Goal: Information Seeking & Learning: Learn about a topic

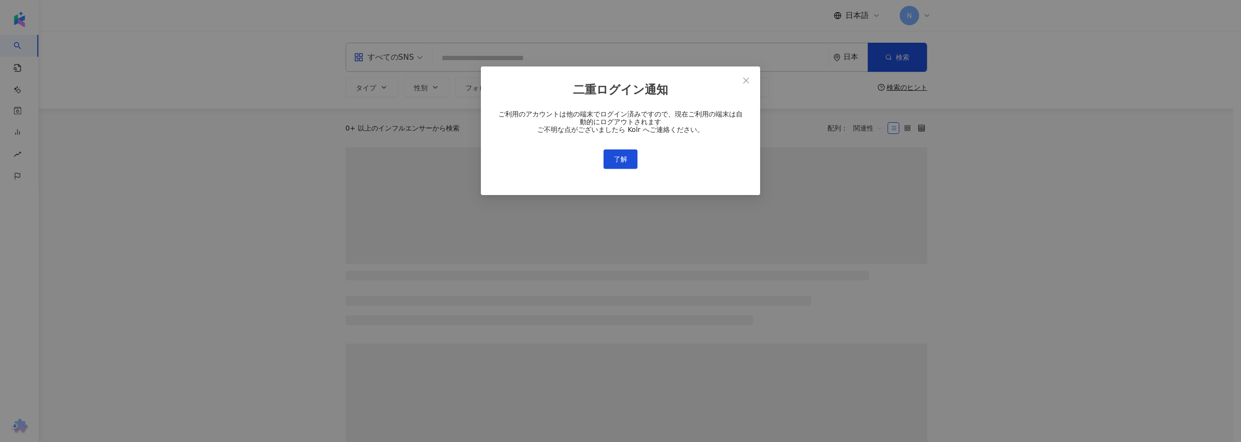
click at [485, 59] on div "二重ログイン通知 ご利用のアカウントは他の端末でログイン済みですので、現在ご利用の端末は自動的にログアウトされます ご不明な点がございましたら Kolr へご…" at bounding box center [620, 221] width 1241 height 442
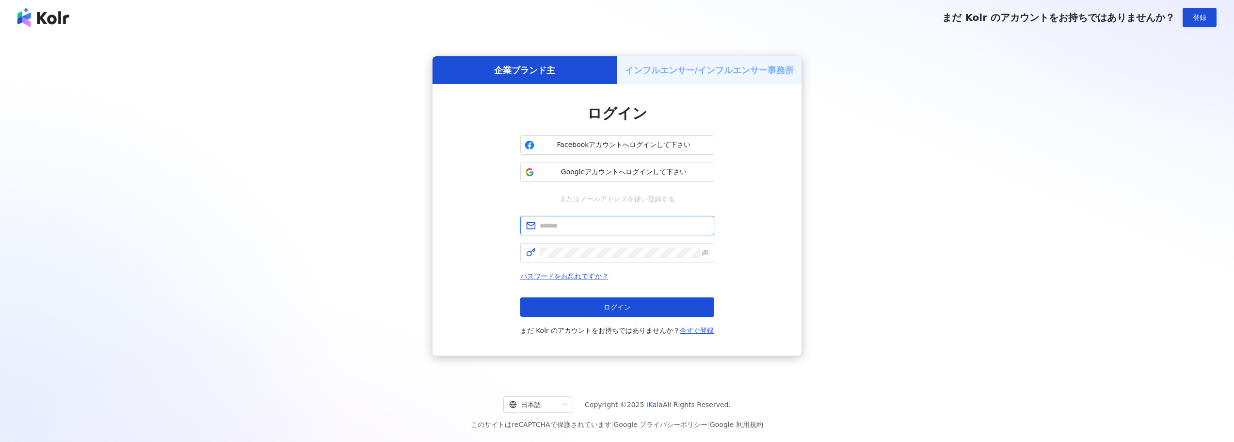
click at [584, 229] on input "text" at bounding box center [624, 225] width 169 height 11
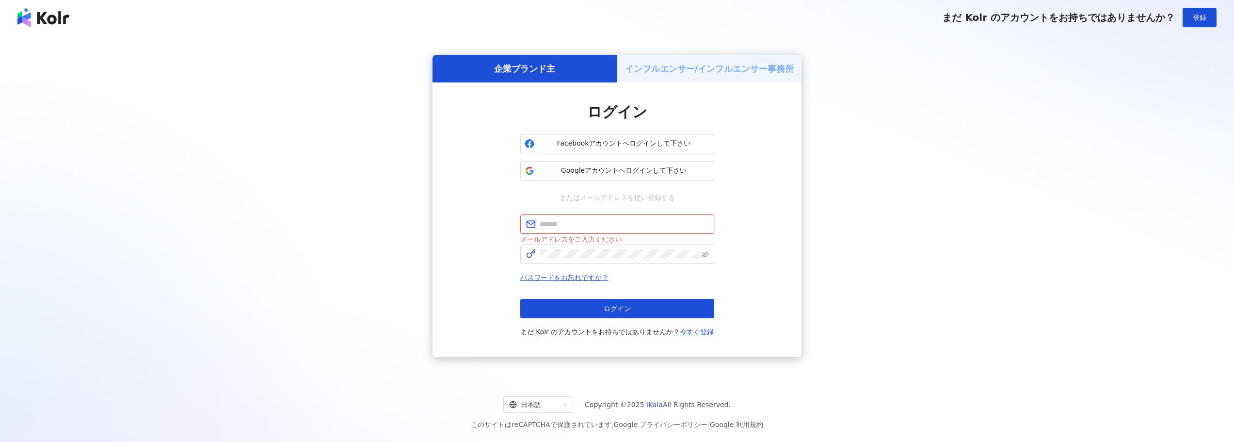
type input "**********"
click at [543, 314] on button "ログイン" at bounding box center [617, 308] width 194 height 19
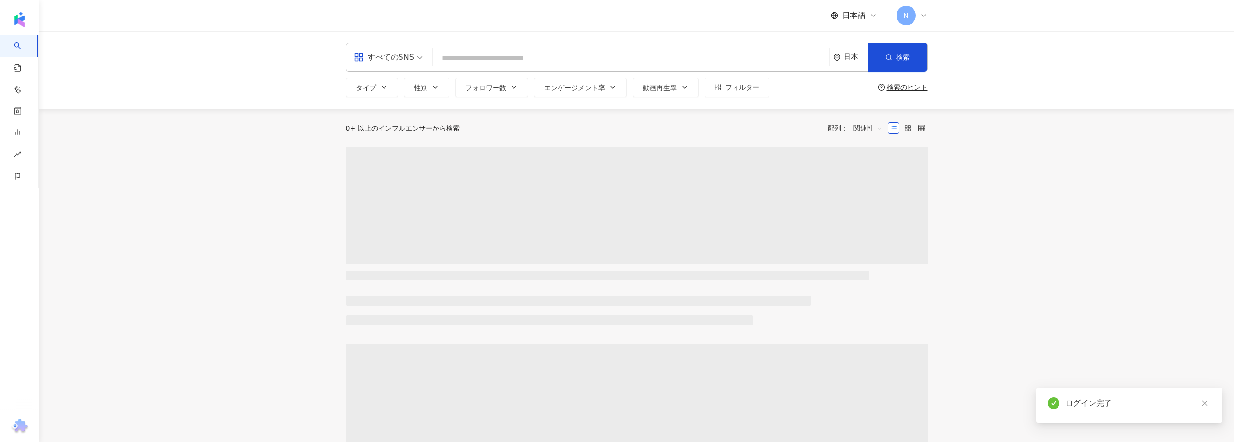
click at [568, 60] on input "search" at bounding box center [630, 58] width 389 height 18
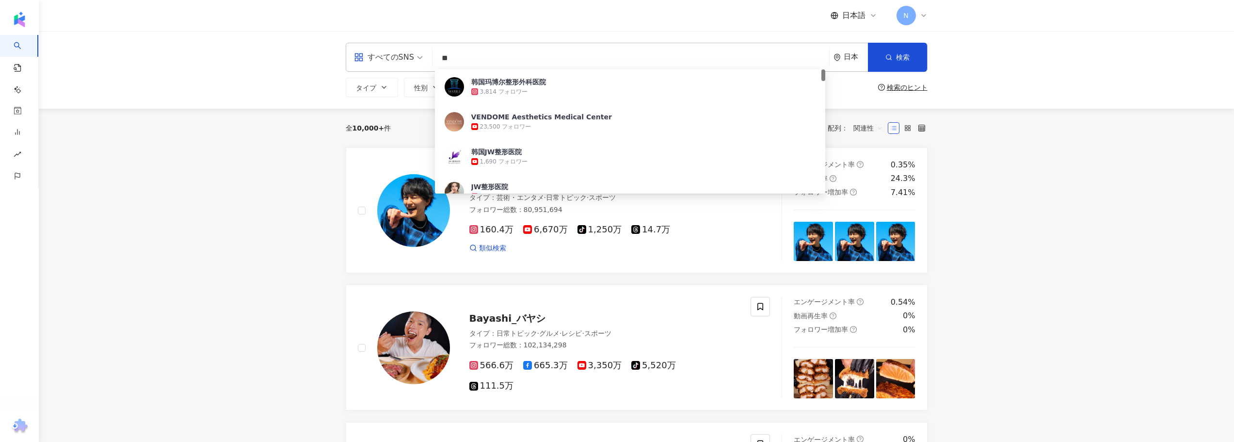
type input "**"
click at [930, 59] on div "すべてのSNS ** 日本 検索 ae8c5452-5cc7-4491-81e9-f97c53781fb6 韩国玛博尔整形外科医院 3,814 フォロワー V…" at bounding box center [636, 70] width 621 height 54
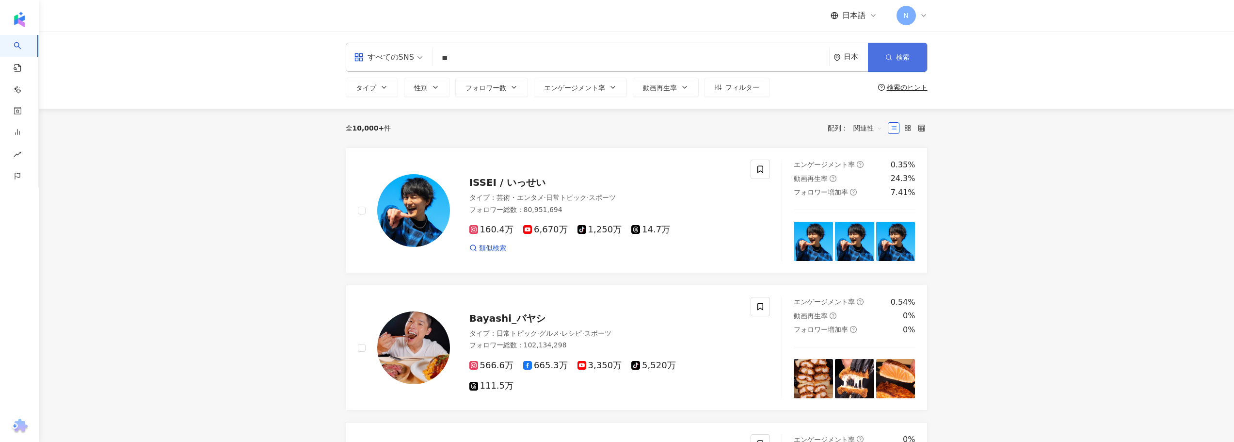
click at [909, 56] on span "検索" at bounding box center [903, 57] width 14 height 8
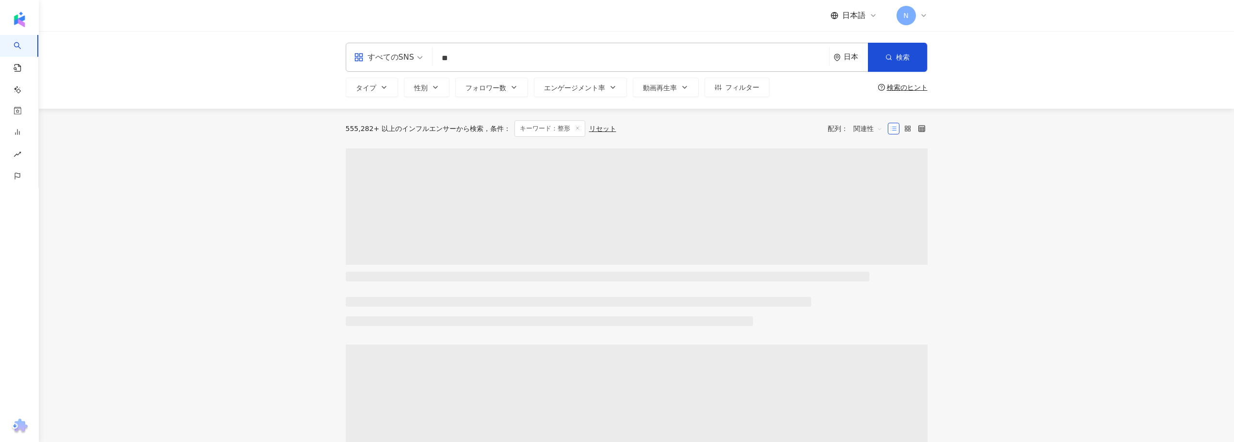
click at [407, 62] on div "すべてのSNS" at bounding box center [384, 57] width 60 height 16
click at [401, 103] on div "Instagram" at bounding box center [388, 102] width 64 height 12
click at [499, 84] on span "フォロワー数" at bounding box center [486, 88] width 41 height 8
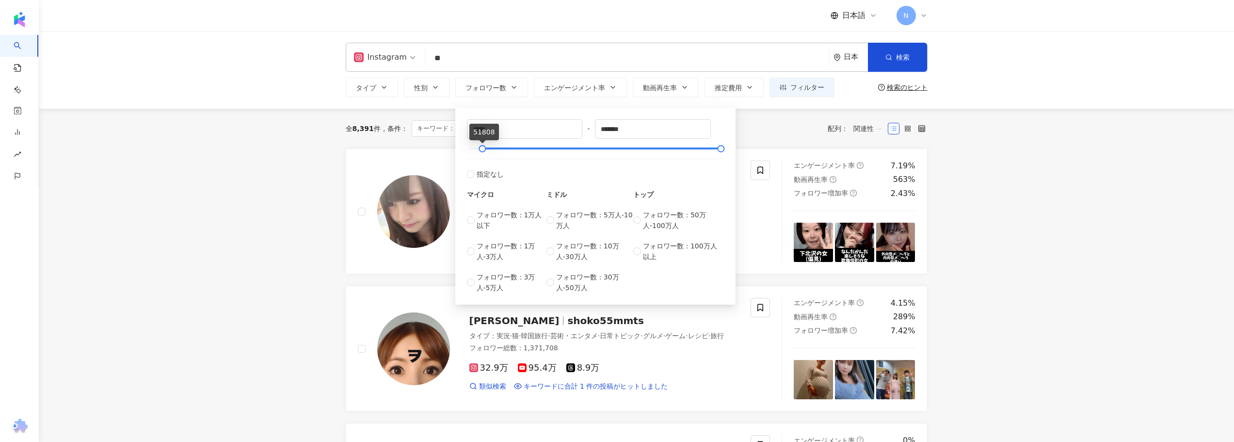
type input "*"
drag, startPoint x: 473, startPoint y: 151, endPoint x: 454, endPoint y: 147, distance: 19.8
click at [499, 129] on input "*" at bounding box center [524, 129] width 115 height 18
type input "*****"
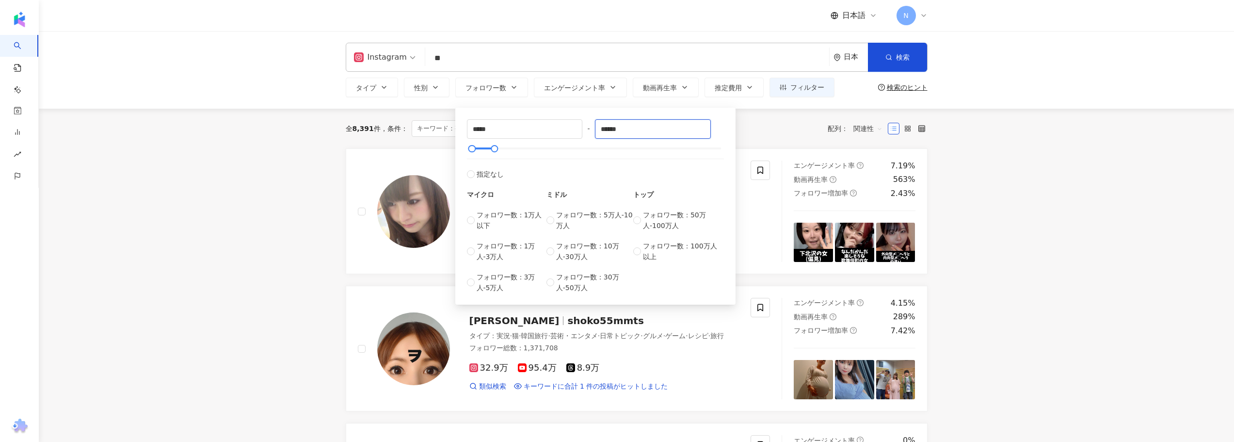
type input "******"
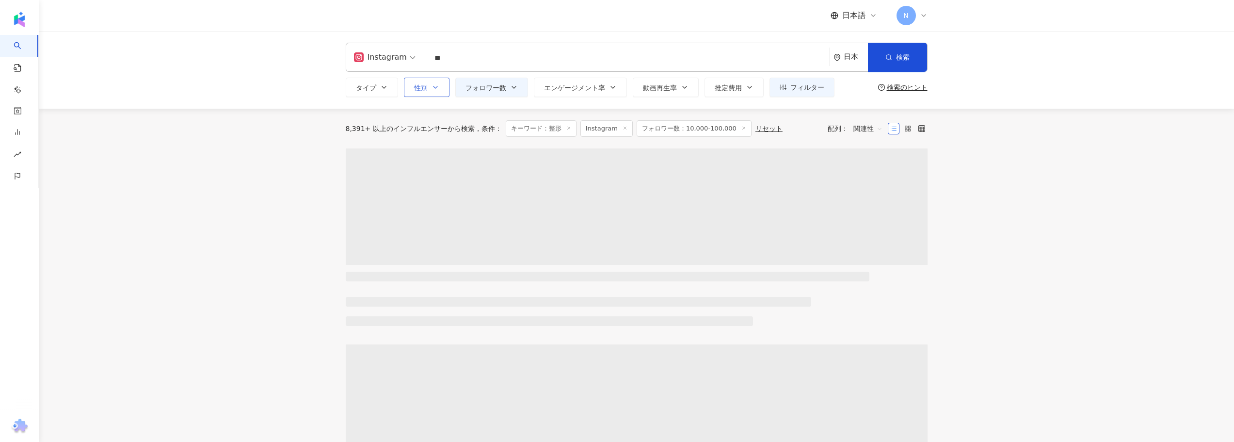
click at [409, 82] on button "性別" at bounding box center [427, 87] width 46 height 19
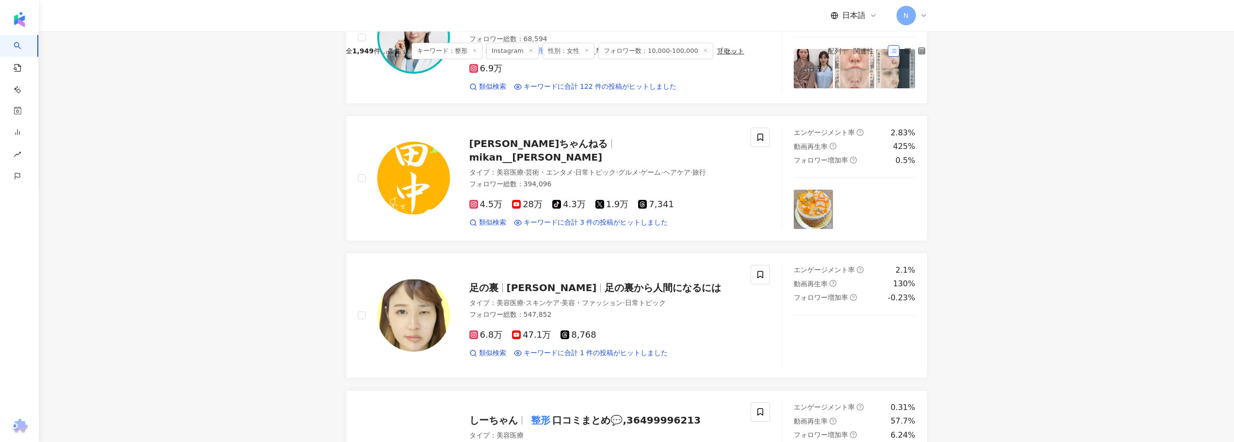
scroll to position [388, 0]
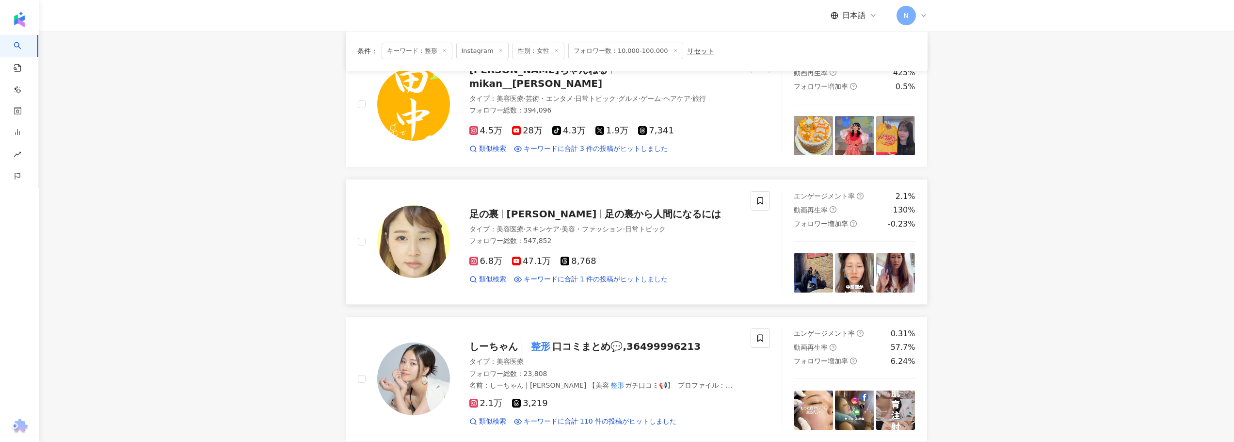
click at [514, 211] on span "斉藤ひろみ" at bounding box center [552, 214] width 90 height 12
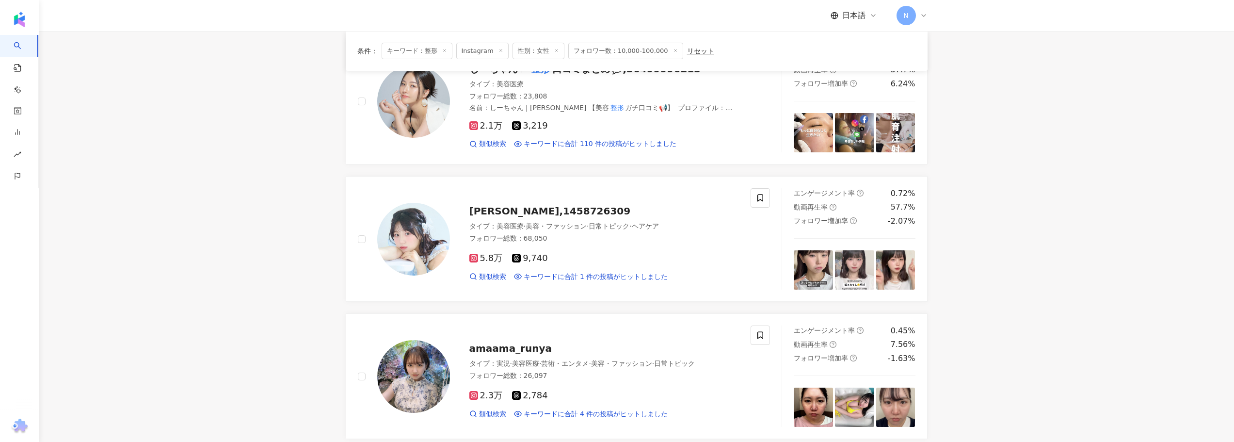
scroll to position [679, 0]
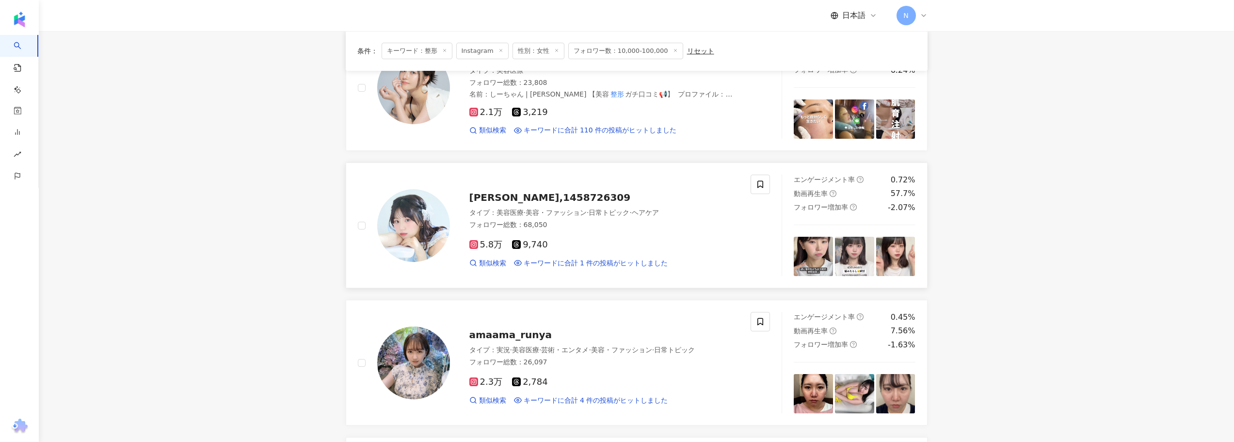
click at [541, 198] on span "わたなべみなみ,1458726309" at bounding box center [549, 198] width 161 height 12
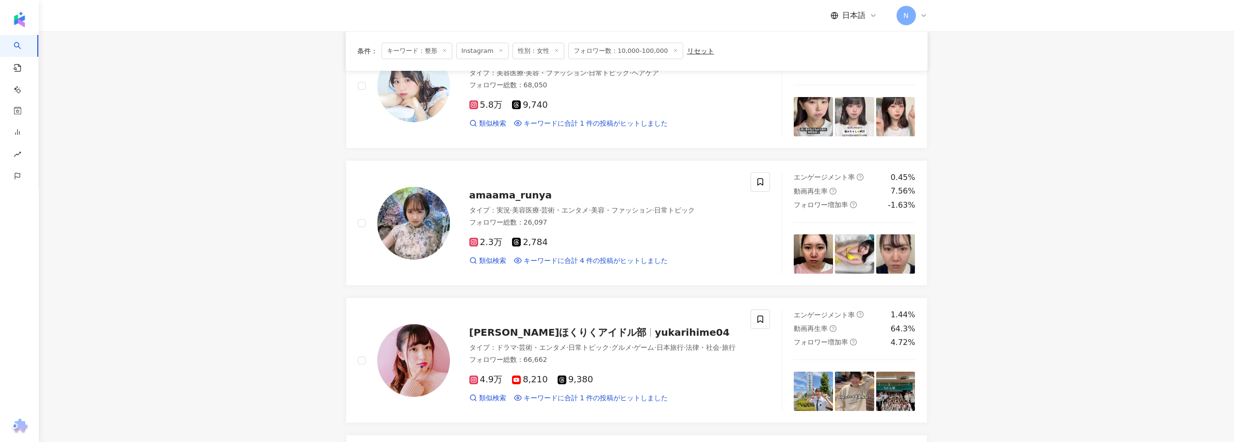
scroll to position [824, 0]
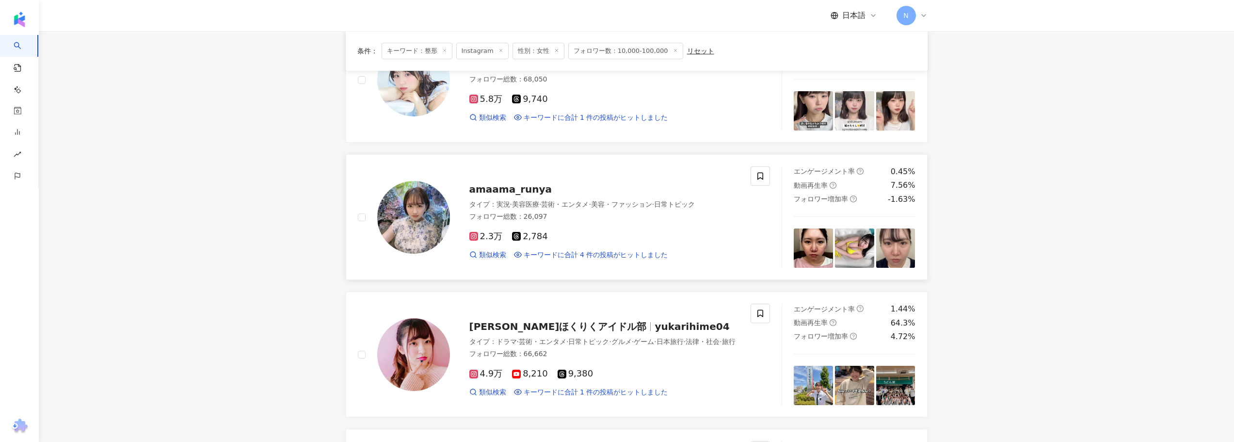
click at [509, 192] on span "amaama_runya" at bounding box center [510, 189] width 83 height 12
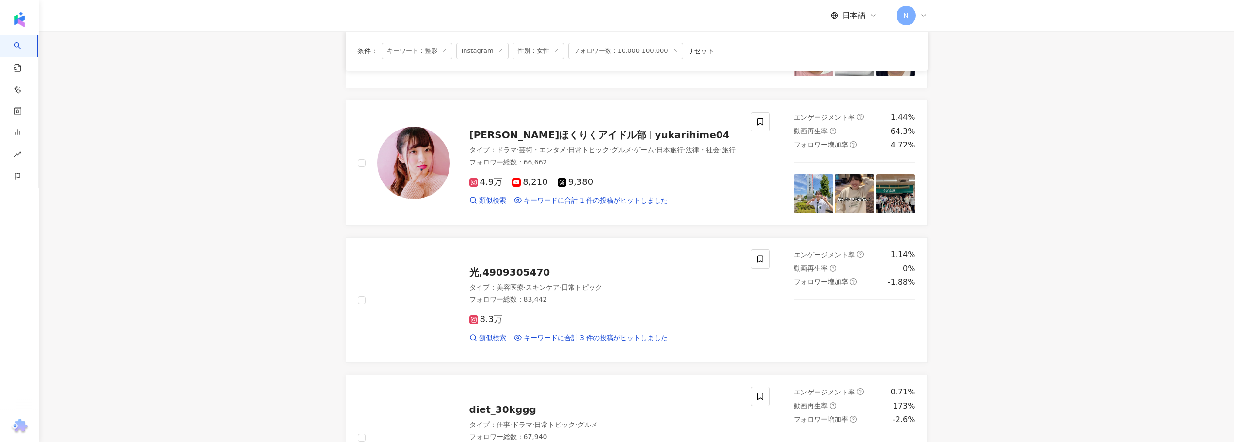
scroll to position [1018, 0]
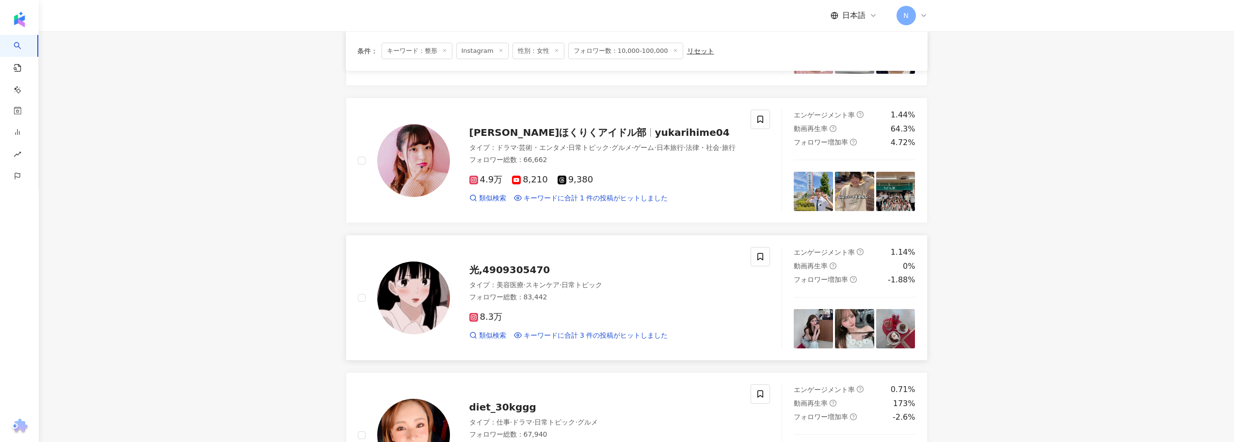
click at [493, 269] on span "光,4909305470" at bounding box center [509, 270] width 81 height 12
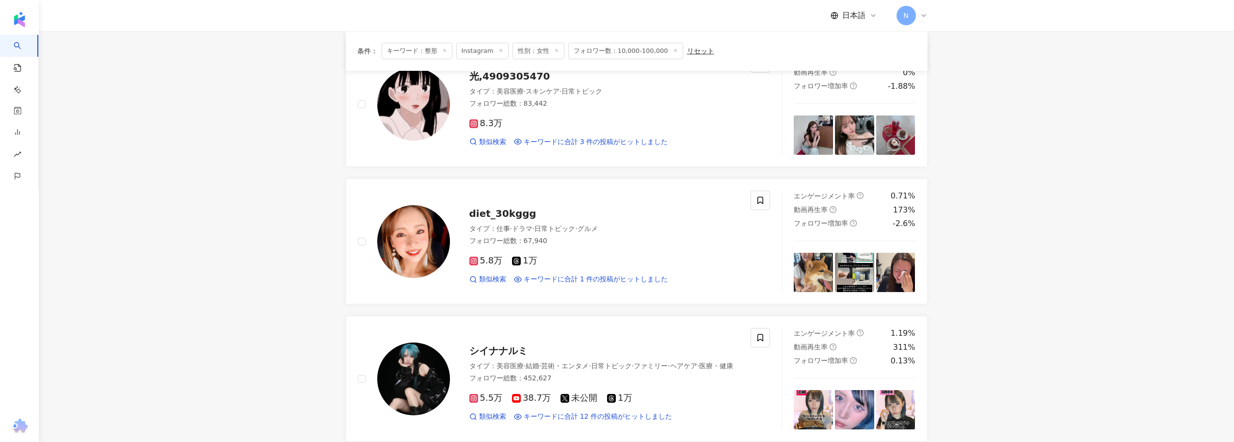
scroll to position [1212, 0]
click at [508, 216] on span "diet_30kggg" at bounding box center [502, 213] width 67 height 12
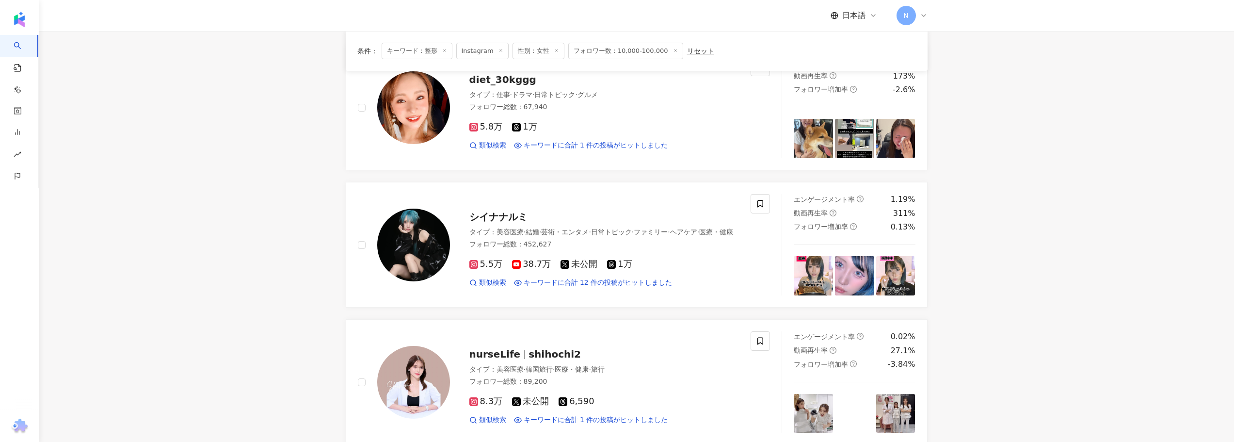
scroll to position [1358, 0]
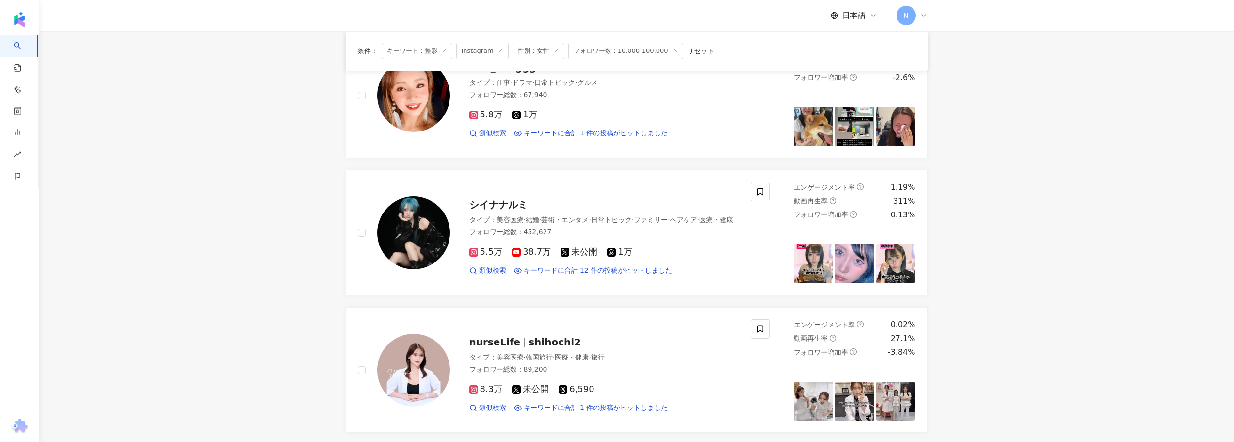
click at [499, 199] on span "シイナナルミ" at bounding box center [498, 205] width 58 height 12
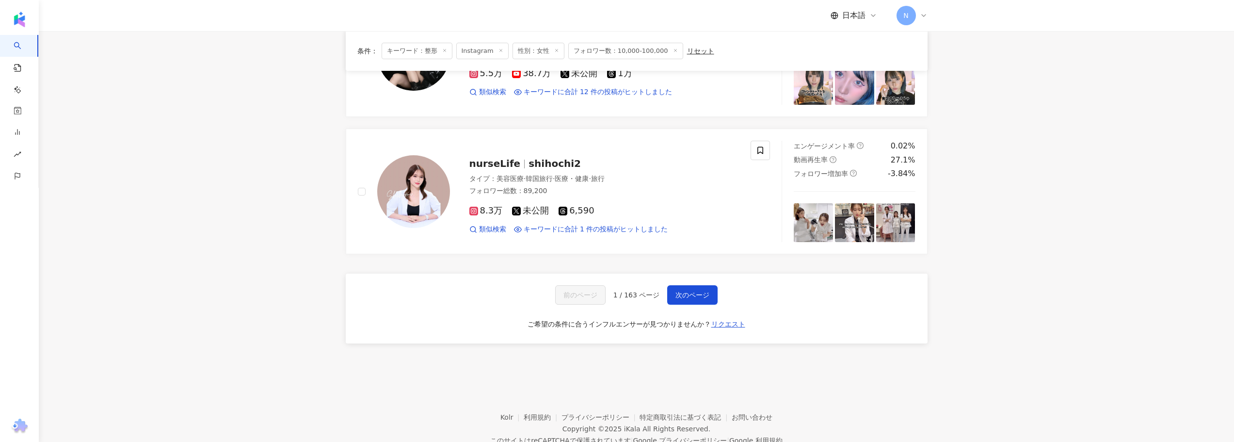
scroll to position [1552, 0]
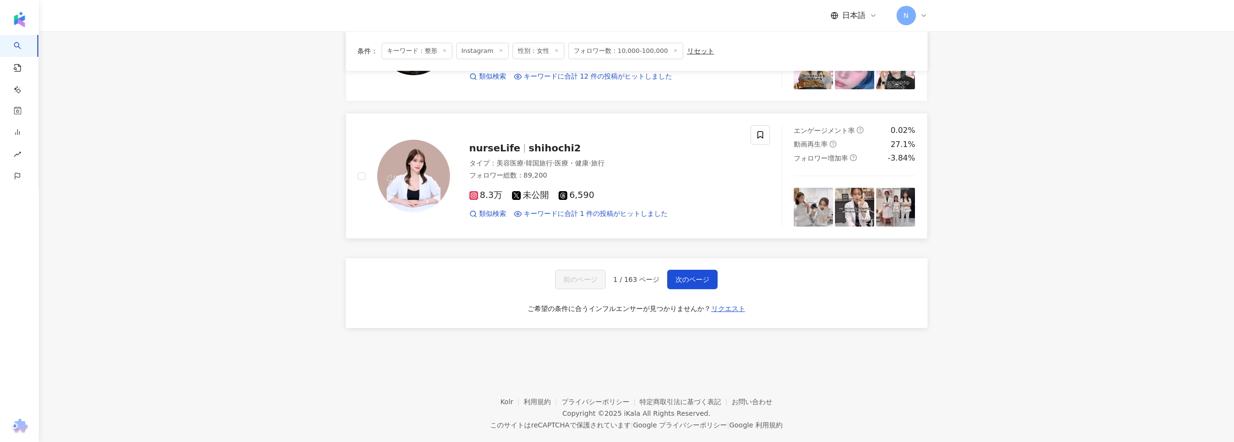
click at [533, 147] on span "shihochi2" at bounding box center [555, 148] width 52 height 12
click at [677, 276] on span "次のページ" at bounding box center [693, 279] width 34 height 8
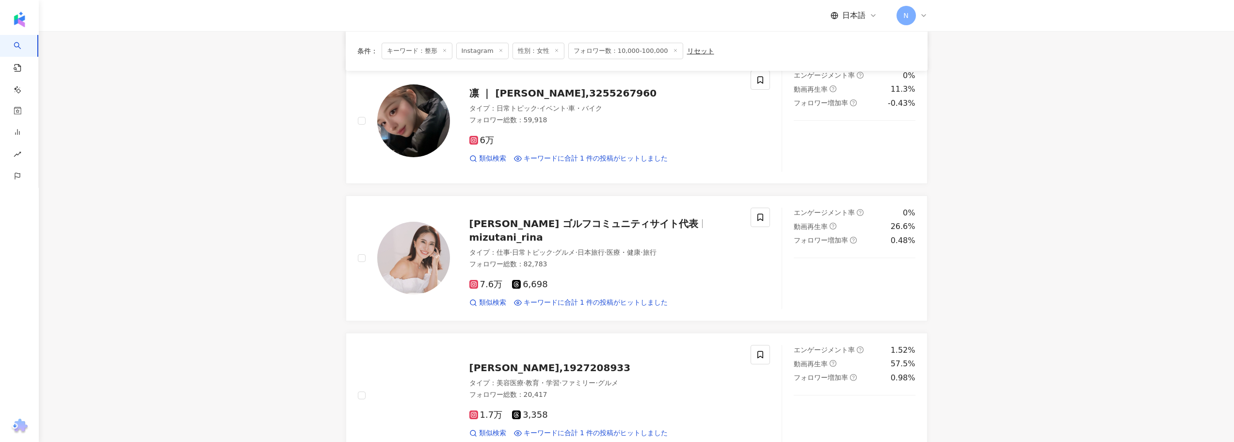
scroll to position [0, 0]
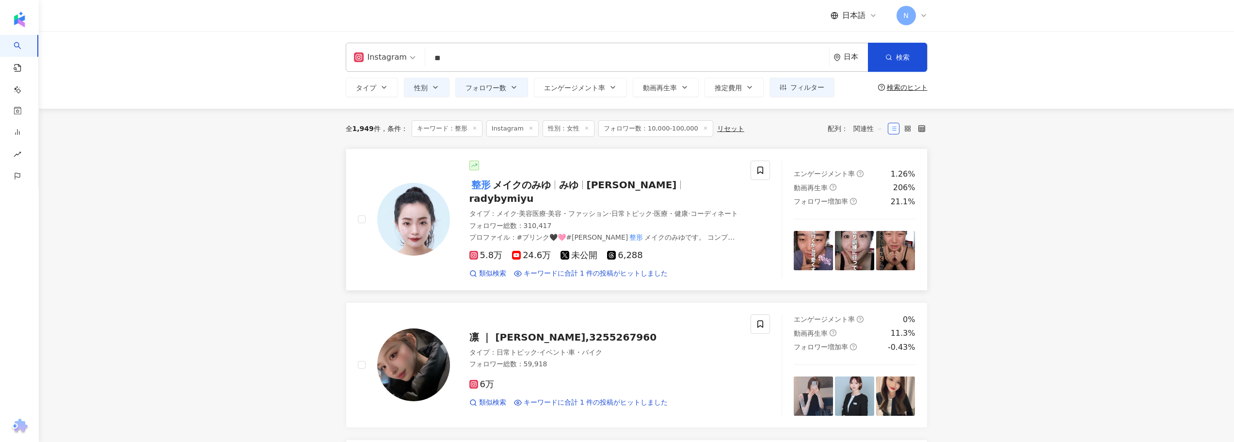
click at [519, 179] on span "メイクのみゆ" at bounding box center [522, 185] width 58 height 12
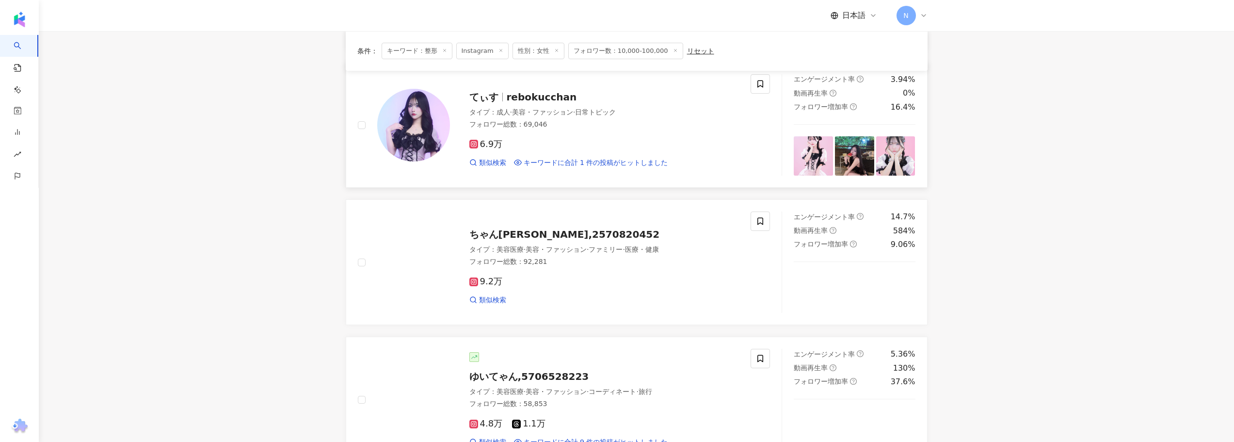
scroll to position [970, 0]
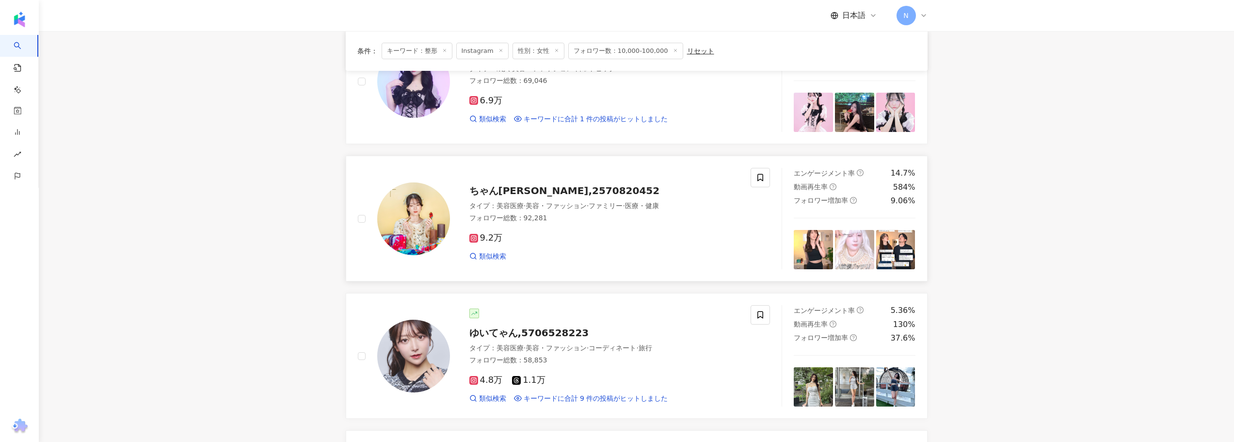
click at [522, 188] on span "ちゃんまり,2570820452" at bounding box center [564, 191] width 191 height 12
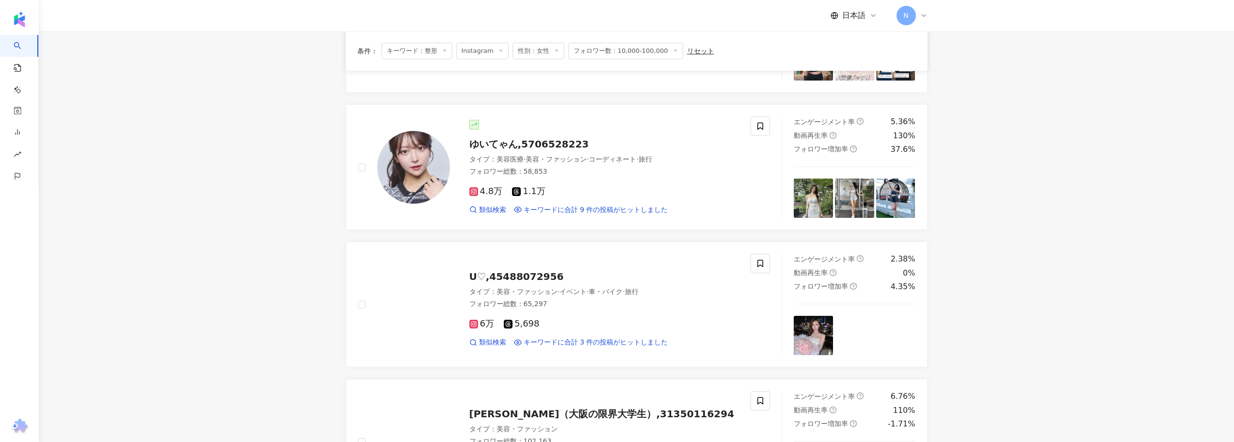
scroll to position [1164, 0]
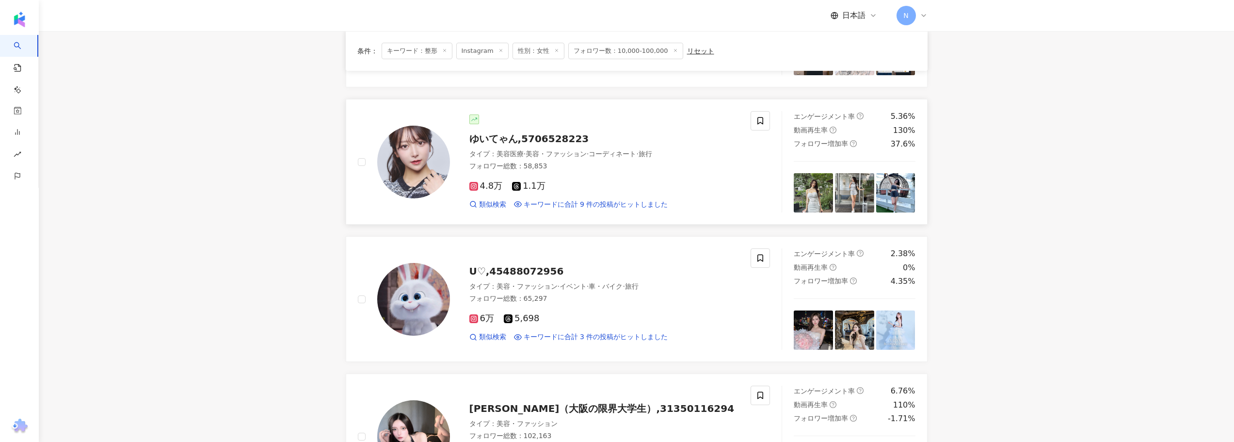
click at [494, 136] on span "ゆいてゃん,5706528223" at bounding box center [529, 139] width 120 height 12
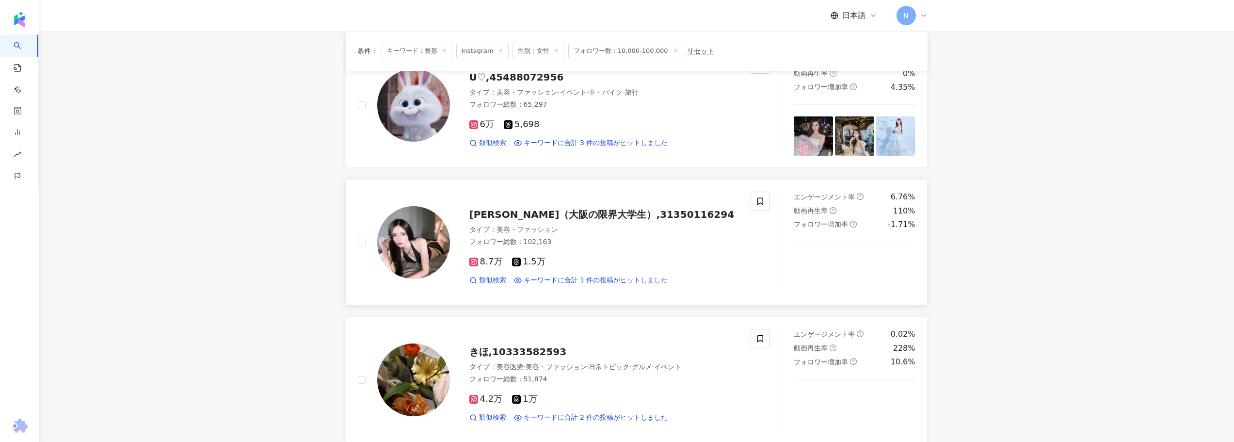
scroll to position [1309, 0]
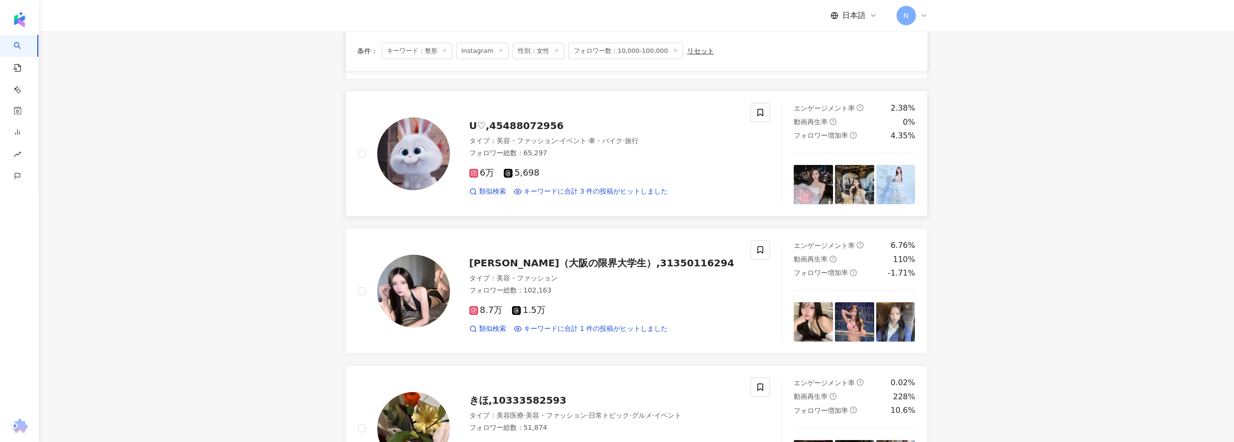
click at [503, 123] on span "U♡,45488072956" at bounding box center [516, 126] width 95 height 12
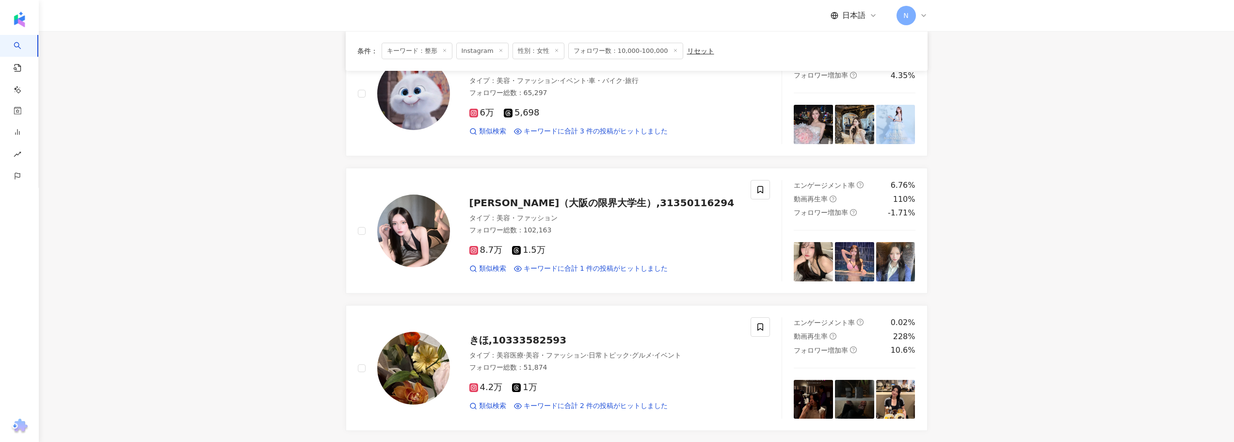
scroll to position [1406, 0]
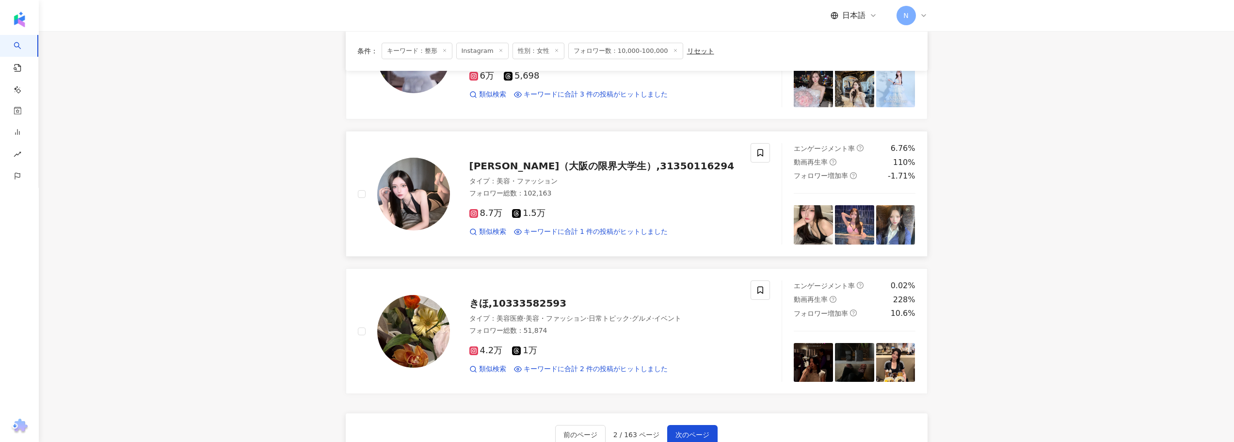
click at [531, 160] on span "みわ（大阪の限界大学生）,31350116294" at bounding box center [601, 166] width 265 height 12
click at [513, 303] on span "きほ,10333582593" at bounding box center [517, 303] width 97 height 12
click at [688, 425] on button "次のページ" at bounding box center [692, 434] width 50 height 19
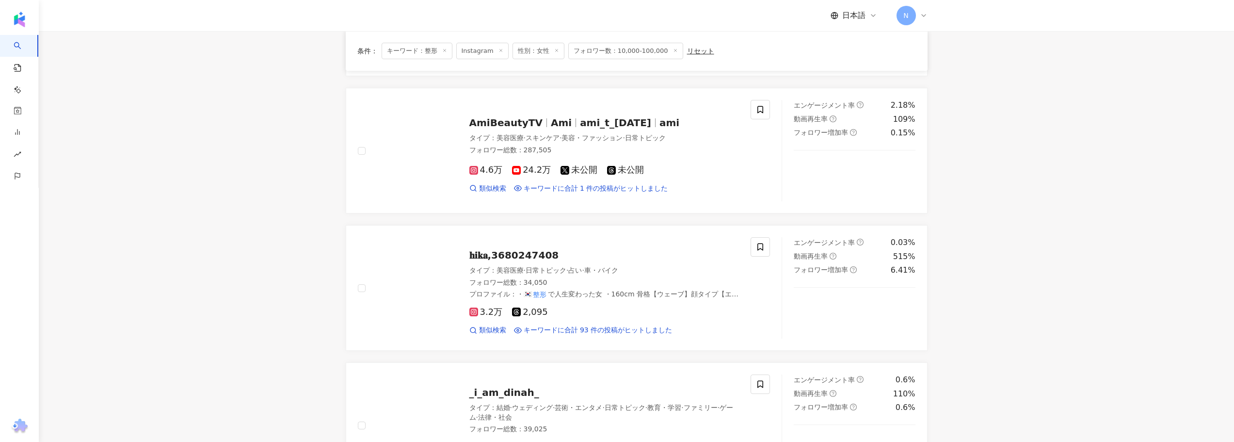
scroll to position [1395, 0]
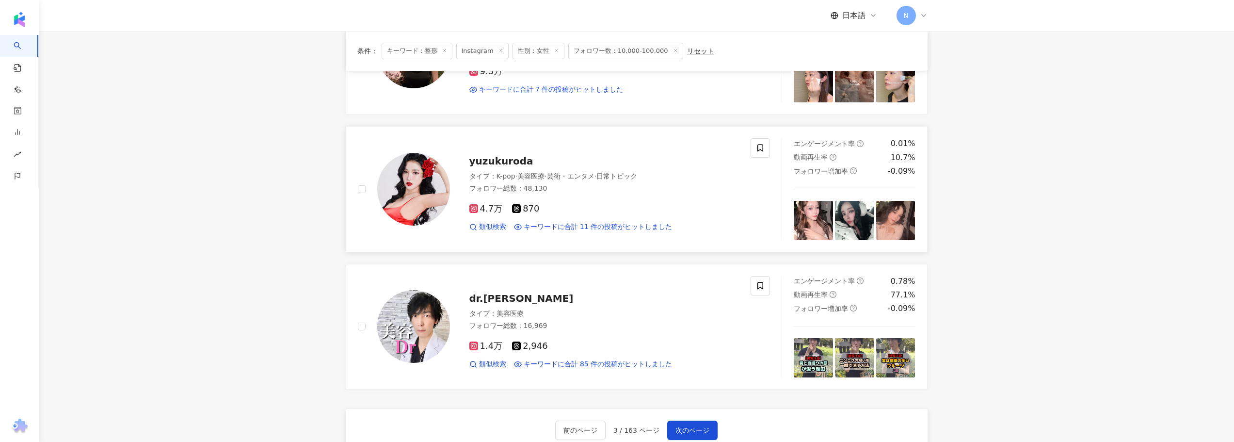
click at [523, 159] on span "yuzukuroda" at bounding box center [501, 161] width 64 height 12
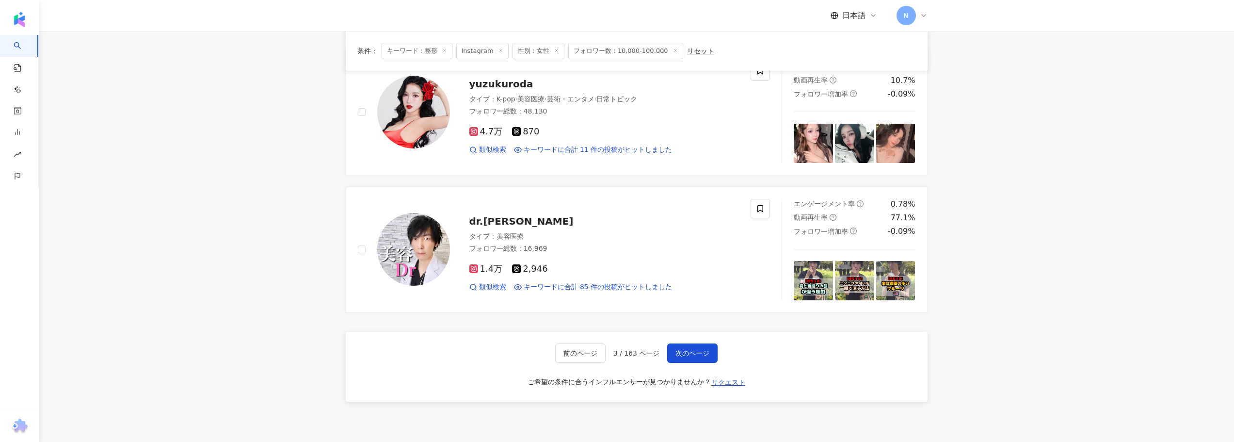
scroll to position [1563, 0]
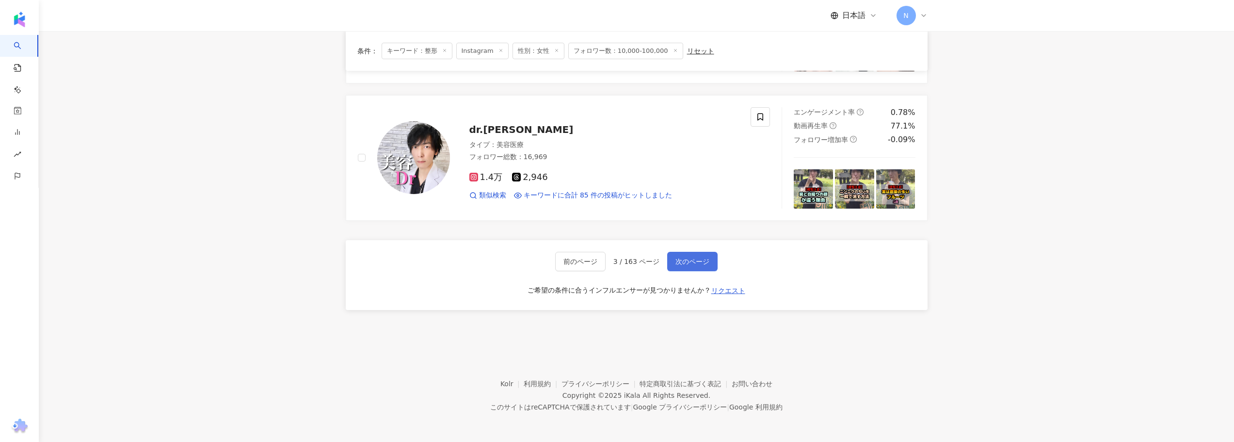
click at [685, 261] on span "次のページ" at bounding box center [693, 262] width 34 height 8
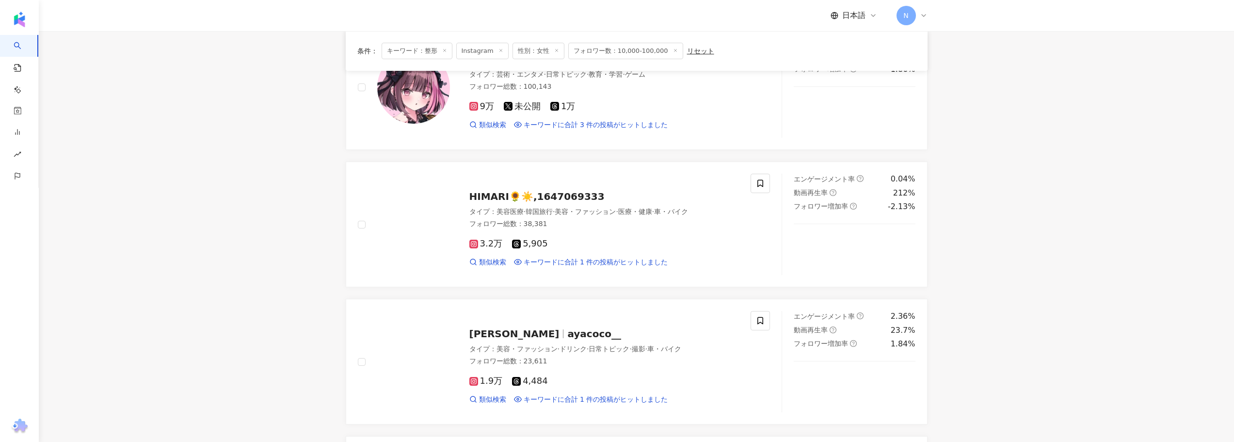
scroll to position [0, 0]
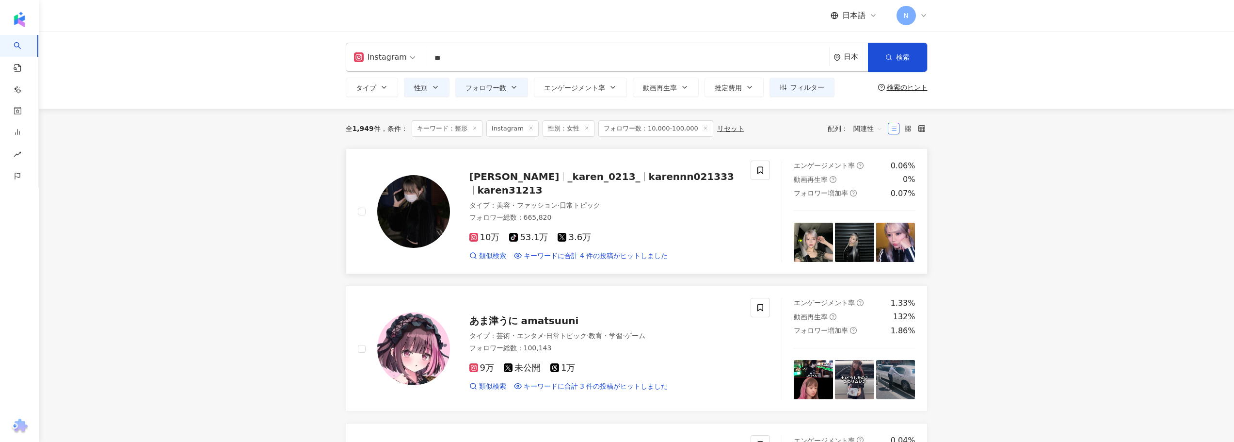
click at [567, 182] on span "_karen_0213_" at bounding box center [603, 177] width 73 height 12
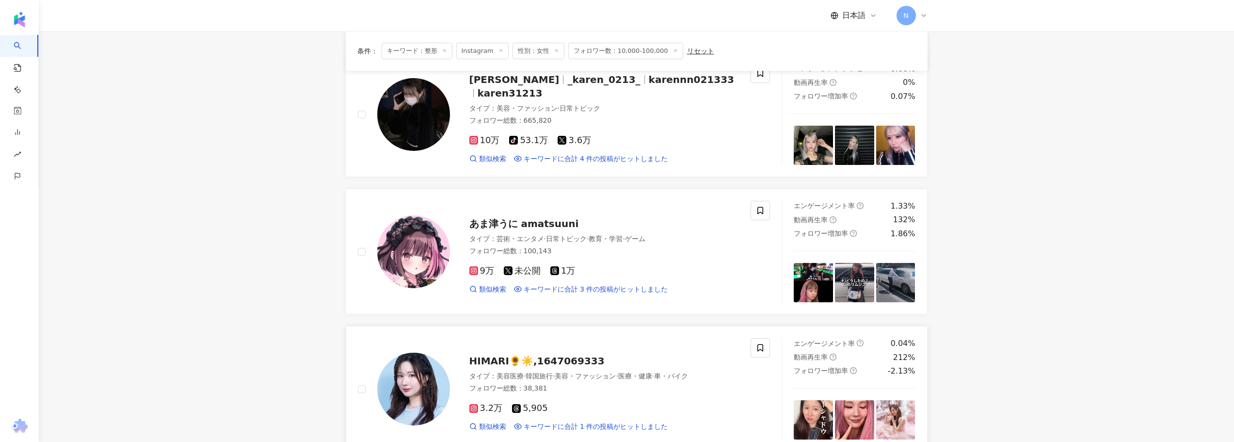
scroll to position [242, 0]
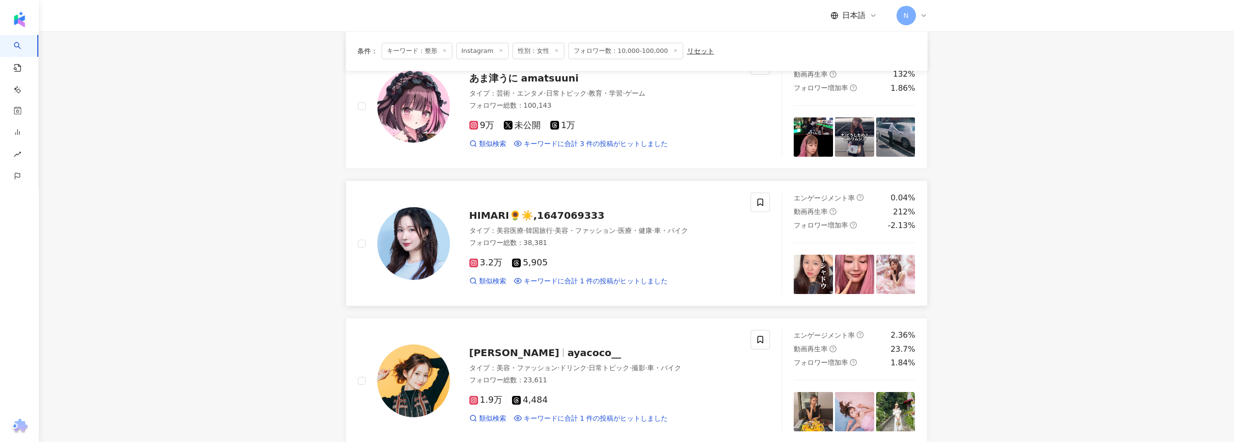
click at [500, 213] on span "HIMARI🌻☀️,1647069333" at bounding box center [536, 215] width 135 height 12
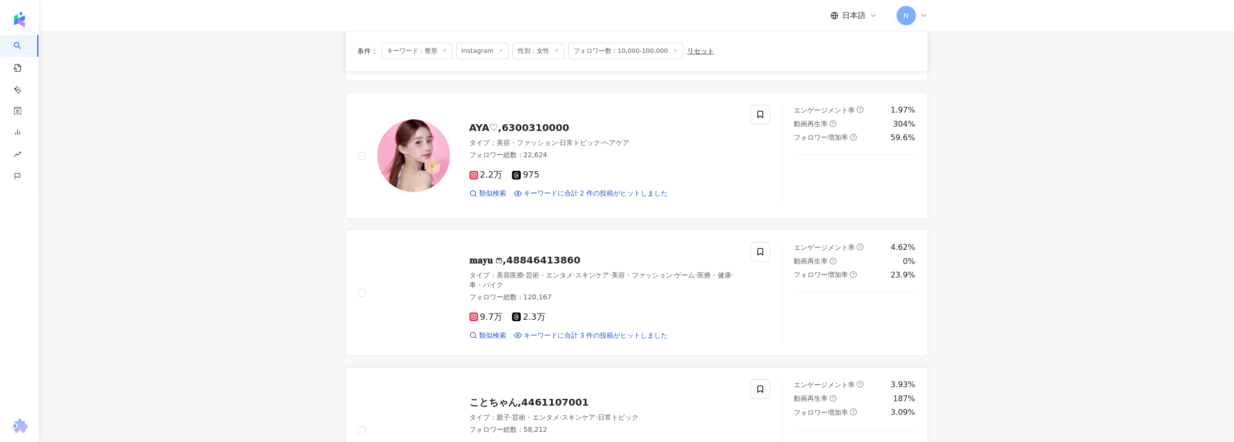
scroll to position [630, 0]
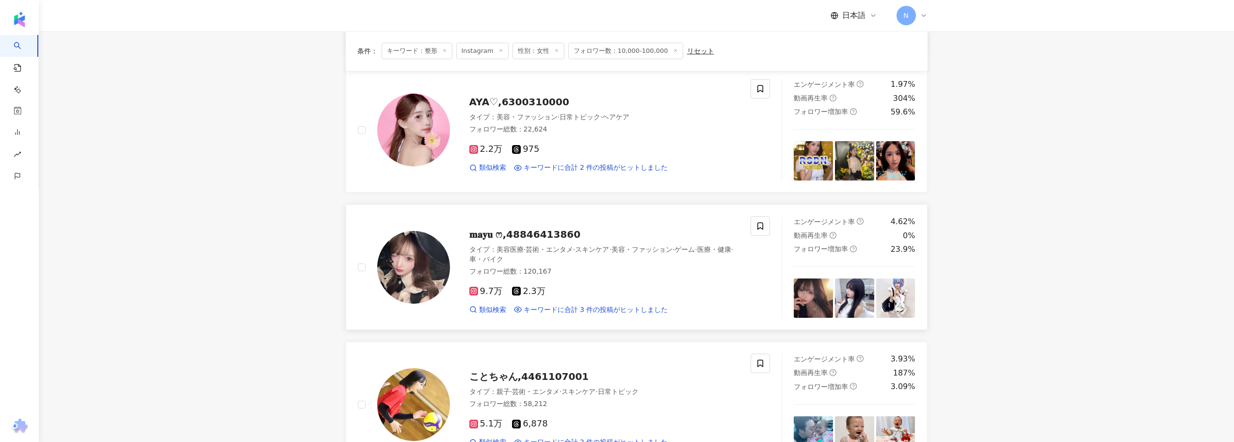
click at [508, 233] on span "𝐦𝐚𝐲𝐮 ෆ,48846413860" at bounding box center [525, 234] width 112 height 12
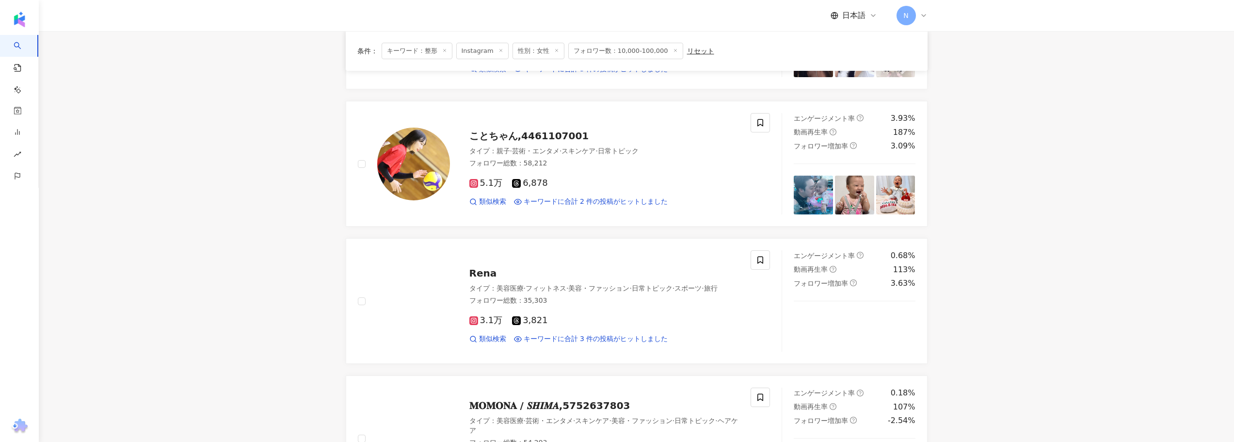
scroll to position [873, 0]
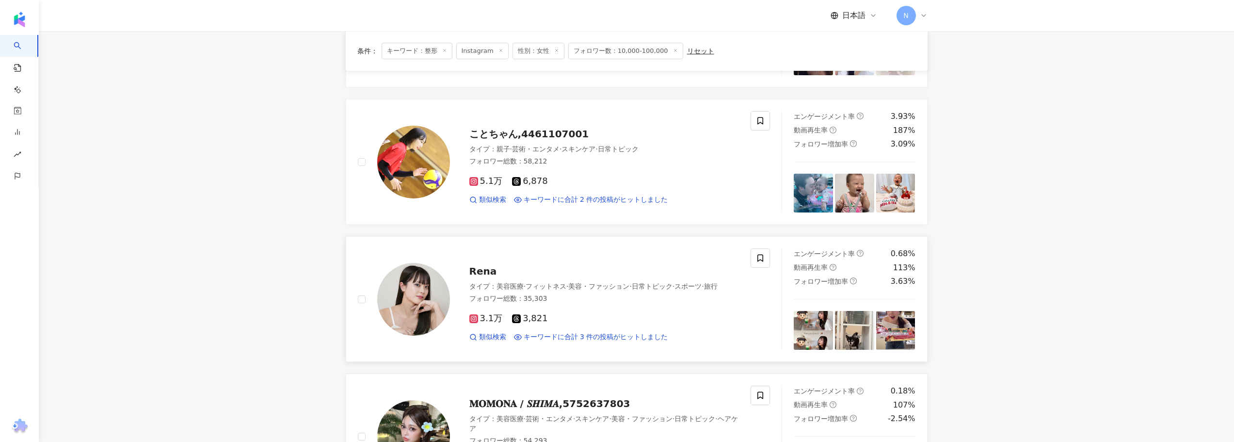
click at [485, 265] on span "Rena" at bounding box center [483, 271] width 28 height 12
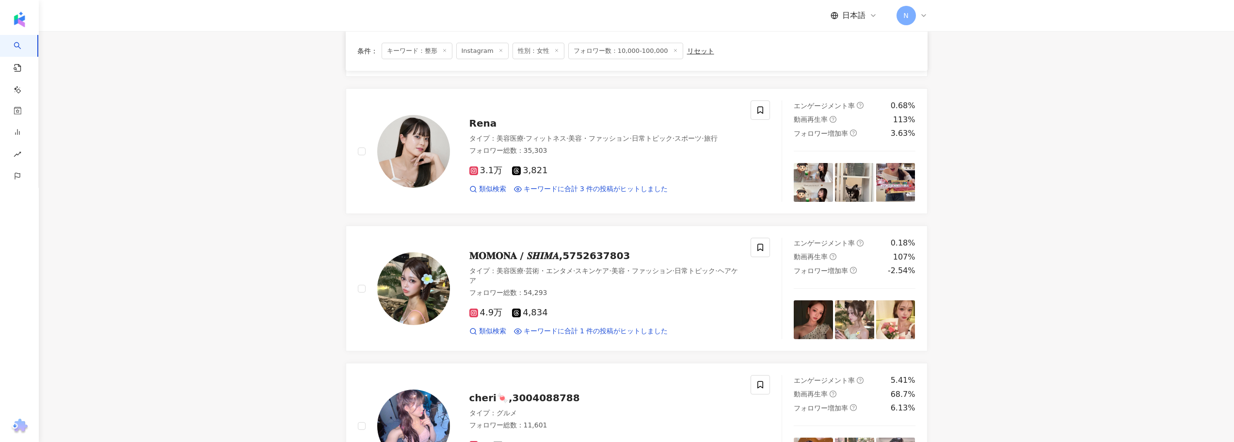
scroll to position [1067, 0]
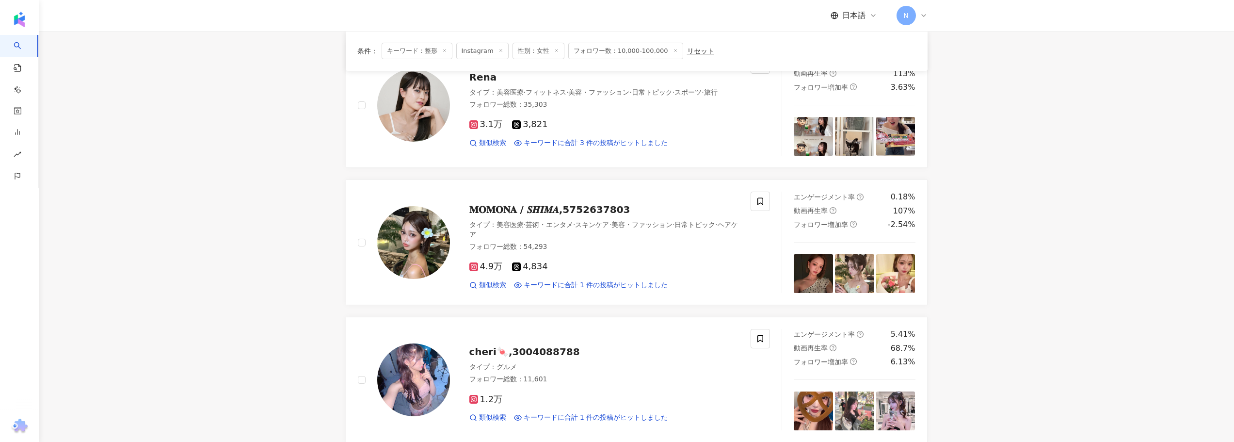
click at [514, 209] on span "𝐌𝐎𝐌𝐎𝐍𝐀 / 𝑺𝑯𝑰𝑴𝑨,5752637803" at bounding box center [549, 210] width 161 height 12
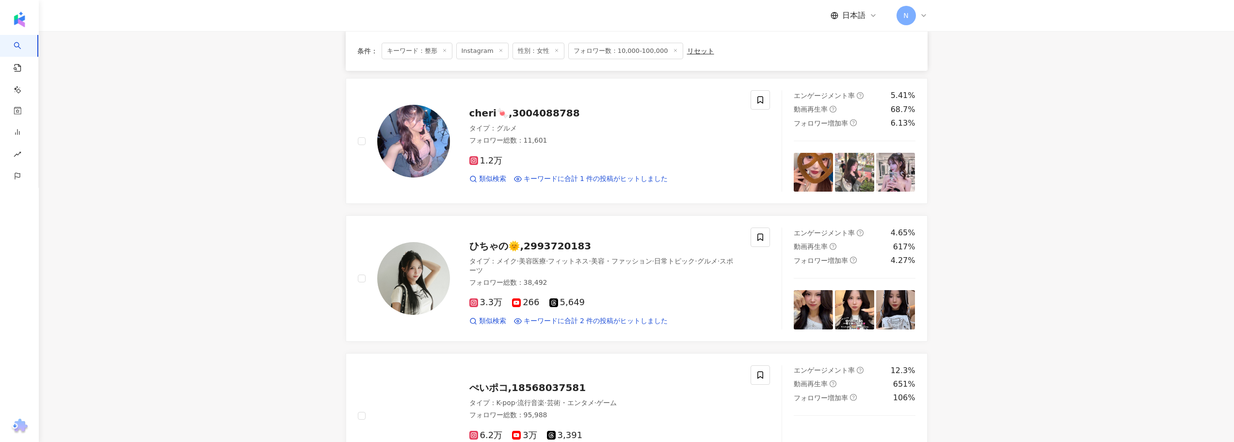
scroll to position [1309, 0]
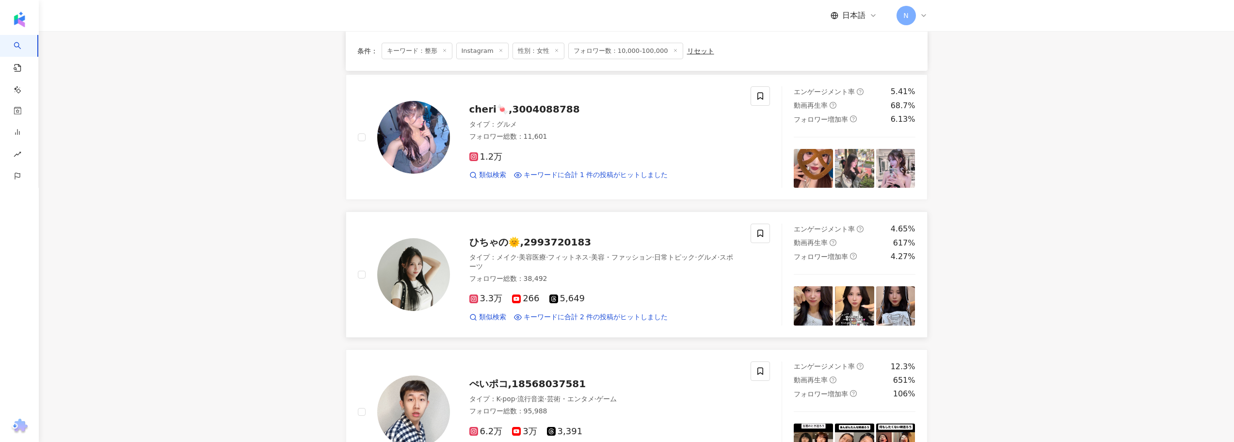
click at [483, 242] on span "ひちゃの🌞,2993720183" at bounding box center [530, 242] width 122 height 12
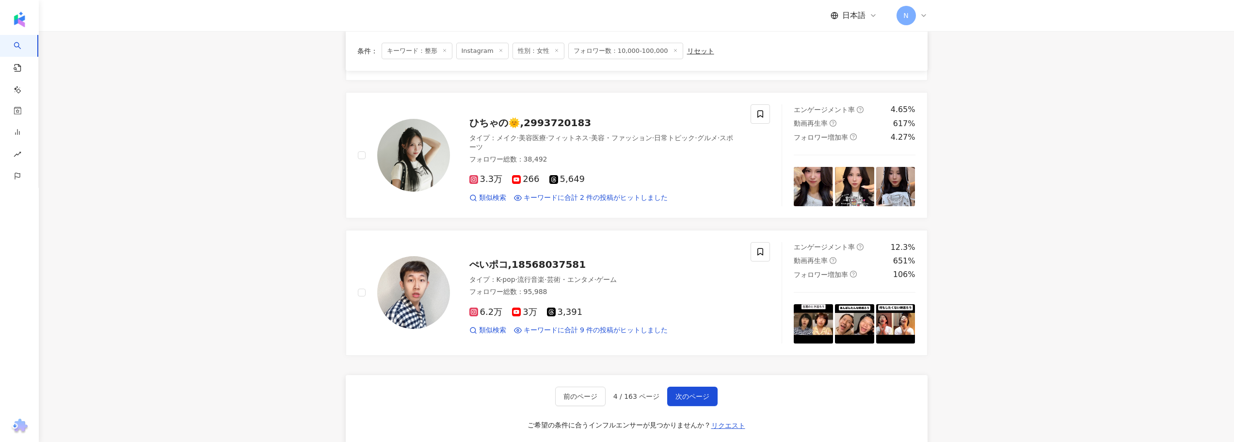
scroll to position [1455, 0]
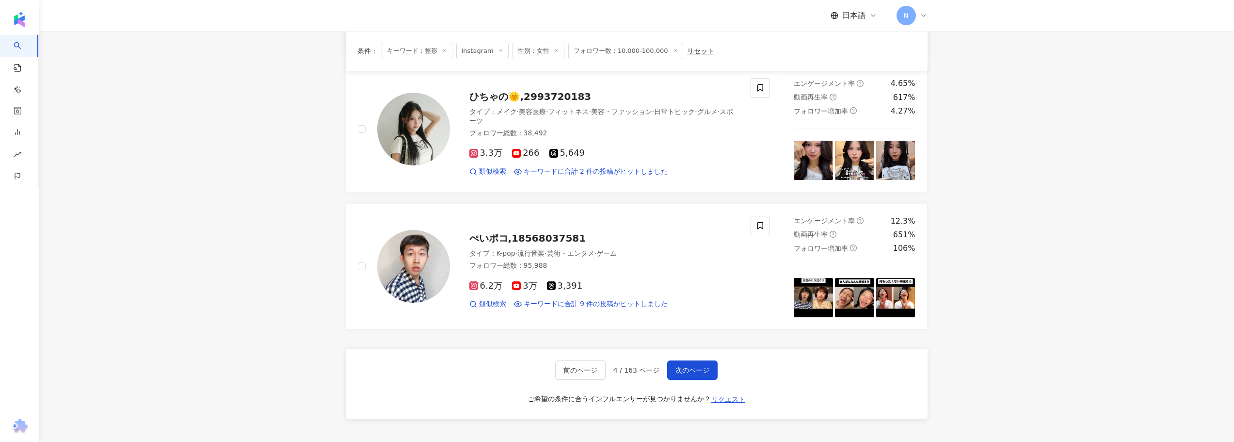
click at [677, 364] on button "次のページ" at bounding box center [692, 369] width 50 height 19
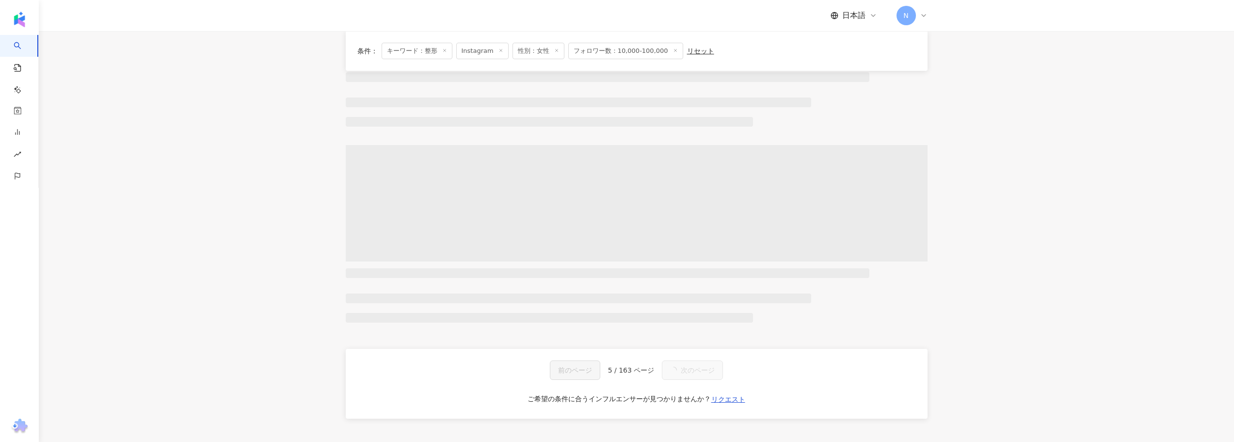
click at [272, 168] on main "Instagram ** 日本 検索 ae8c5452-5cc7-4491-81e9-f97c53781fb6 韩国玛博尔整形外科医院 3,814 フォロワー…" at bounding box center [636, 39] width 1195 height 807
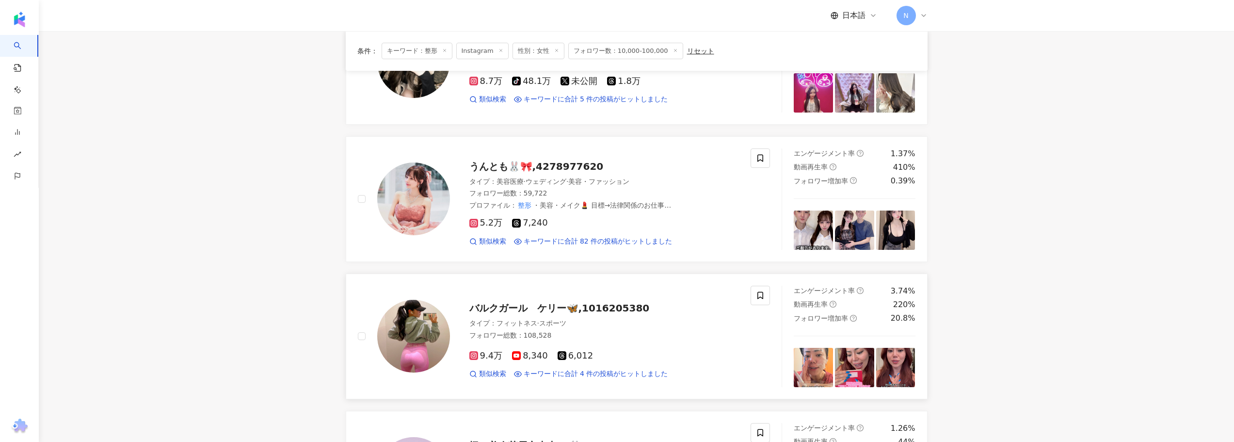
scroll to position [970, 0]
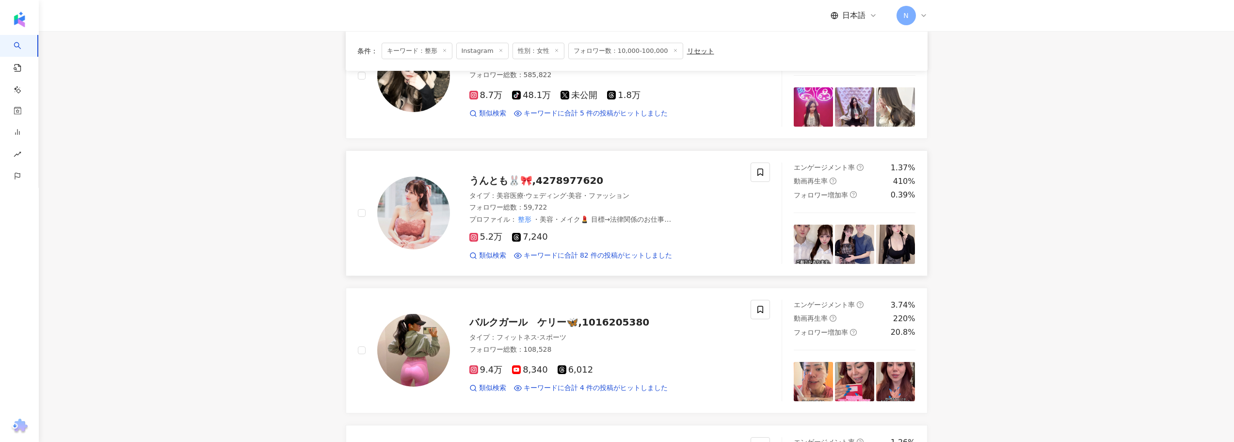
click at [544, 175] on span "うんとも🐰🎀,4278977620" at bounding box center [536, 181] width 134 height 12
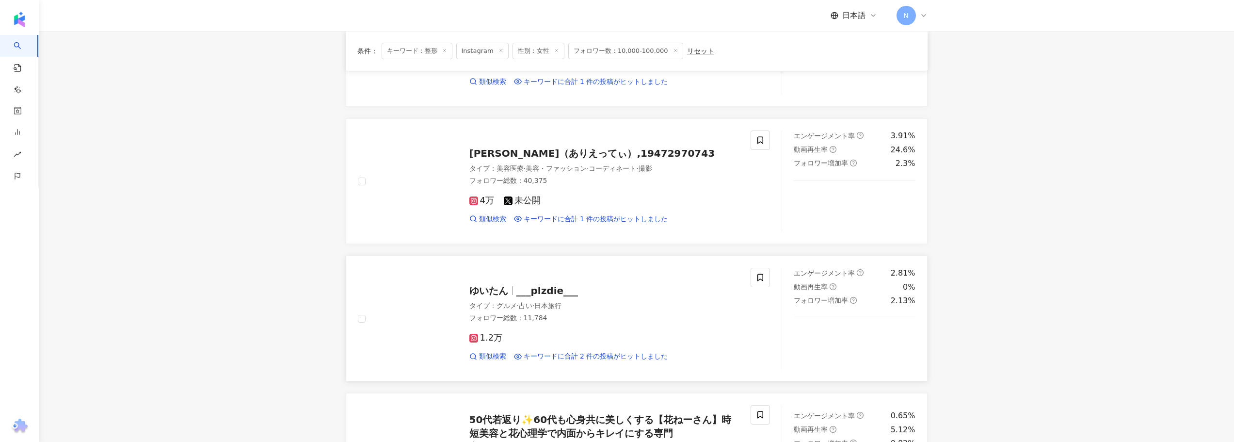
scroll to position [436, 0]
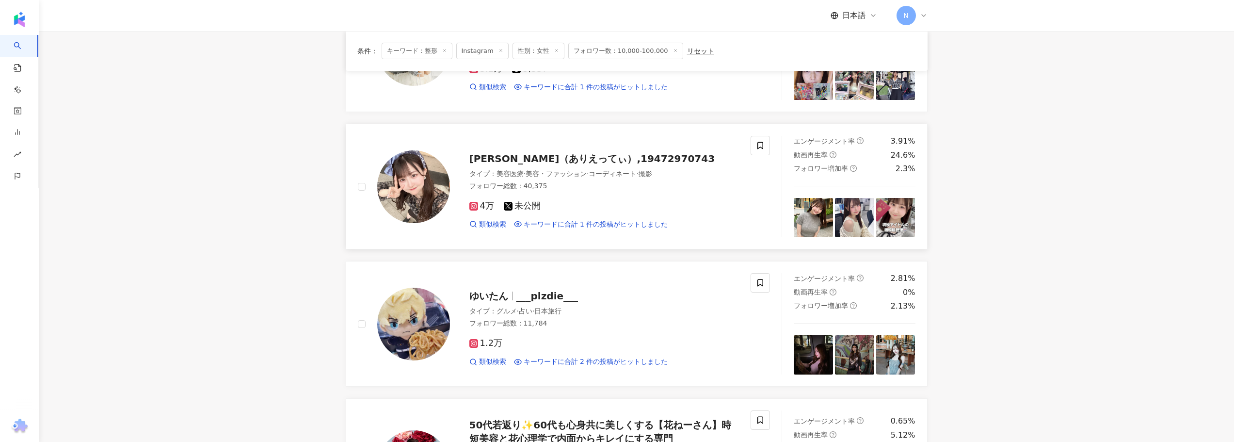
click at [499, 160] on span "深江有恵（ありえってぃ）,19472970743" at bounding box center [592, 159] width 246 height 12
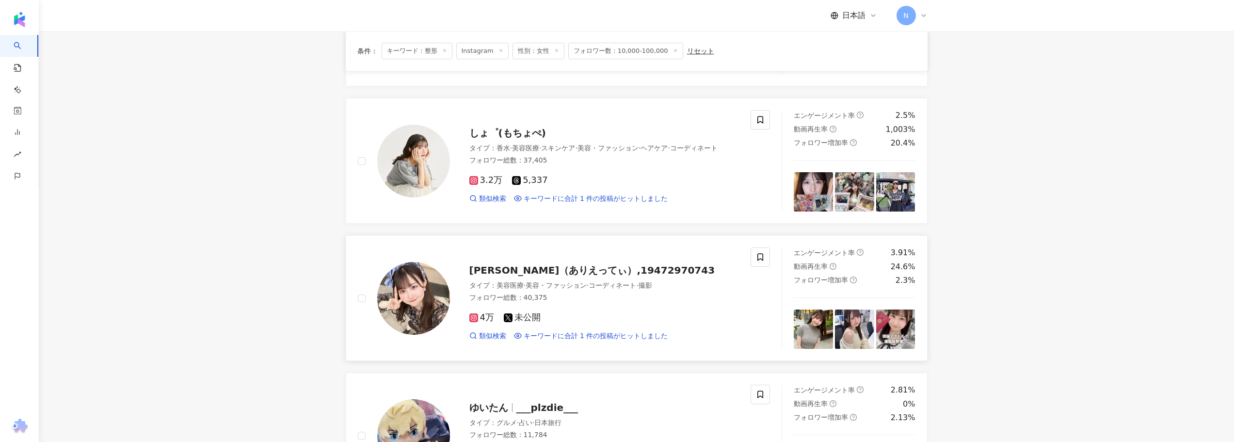
scroll to position [291, 0]
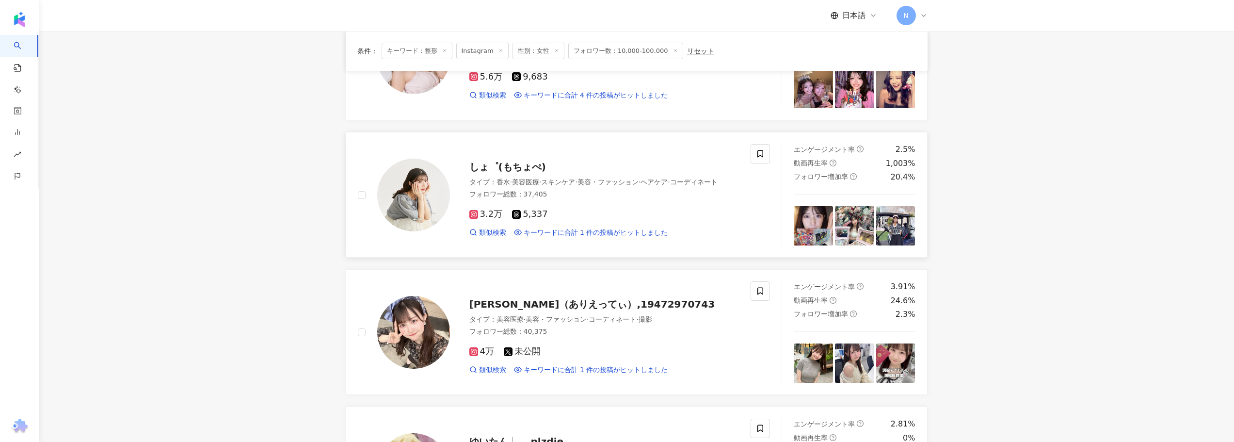
click at [495, 161] on span "しょ゜(もちょぺ)" at bounding box center [507, 167] width 77 height 12
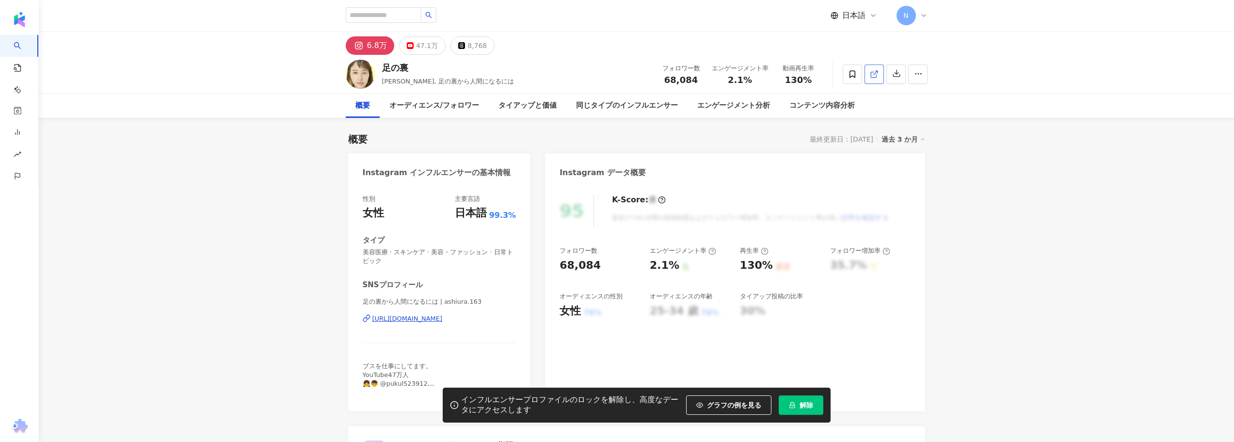
click at [872, 73] on icon at bounding box center [874, 74] width 9 height 9
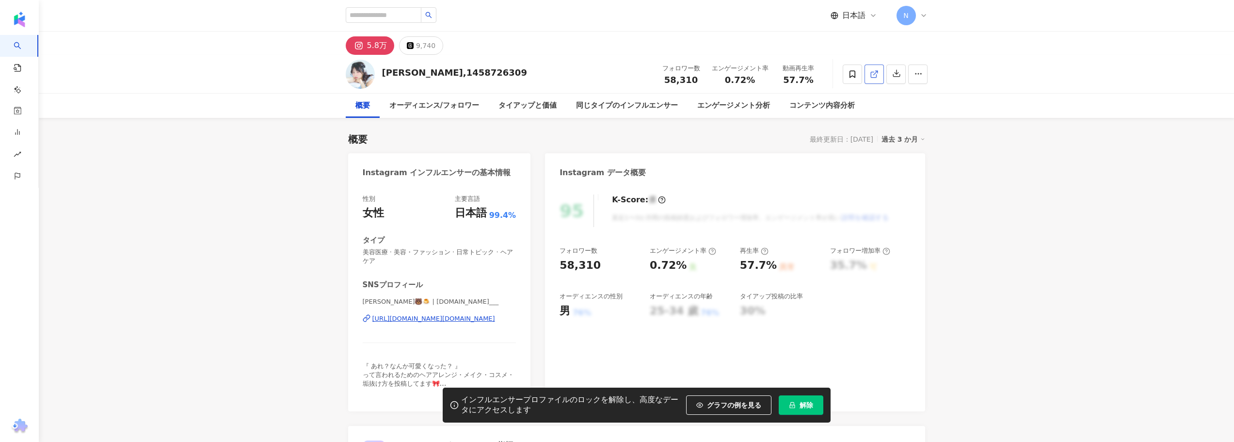
click at [876, 77] on icon at bounding box center [873, 74] width 5 height 5
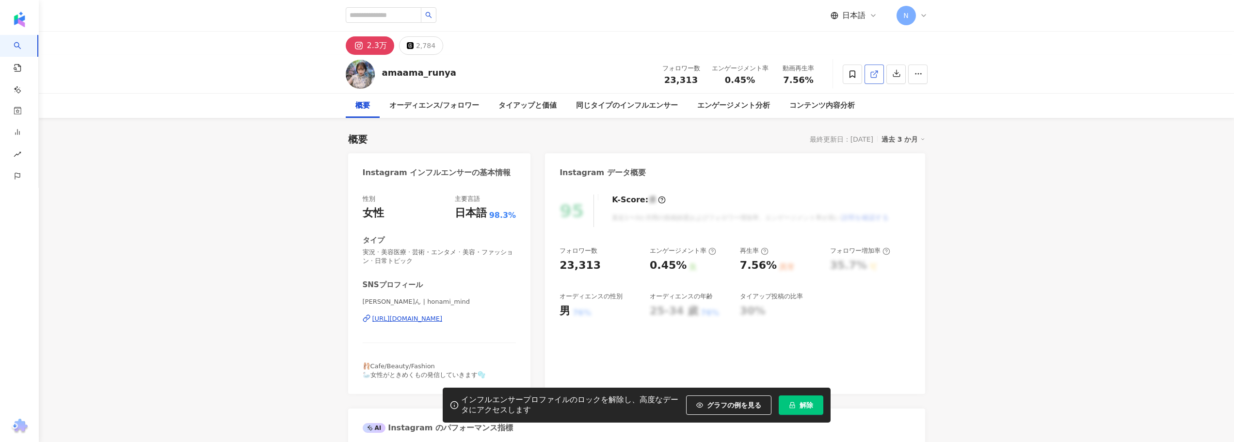
click at [881, 73] on link at bounding box center [874, 73] width 19 height 19
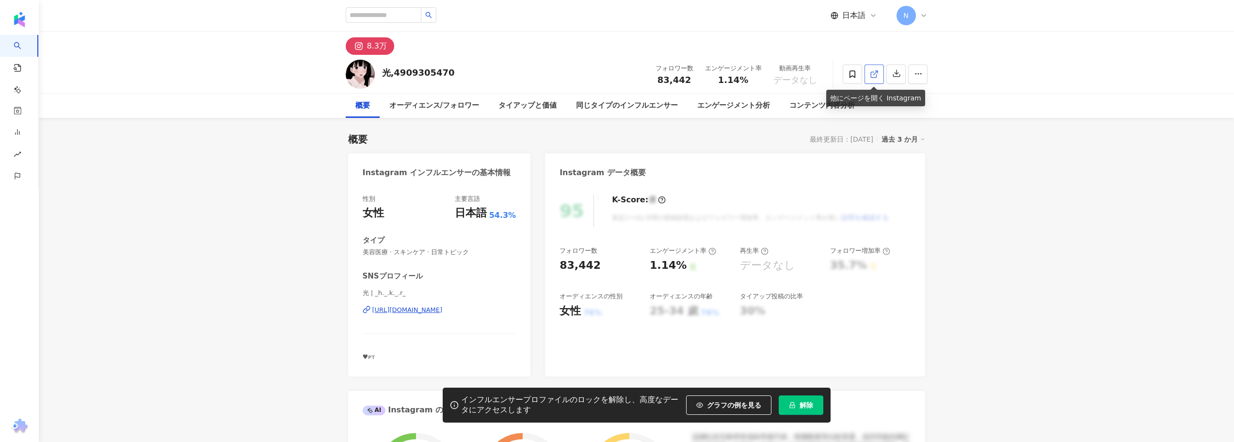
click at [871, 75] on icon at bounding box center [873, 74] width 5 height 5
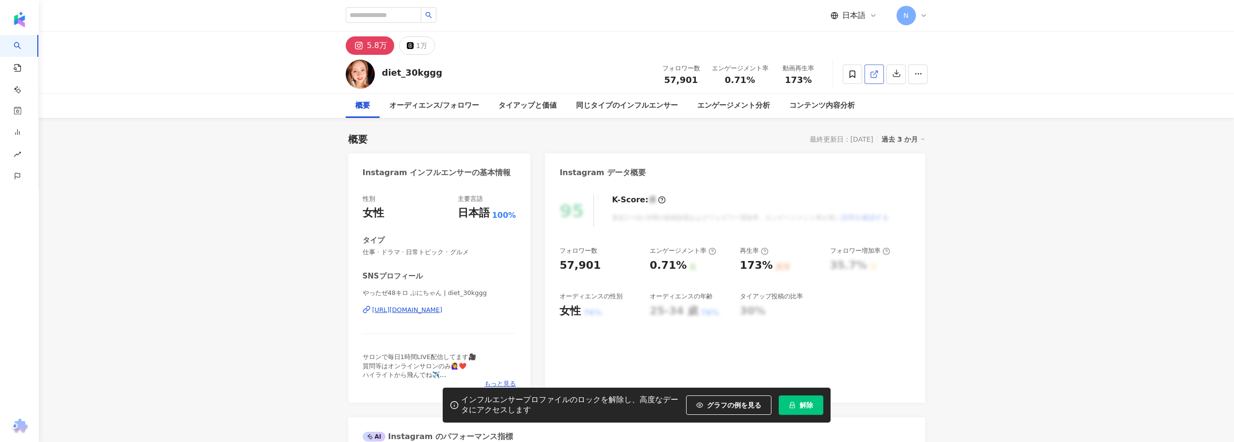
click at [871, 77] on icon at bounding box center [873, 74] width 5 height 5
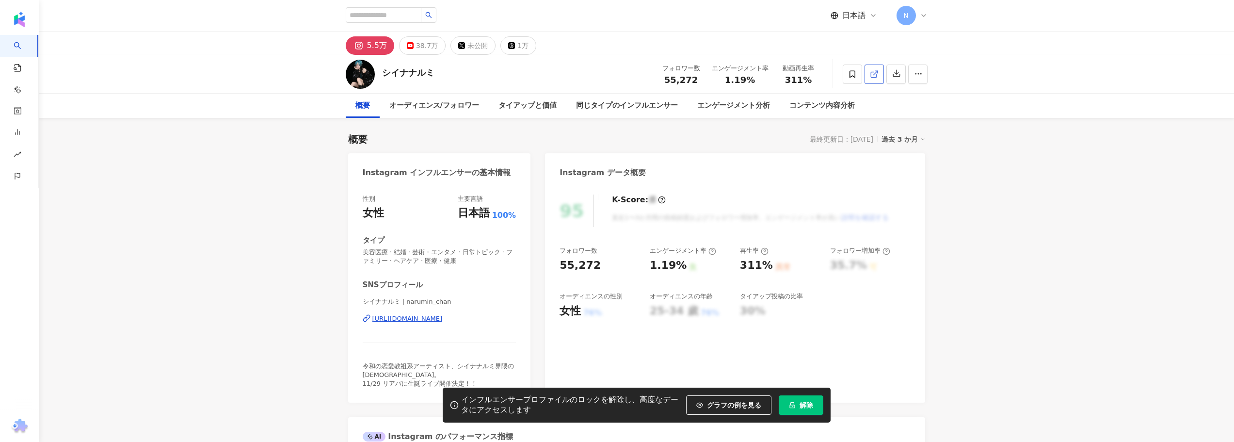
click at [872, 72] on icon at bounding box center [874, 74] width 9 height 9
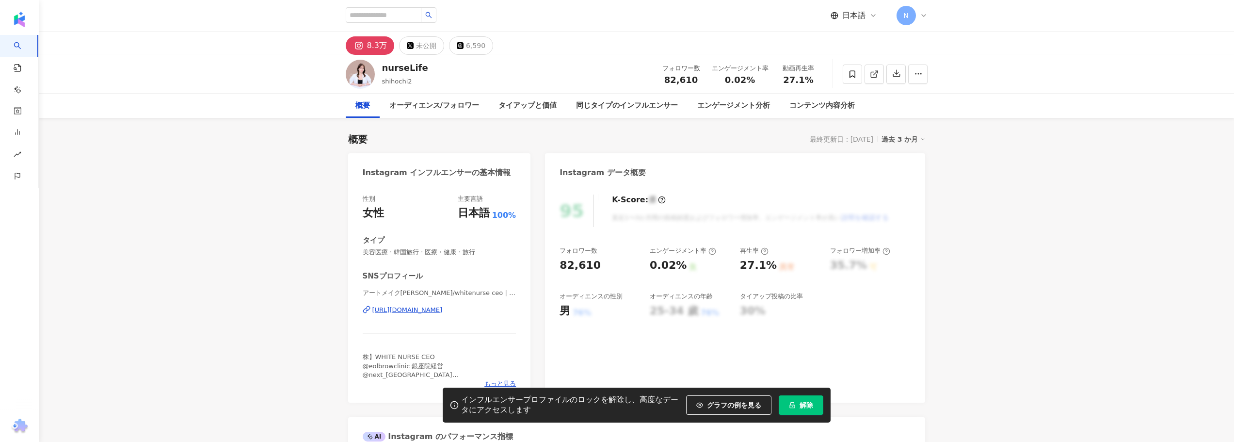
drag, startPoint x: 383, startPoint y: 309, endPoint x: 525, endPoint y: 118, distance: 238.8
click at [383, 309] on div "[URL][DOMAIN_NAME]" at bounding box center [407, 310] width 70 height 9
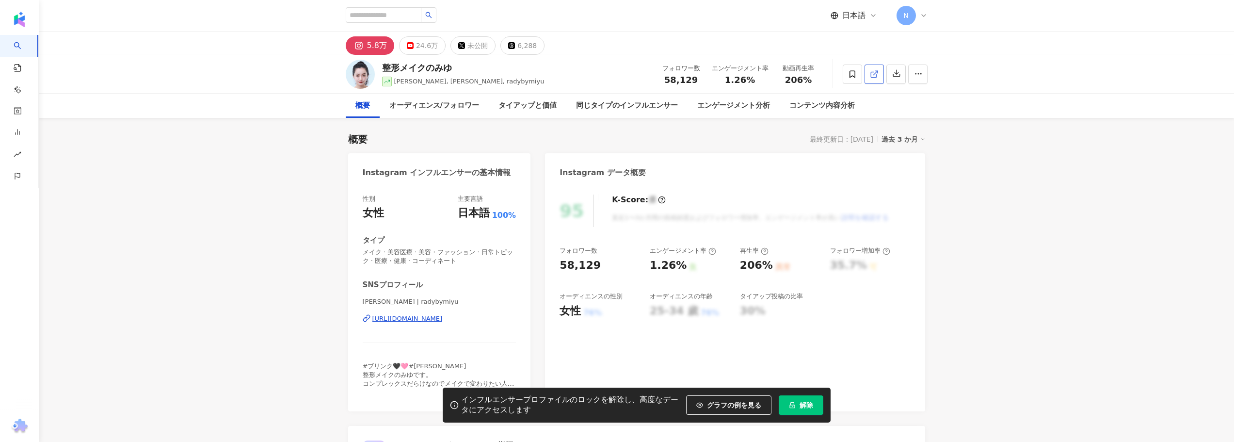
click at [870, 74] on icon at bounding box center [874, 74] width 9 height 9
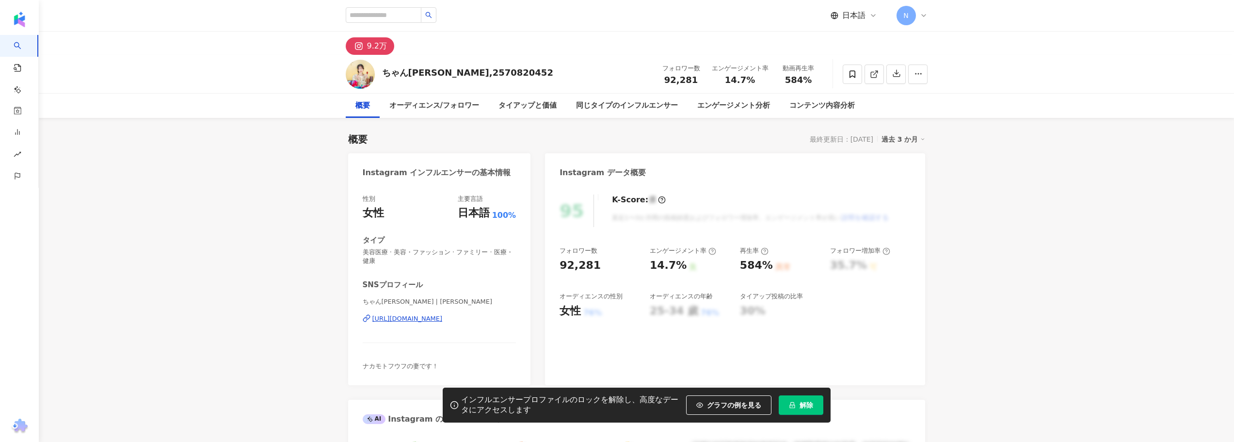
drag, startPoint x: 642, startPoint y: 189, endPoint x: 411, endPoint y: 319, distance: 265.1
click at [411, 319] on div "https://www.instagram.com/marie_nekomimi/" at bounding box center [407, 318] width 70 height 9
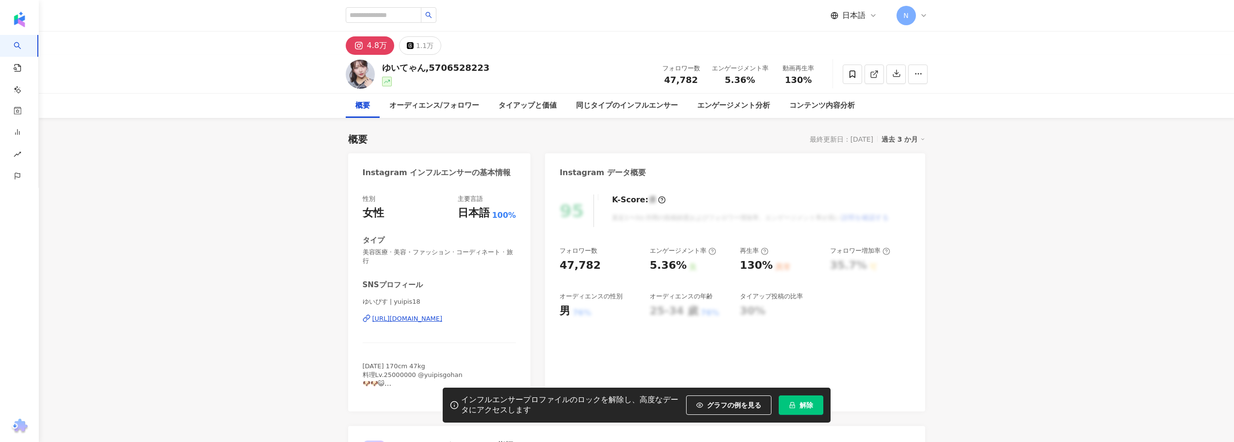
drag, startPoint x: 406, startPoint y: 244, endPoint x: 407, endPoint y: 317, distance: 72.7
click at [407, 317] on div "https://www.instagram.com/yuipis18/" at bounding box center [407, 318] width 70 height 9
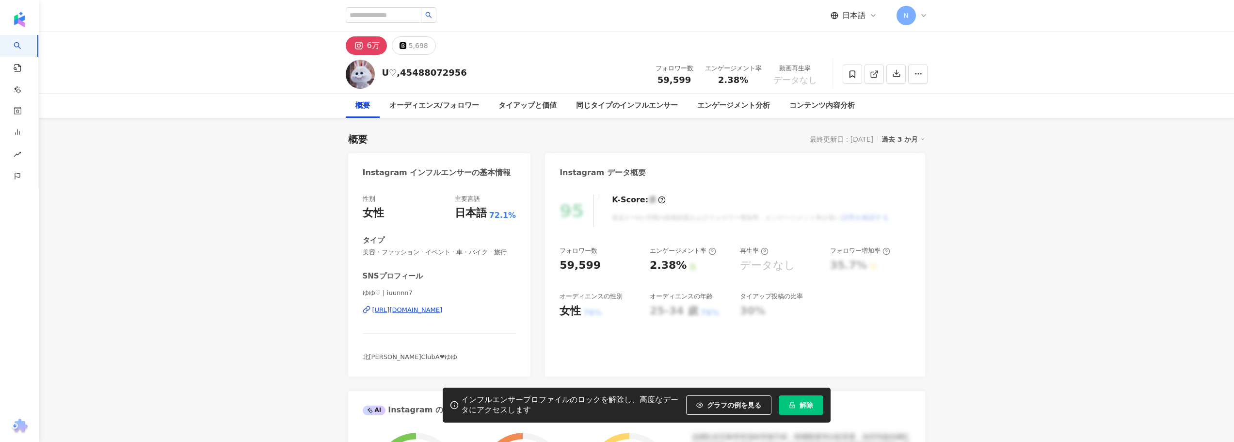
click at [427, 312] on div "https://www.instagram.com/iuunnn7/" at bounding box center [407, 310] width 70 height 9
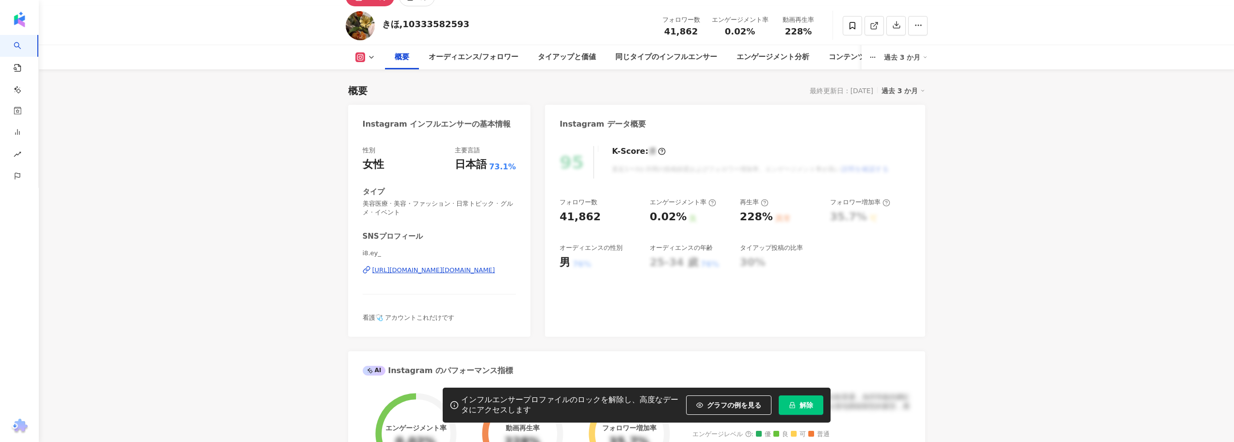
click at [432, 274] on div "https://www.instagram.com/i8.ey_/" at bounding box center [433, 270] width 123 height 9
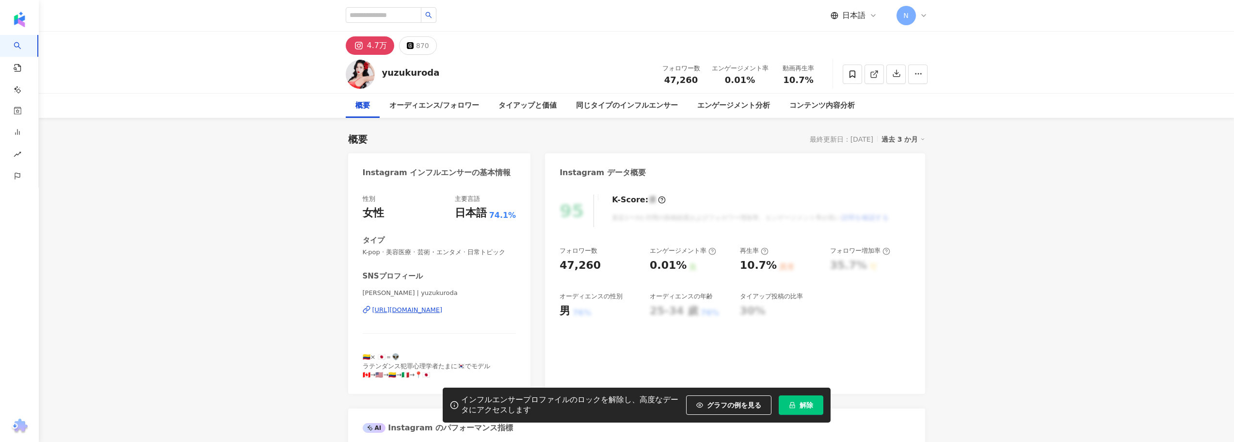
click at [443, 308] on div "https://www.instagram.com/yuzukuroda/" at bounding box center [407, 310] width 70 height 9
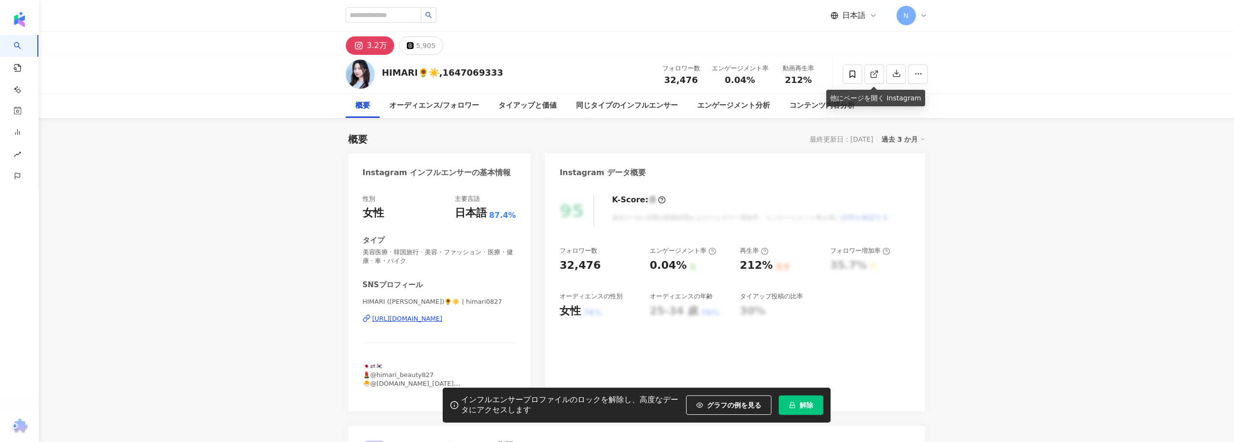
click at [403, 319] on div "https://www.instagram.com/himari0827/" at bounding box center [407, 318] width 70 height 9
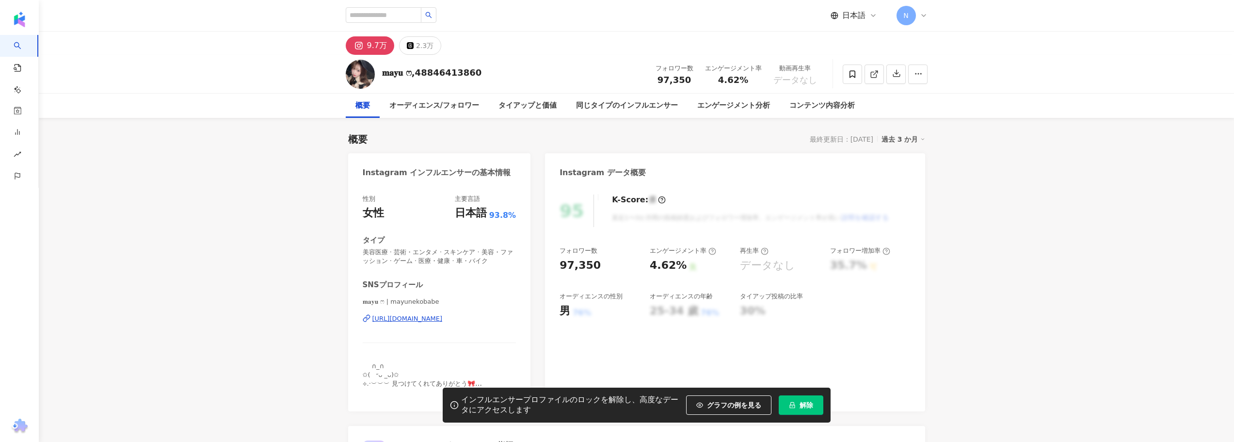
click at [383, 317] on div "[URL][DOMAIN_NAME]" at bounding box center [407, 318] width 70 height 9
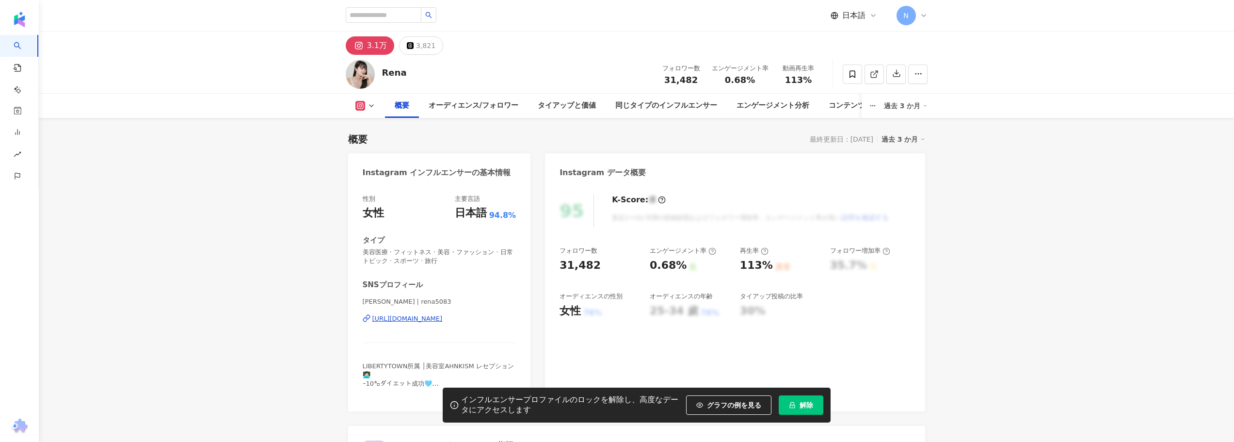
scroll to position [48, 0]
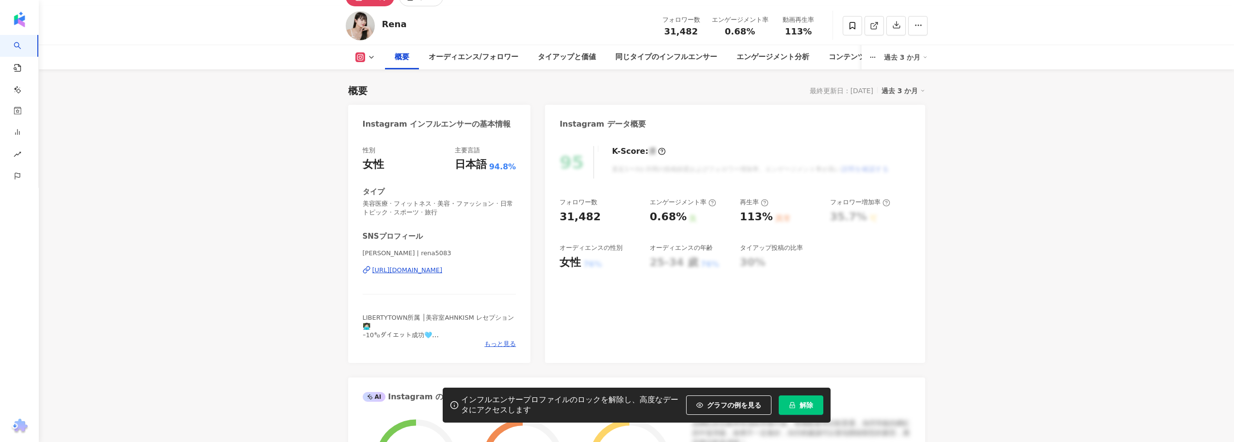
click at [436, 269] on div "https://www.instagram.com/rena5083/" at bounding box center [407, 270] width 70 height 9
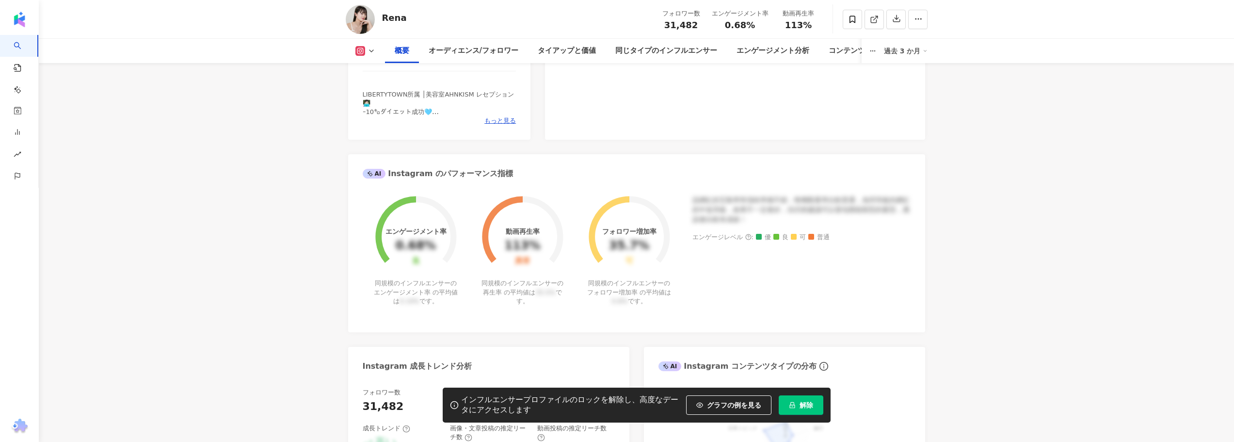
scroll to position [291, 0]
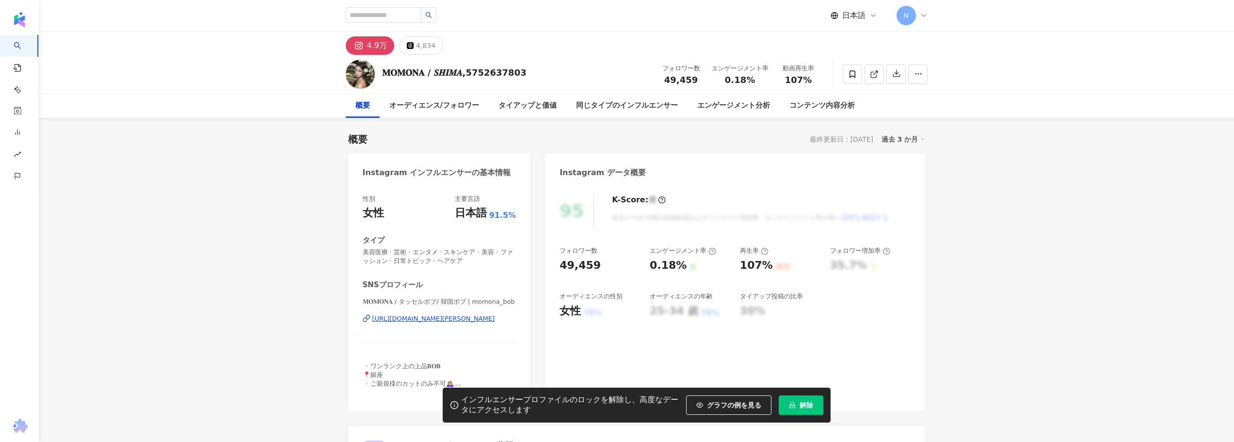
click at [378, 317] on div "https://www.instagram.com/momona_bob/" at bounding box center [433, 318] width 123 height 9
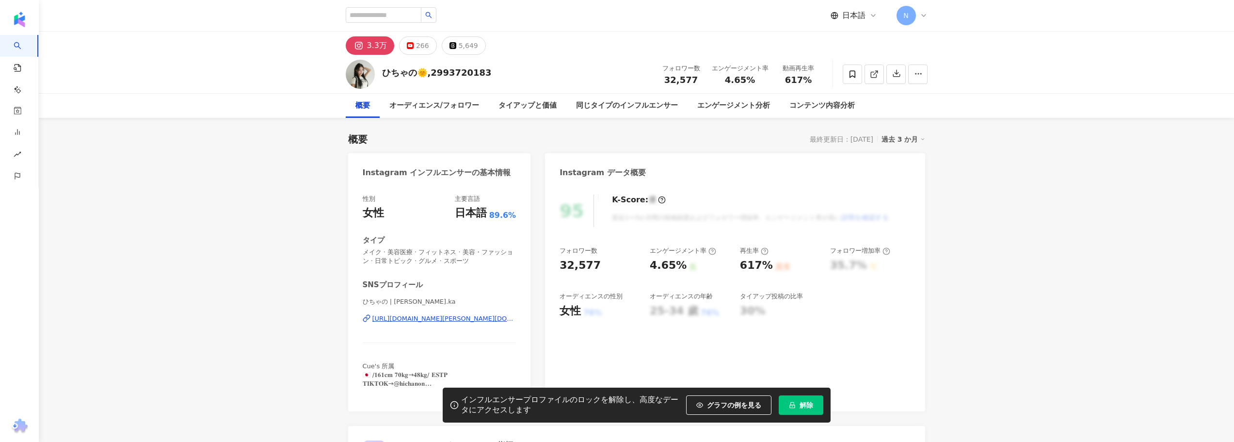
click at [406, 319] on div "https://www.instagram.com/hisano.ka/" at bounding box center [444, 318] width 144 height 9
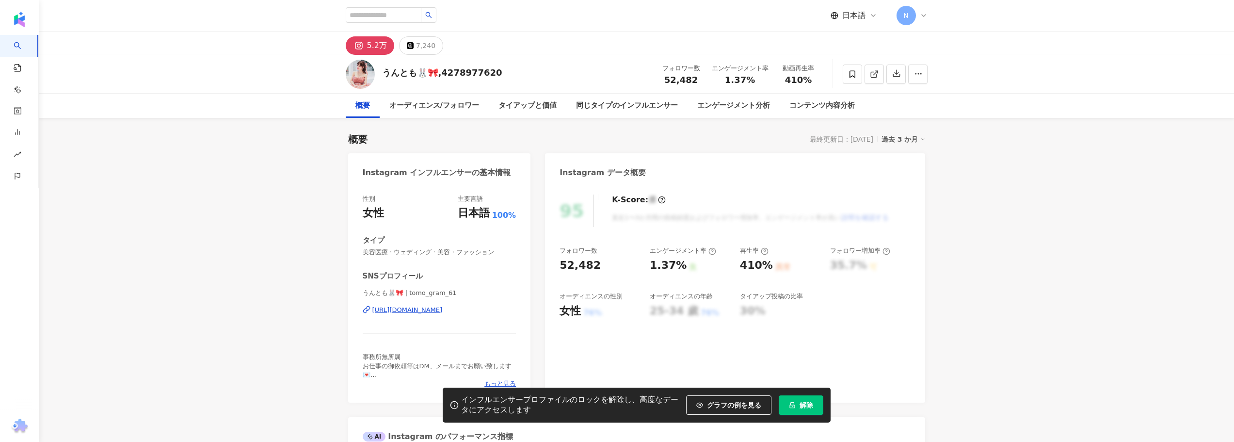
click at [377, 310] on div "[URL][DOMAIN_NAME]" at bounding box center [407, 310] width 70 height 9
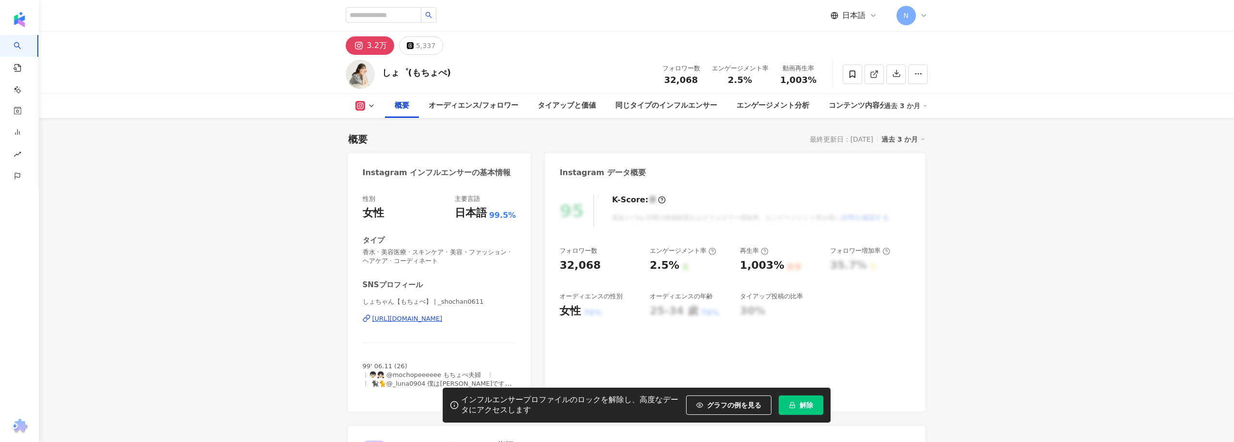
scroll to position [48, 0]
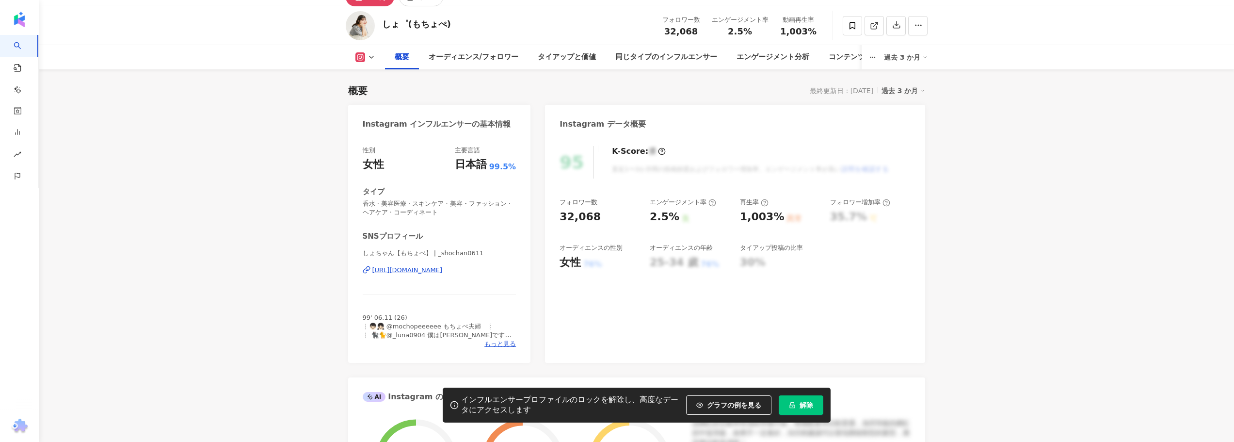
drag, startPoint x: 427, startPoint y: 271, endPoint x: 577, endPoint y: 6, distance: 304.9
click at [427, 271] on div "https://www.instagram.com/_shochan0611/" at bounding box center [407, 270] width 70 height 9
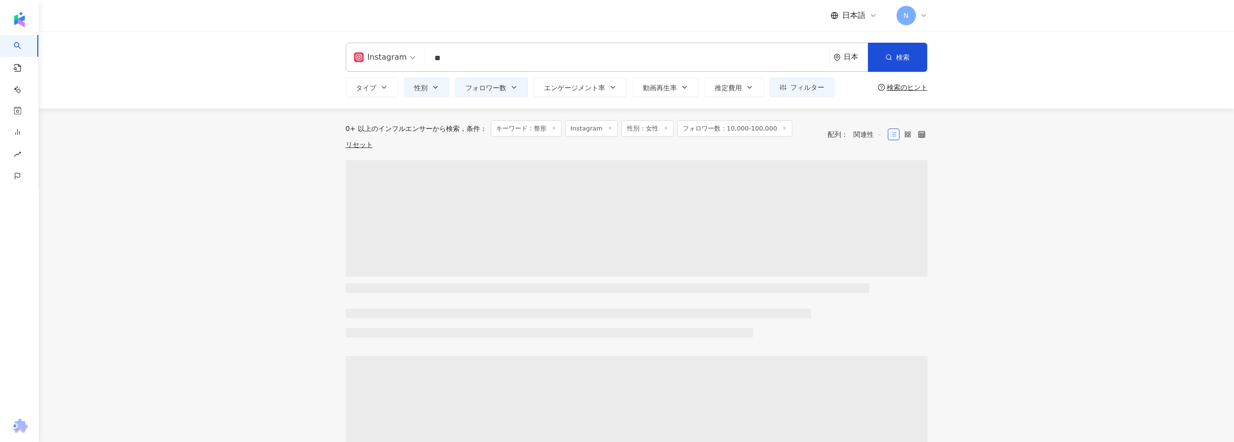
click at [242, 200] on main "Instagram ** 日本 検索 タイプ 性別 フォロワー数 エンゲージメント率 動画再生率 推定費用 フィルター 検索のヒント 0+ 以上のインフルエン…" at bounding box center [636, 428] width 1195 height 794
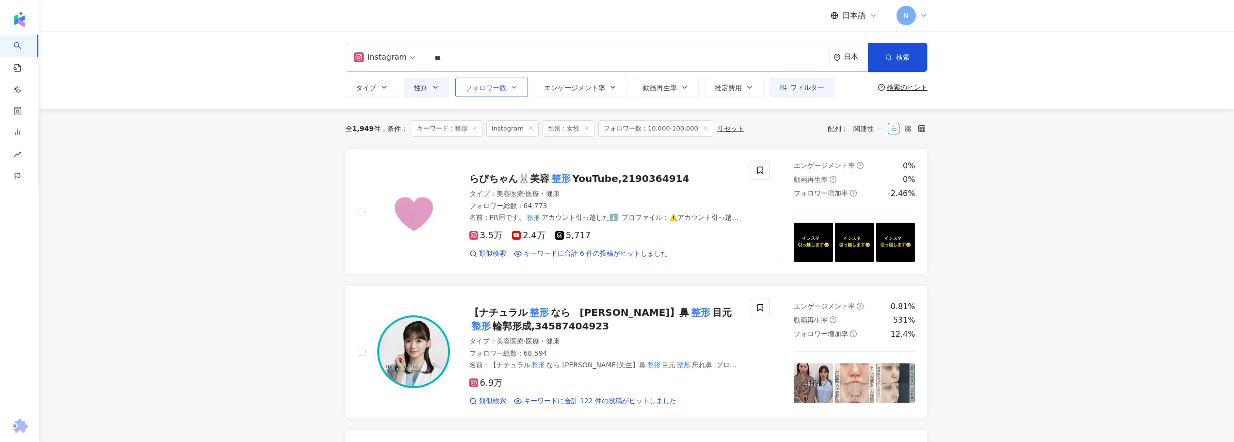
click at [495, 88] on span "フォロワー数" at bounding box center [486, 88] width 41 height 8
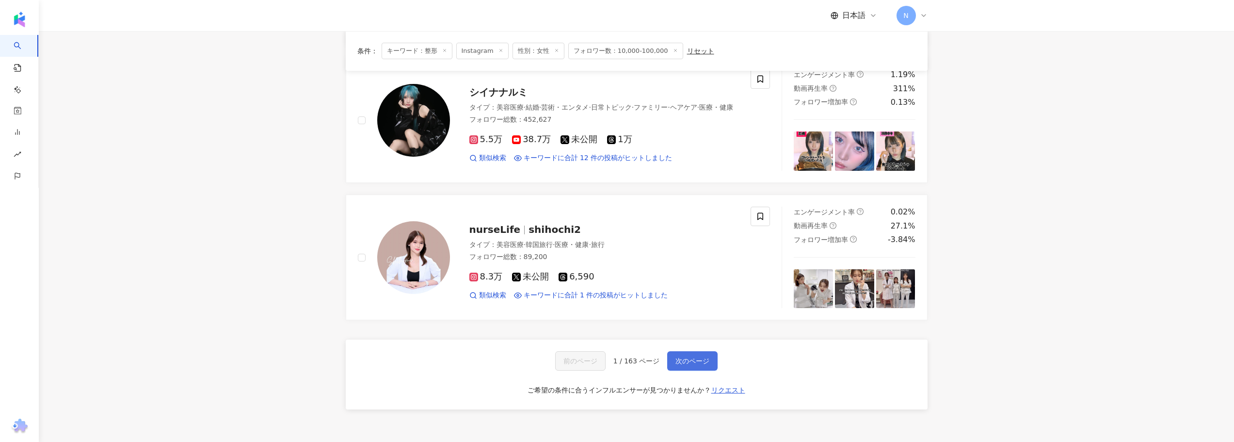
scroll to position [1569, 0]
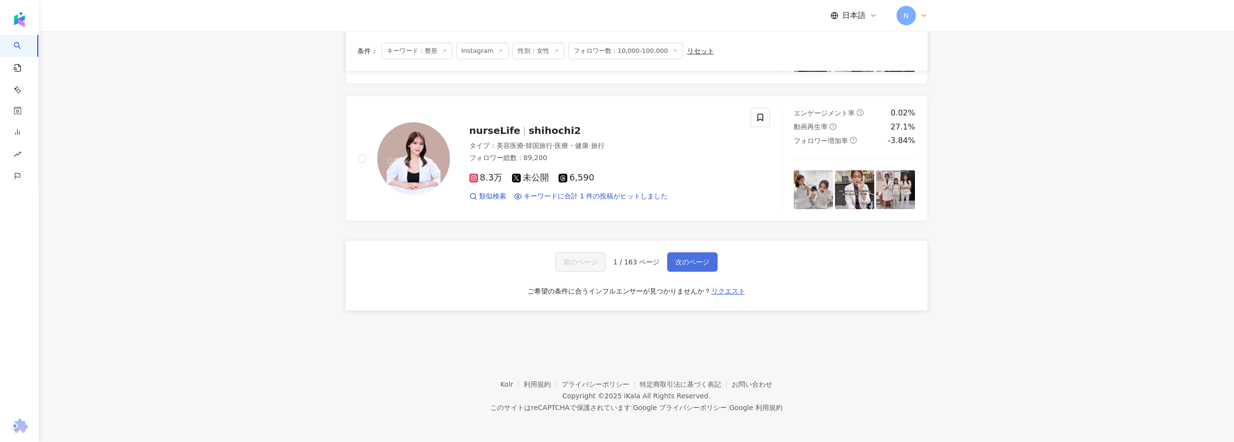
click at [693, 264] on span "次のページ" at bounding box center [693, 262] width 34 height 8
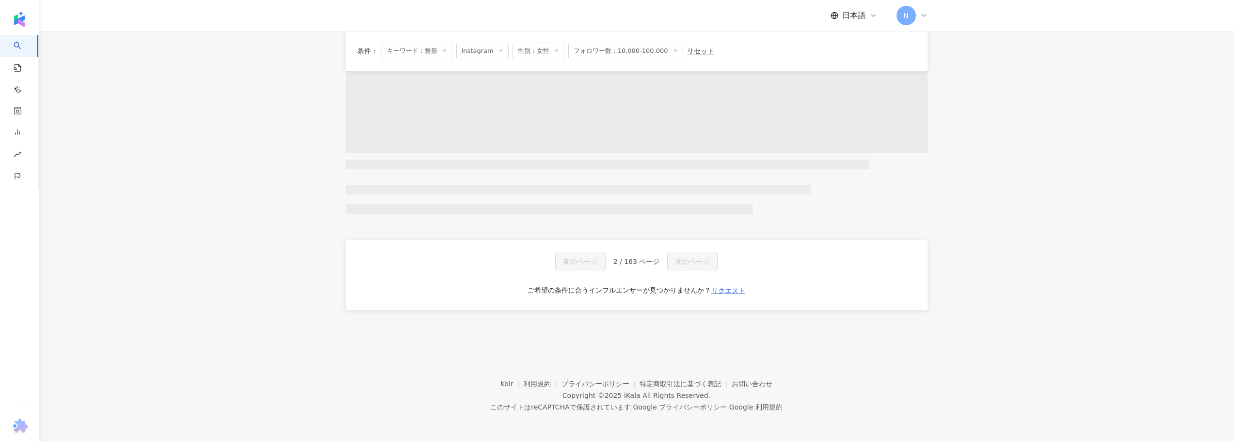
scroll to position [504, 0]
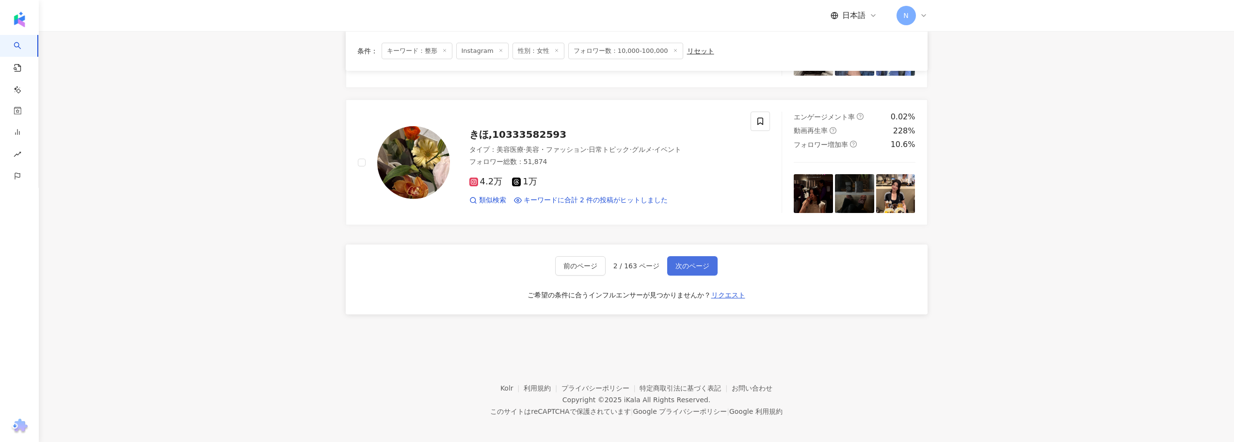
click at [693, 264] on span "次のページ" at bounding box center [693, 266] width 34 height 8
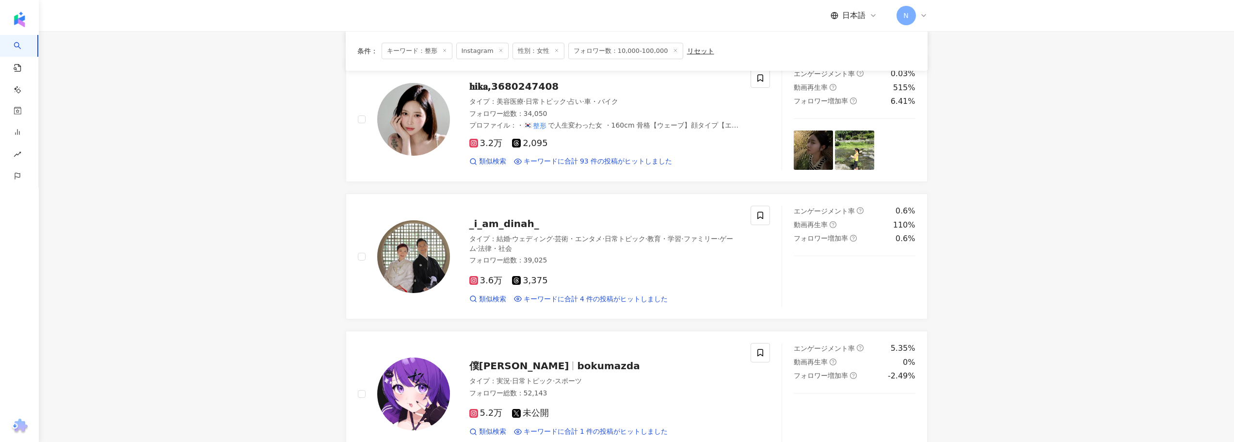
scroll to position [1563, 0]
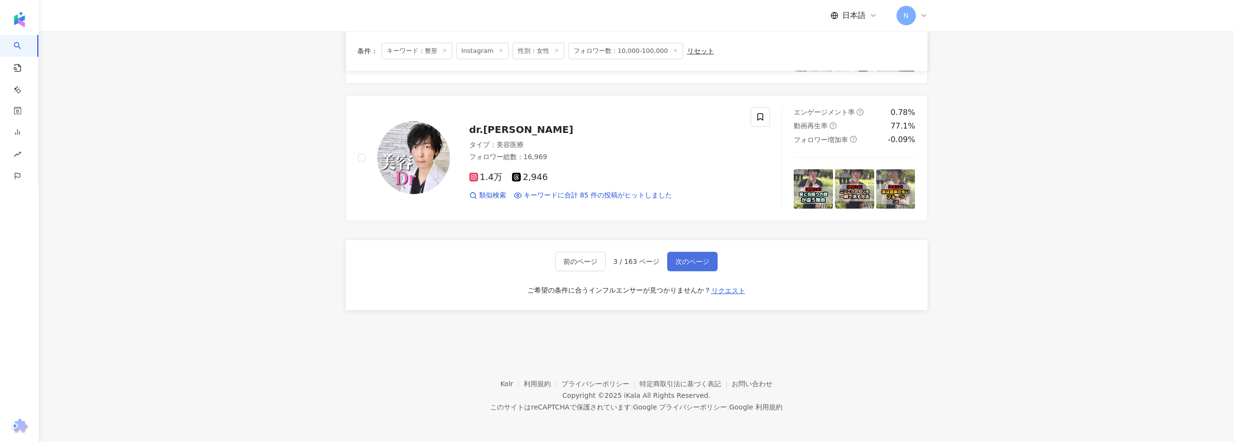
click at [693, 264] on span "次のページ" at bounding box center [693, 262] width 34 height 8
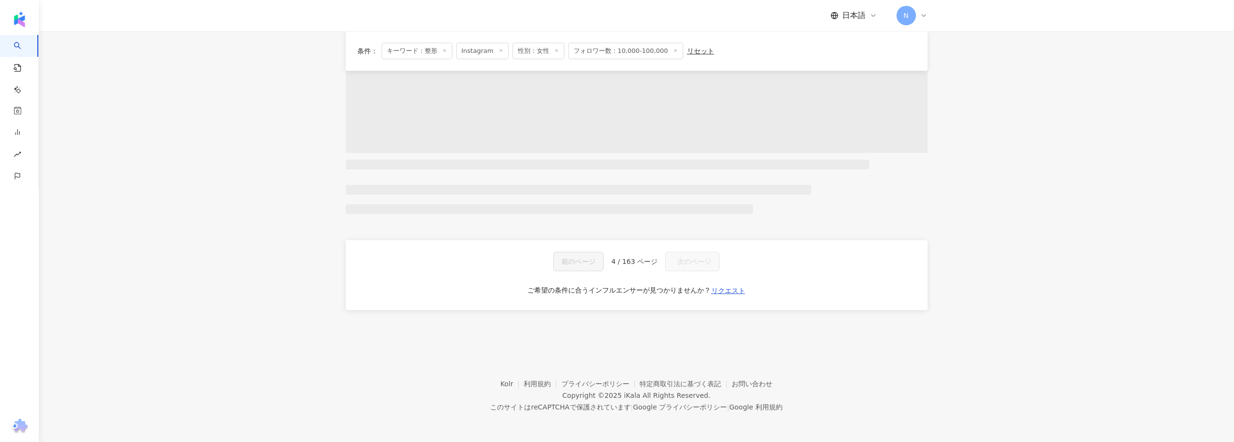
scroll to position [504, 0]
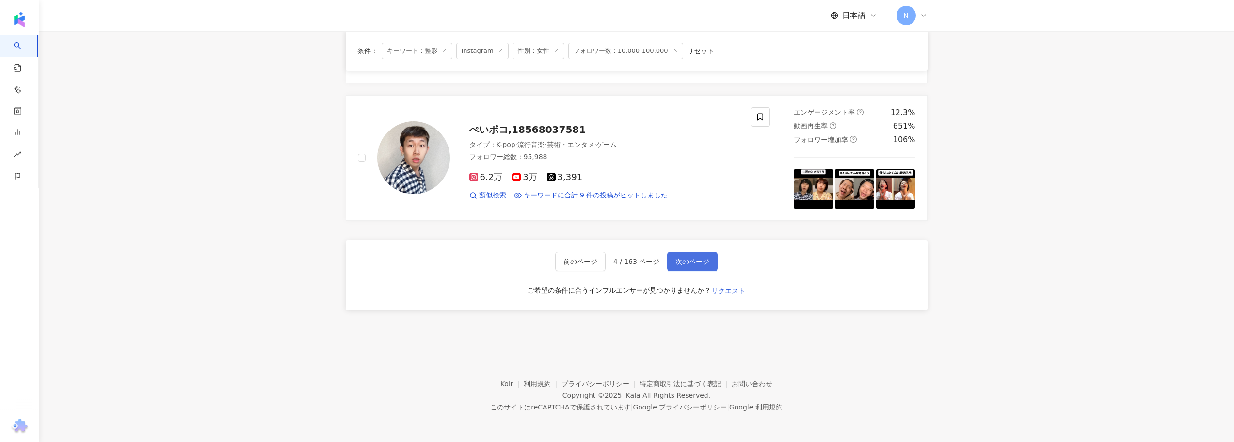
click at [680, 265] on span "次のページ" at bounding box center [693, 262] width 34 height 8
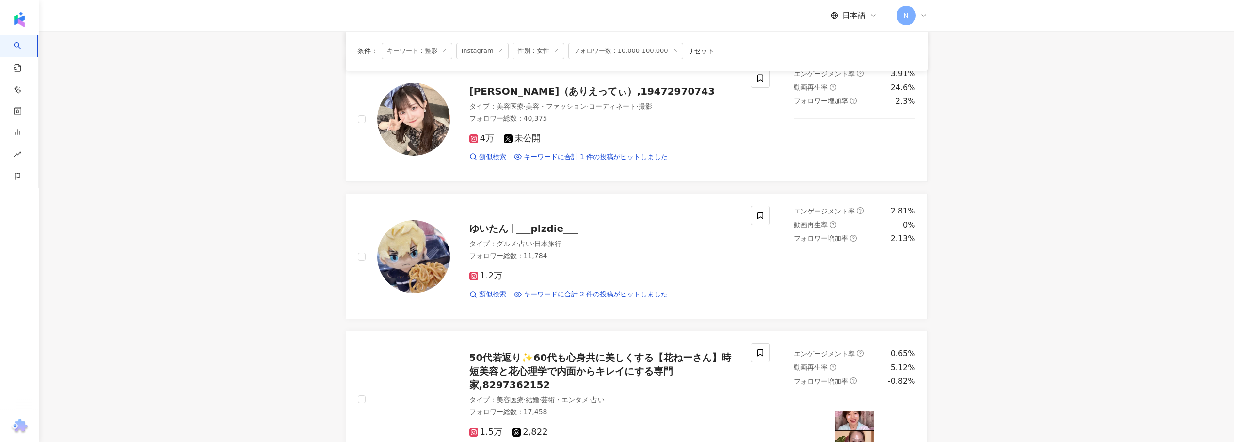
scroll to position [1563, 0]
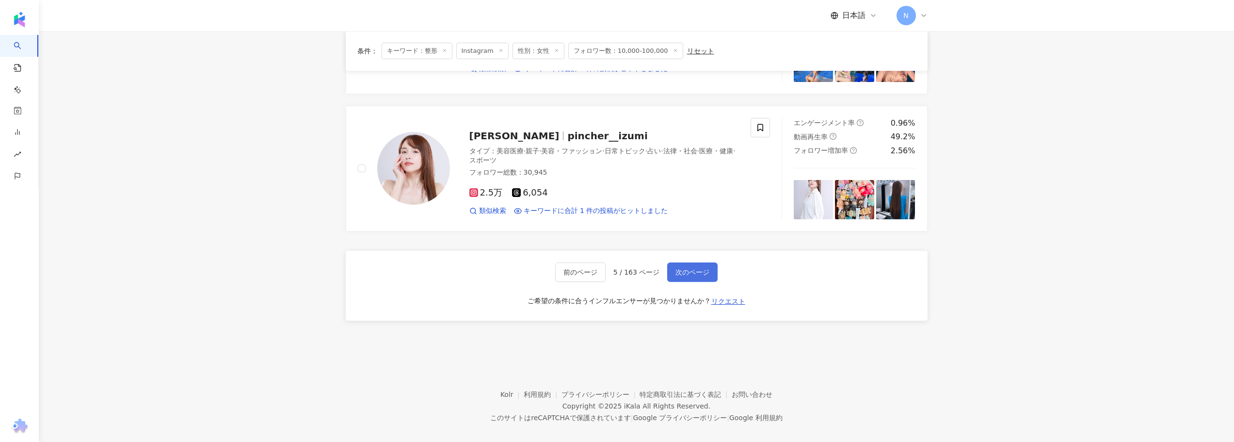
click at [680, 268] on span "次のページ" at bounding box center [693, 272] width 34 height 8
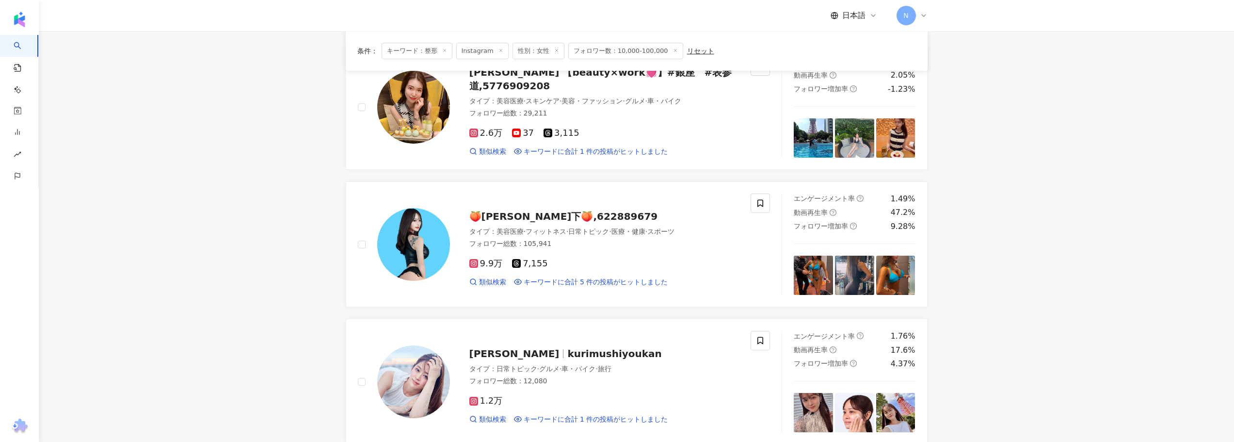
scroll to position [745, 0]
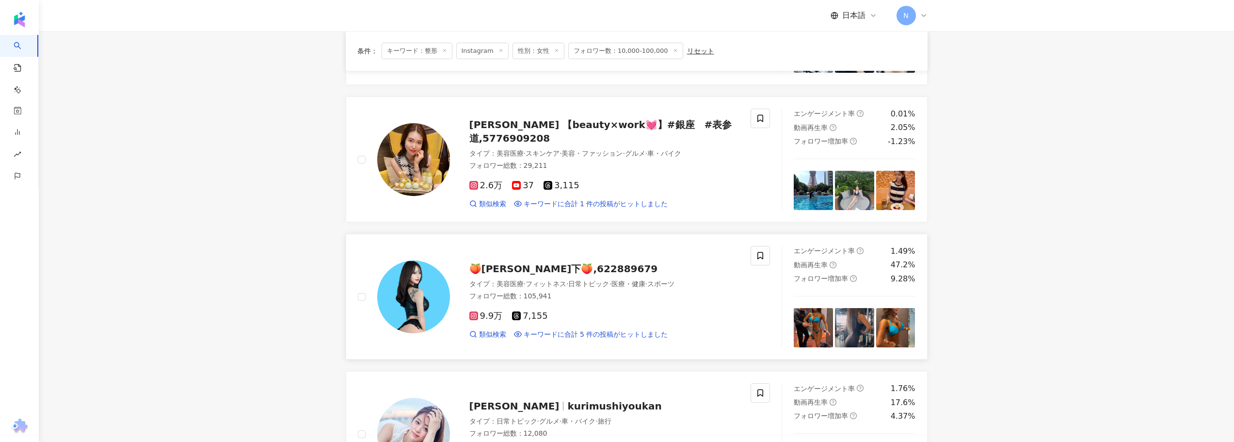
click at [518, 266] on span "🍑mimimi閣下🍑,622889679" at bounding box center [563, 269] width 189 height 12
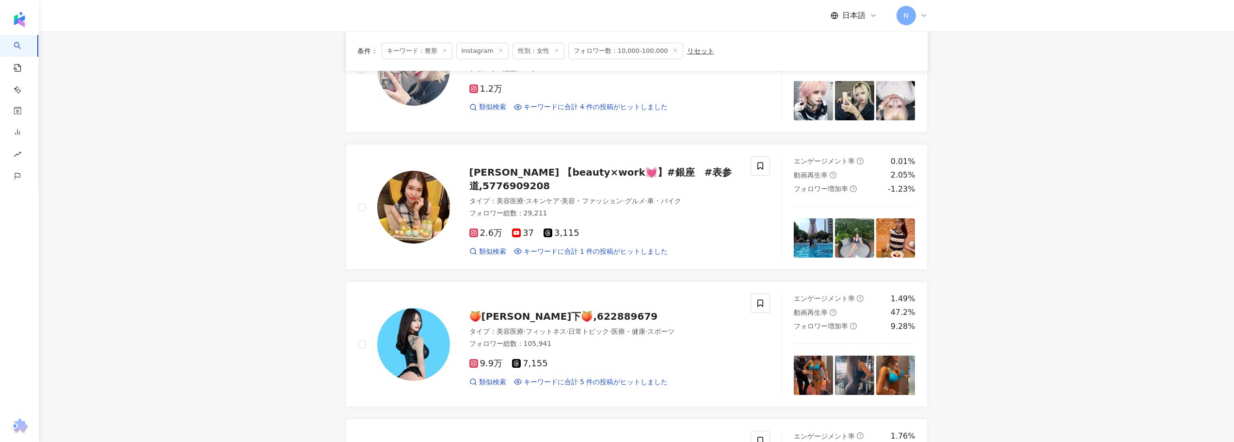
scroll to position [696, 0]
click at [482, 175] on span "桑原宏実 【beauty×work💓】#銀座　#表参道,5776909208" at bounding box center [600, 179] width 263 height 25
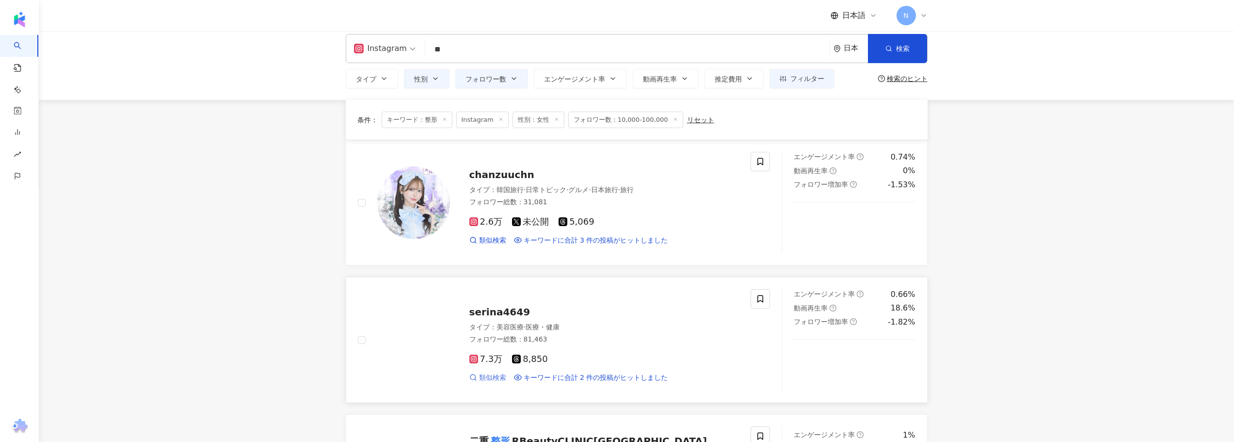
scroll to position [0, 0]
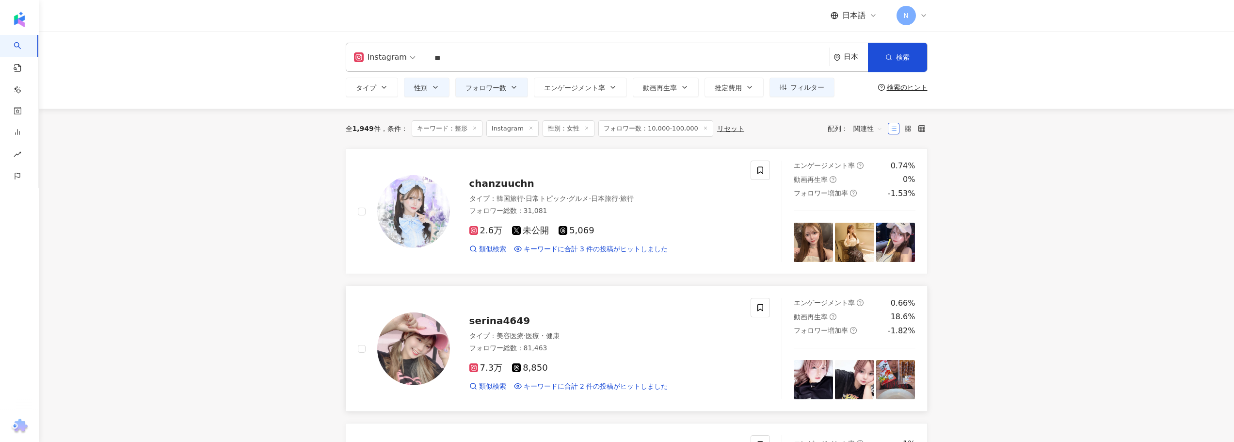
click at [475, 326] on span "serina4649" at bounding box center [499, 321] width 61 height 12
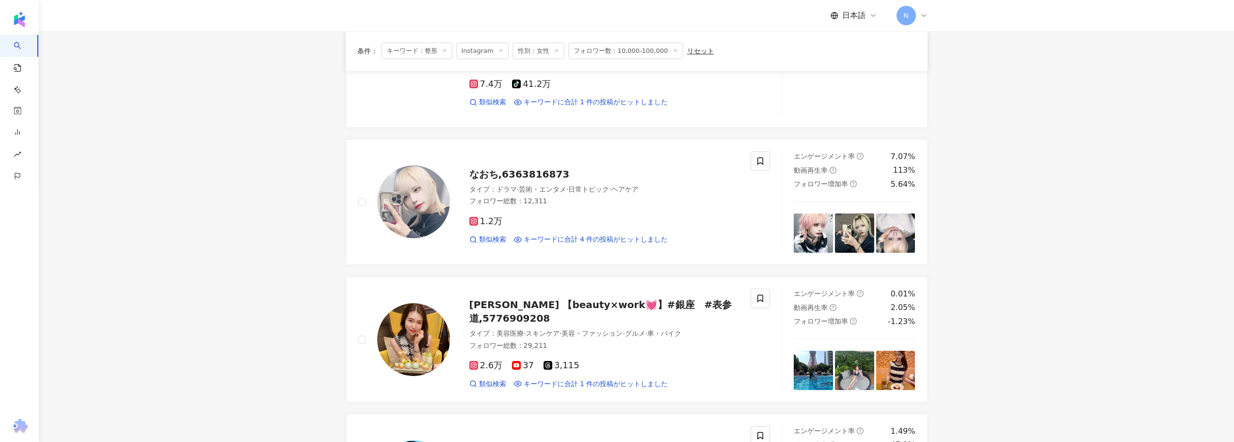
scroll to position [582, 0]
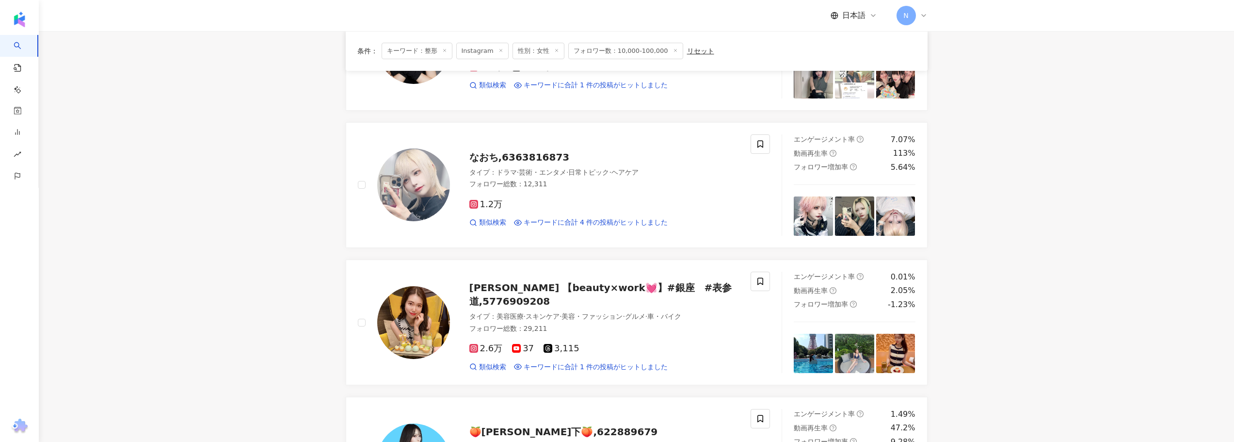
click at [259, 288] on main "Instagram ** 日本 検索 タイプ 性別 フォロワー数 エンゲージメント率 動画再生率 推定費用 フィルター ***** - ****** 指定なし…" at bounding box center [636, 385] width 1195 height 1873
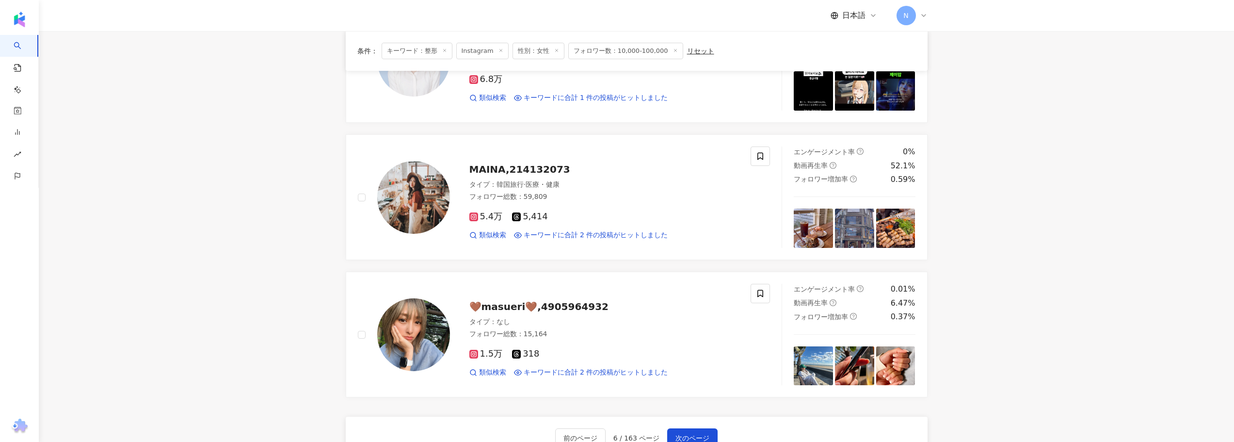
scroll to position [1406, 0]
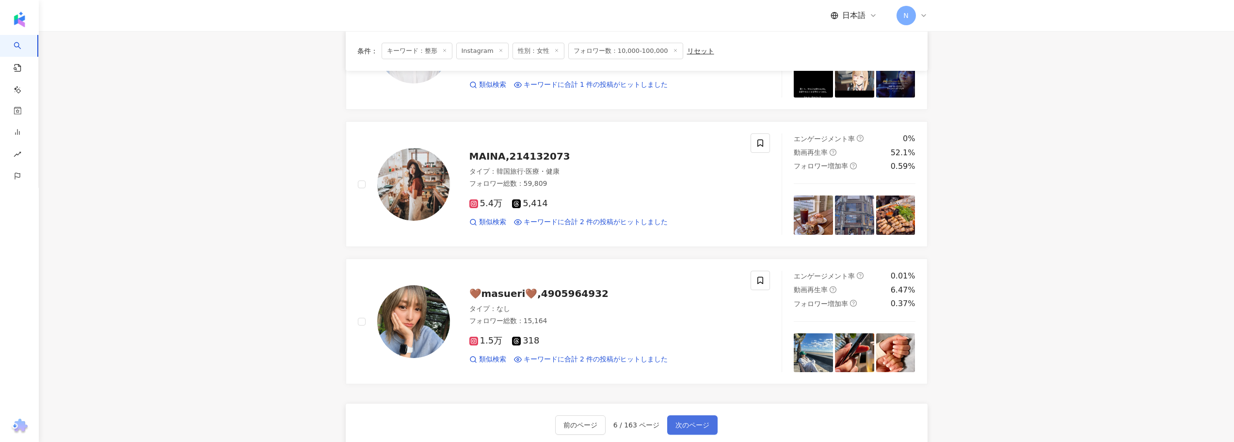
click at [687, 422] on span "次のページ" at bounding box center [693, 425] width 34 height 8
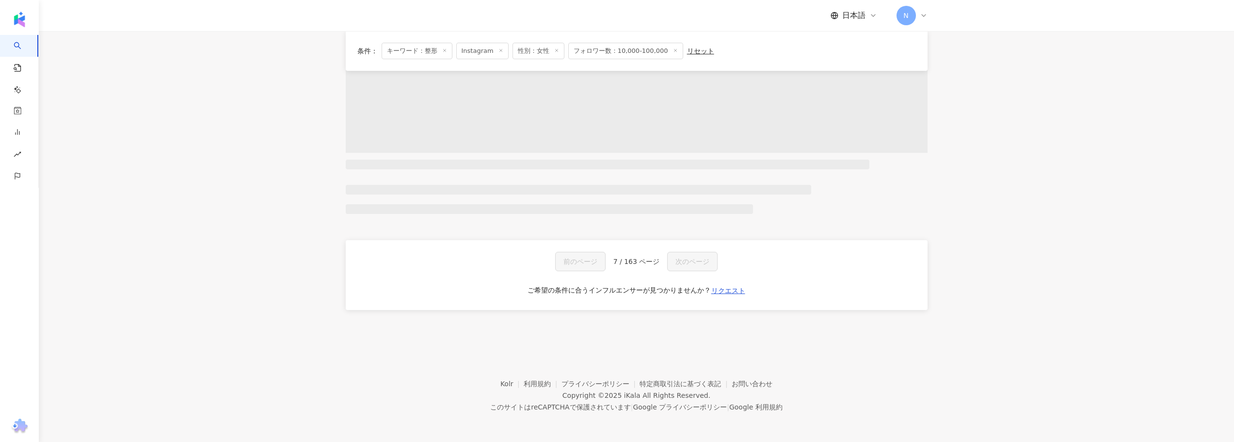
scroll to position [341, 0]
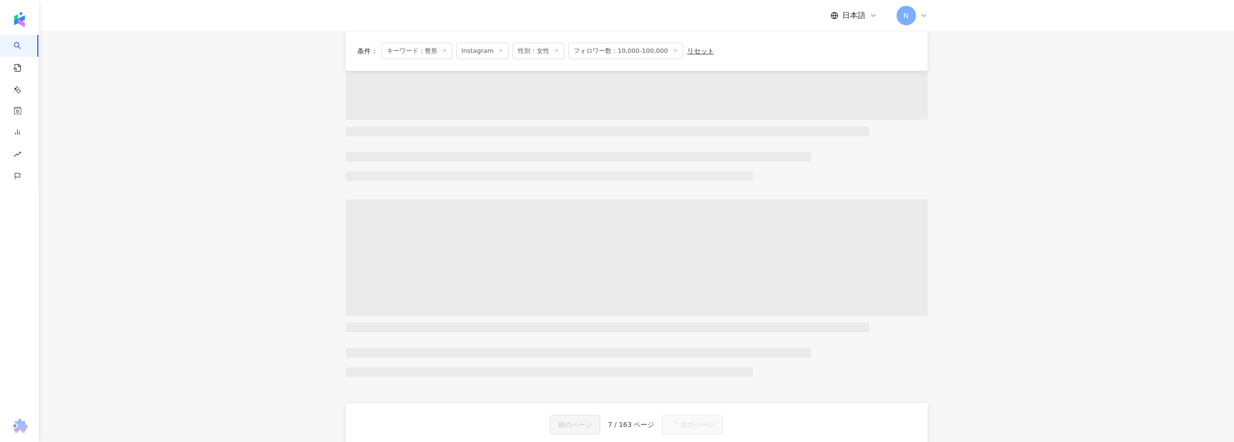
click at [290, 297] on main "Instagram ** 日本 検索 タイプ 性別 フォロワー数 エンゲージメント率 動画再生率 推定費用 フィルター ***** - ****** 指定なし…" at bounding box center [636, 93] width 1195 height 807
click at [290, 191] on main "Instagram ** 日本 検索 タイプ 性別 フォロワー数 エンゲージメント率 動画再生率 推定費用 フィルター ***** - ****** 指定なし…" at bounding box center [636, 93] width 1195 height 807
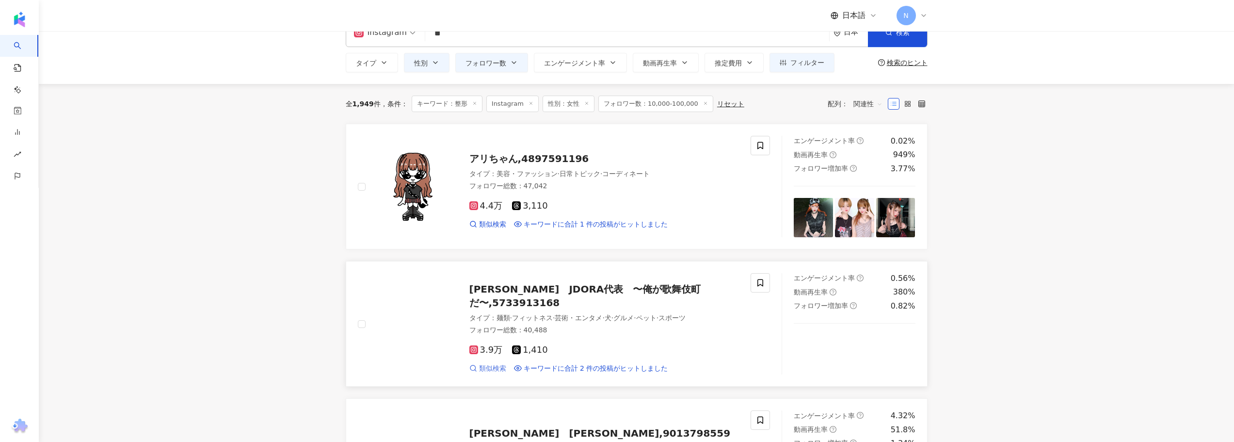
scroll to position [0, 0]
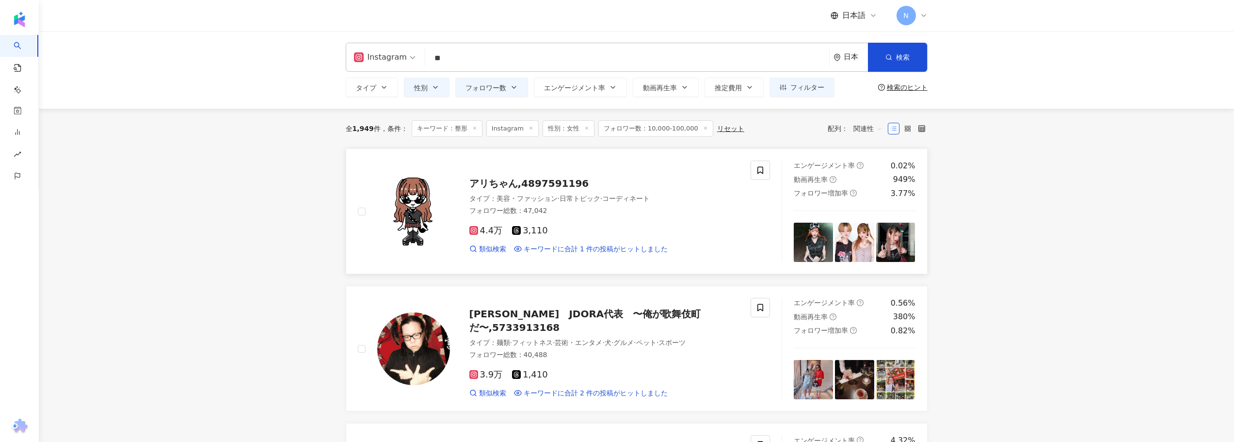
click at [502, 182] on span "アリちゃん,4897591196" at bounding box center [529, 183] width 120 height 12
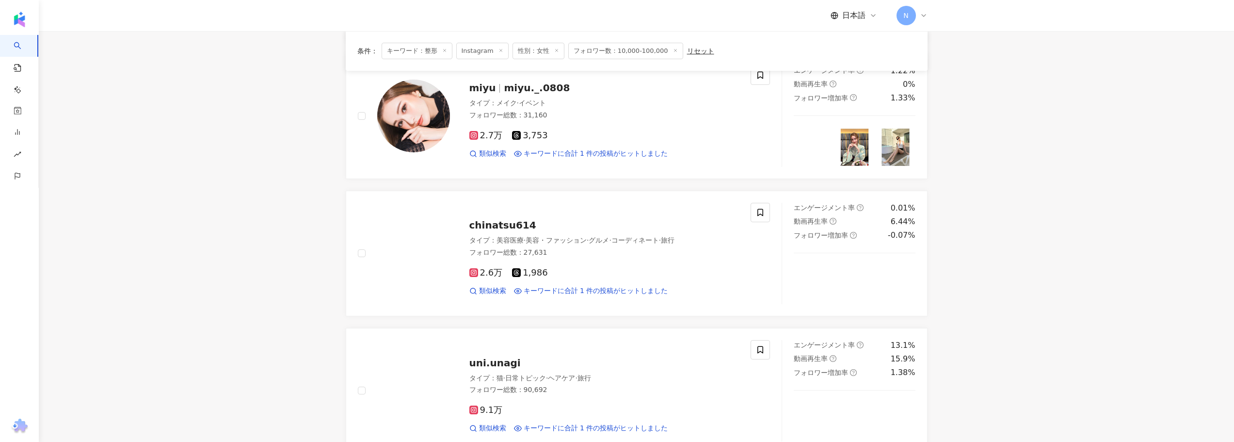
scroll to position [1552, 0]
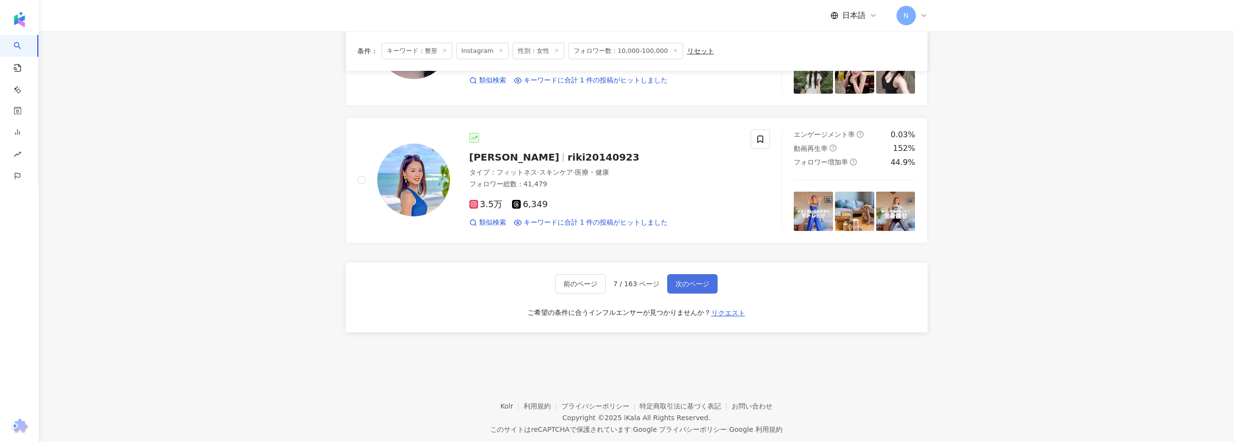
click at [681, 280] on span "次のページ" at bounding box center [693, 284] width 34 height 8
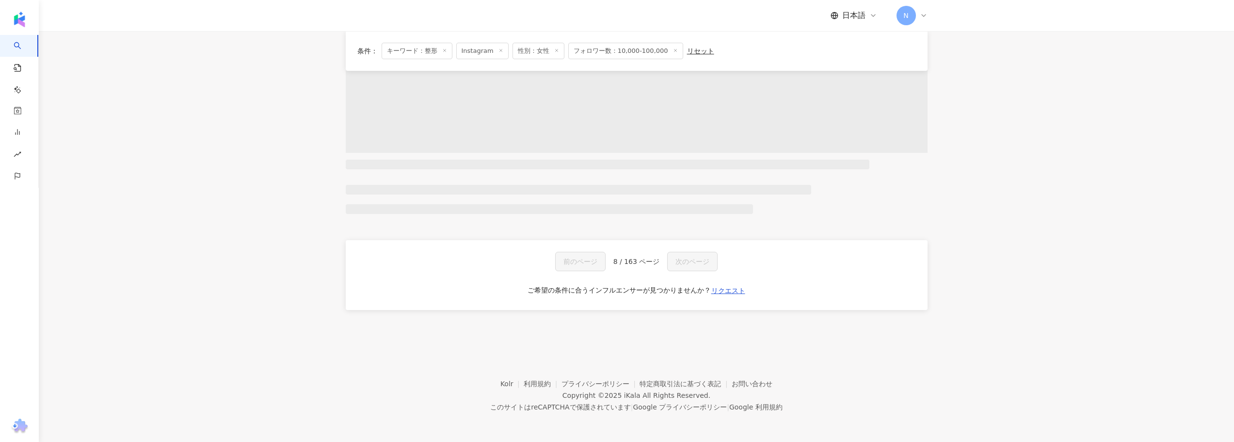
scroll to position [492, 0]
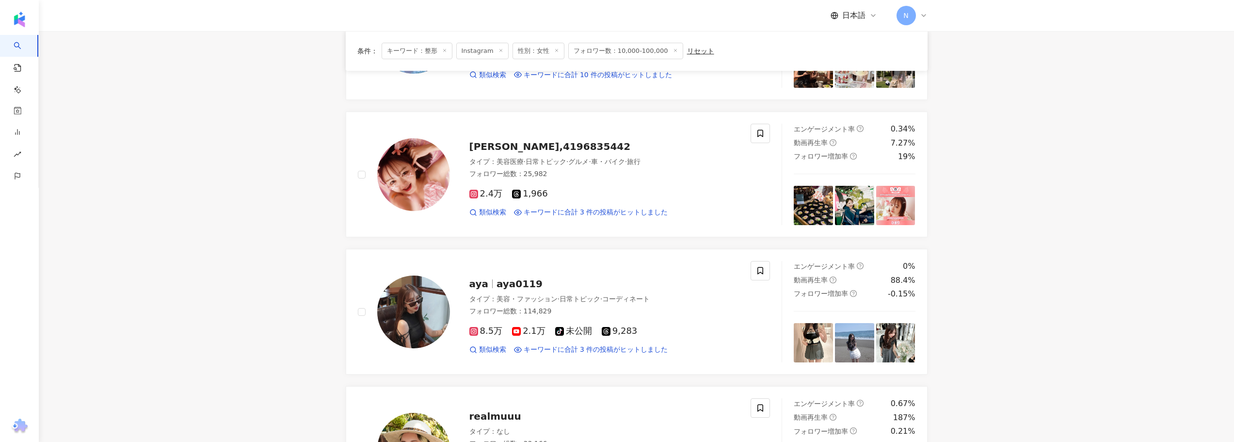
scroll to position [1267, 0]
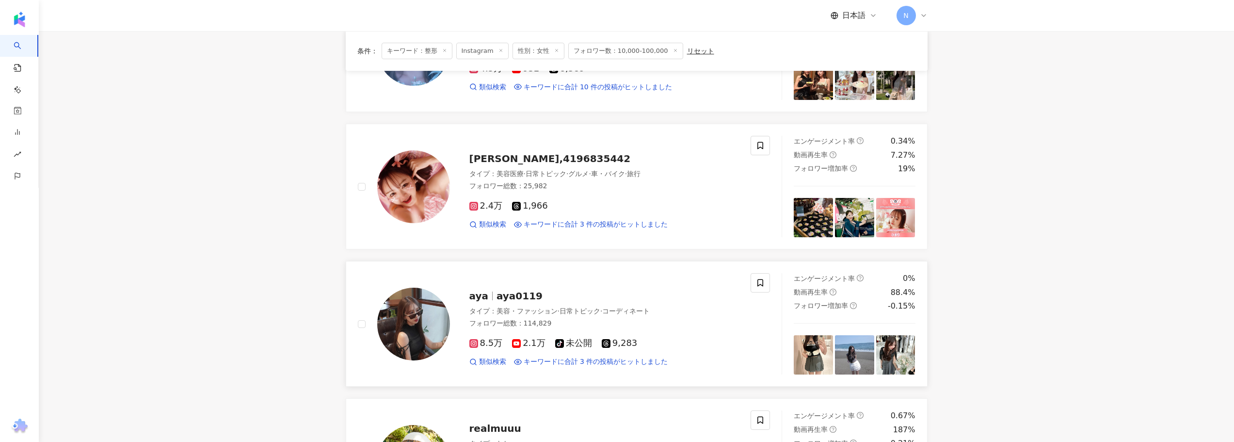
click at [497, 299] on span "aya0119" at bounding box center [520, 296] width 46 height 12
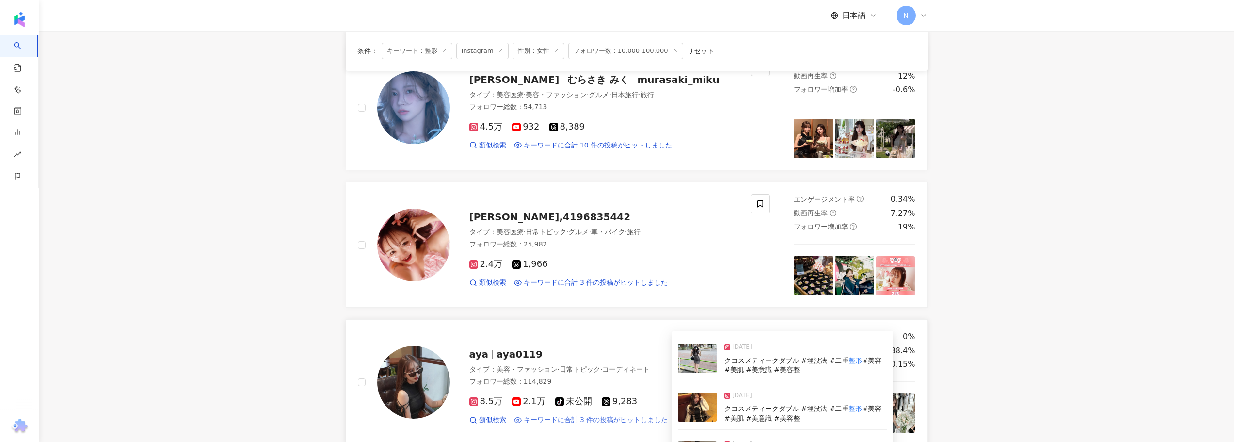
scroll to position [1170, 0]
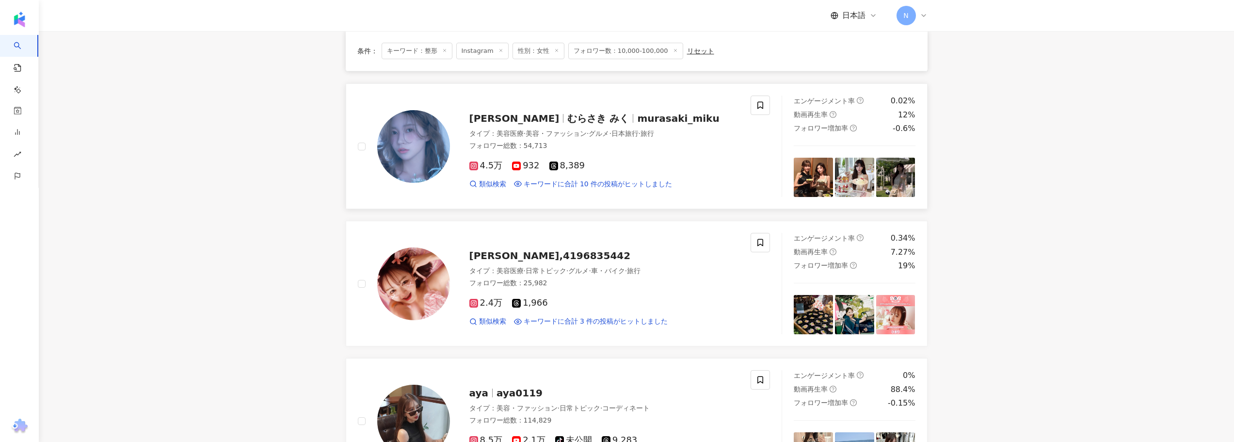
click at [567, 115] on span "むらさき みく" at bounding box center [598, 119] width 62 height 12
click at [510, 255] on span "乙葉ひまり,4196835442" at bounding box center [549, 256] width 161 height 12
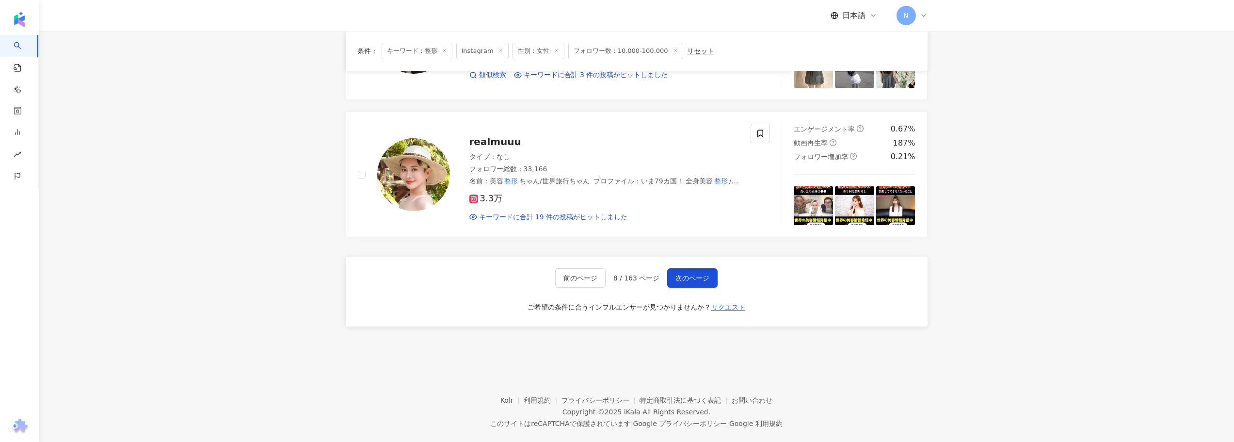
scroll to position [1569, 0]
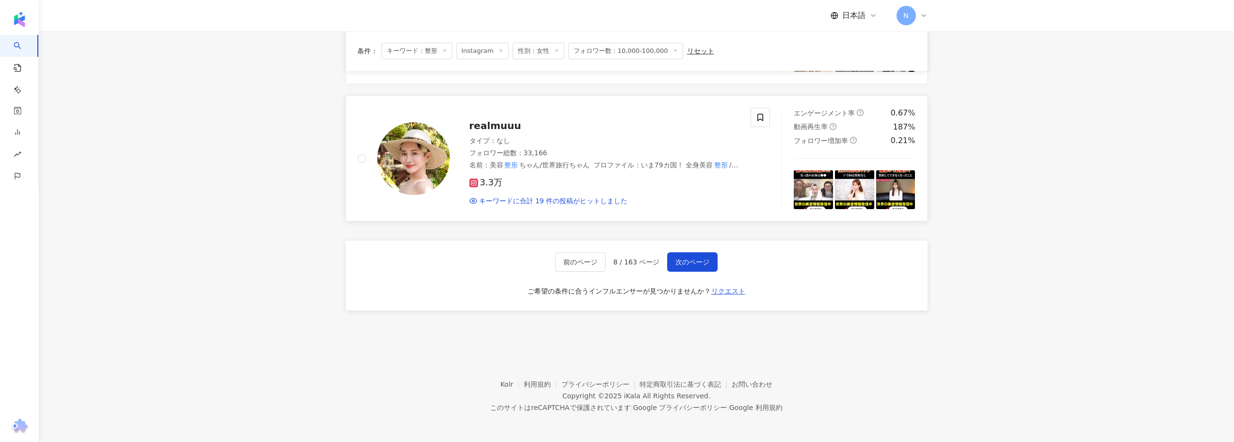
click at [474, 126] on span "realmuuu" at bounding box center [495, 126] width 52 height 12
click at [695, 260] on span "次のページ" at bounding box center [693, 262] width 34 height 8
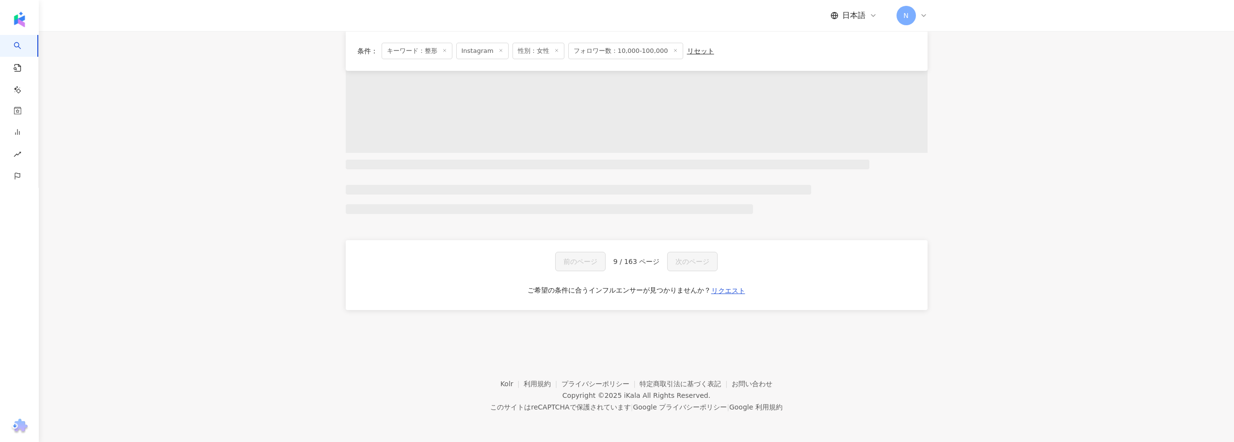
scroll to position [504, 0]
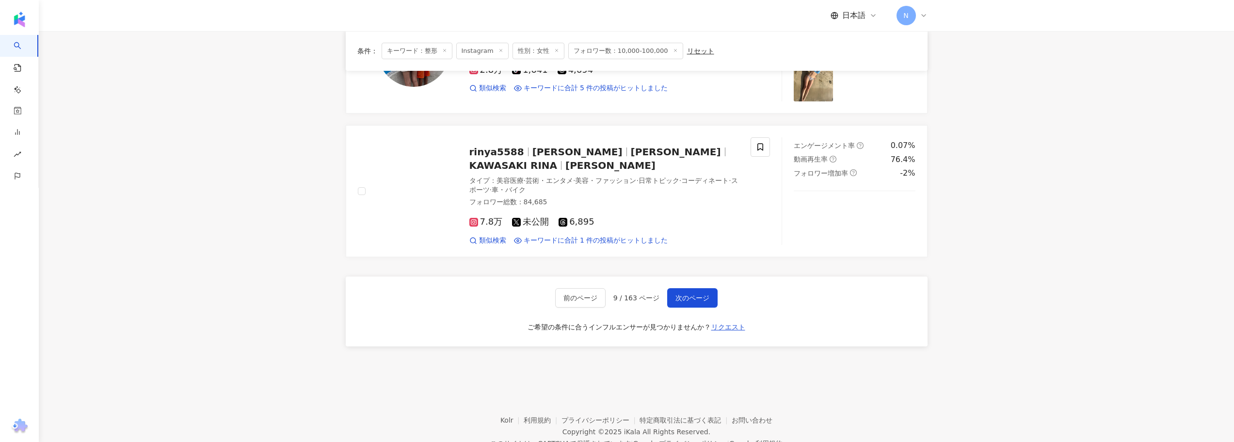
scroll to position [1424, 0]
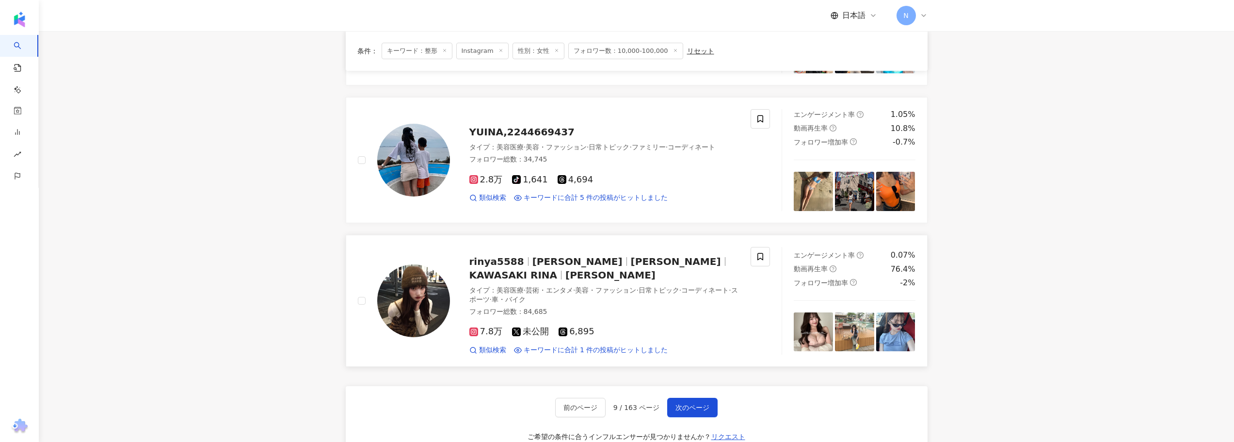
click at [523, 261] on span "rinya5588" at bounding box center [500, 262] width 63 height 12
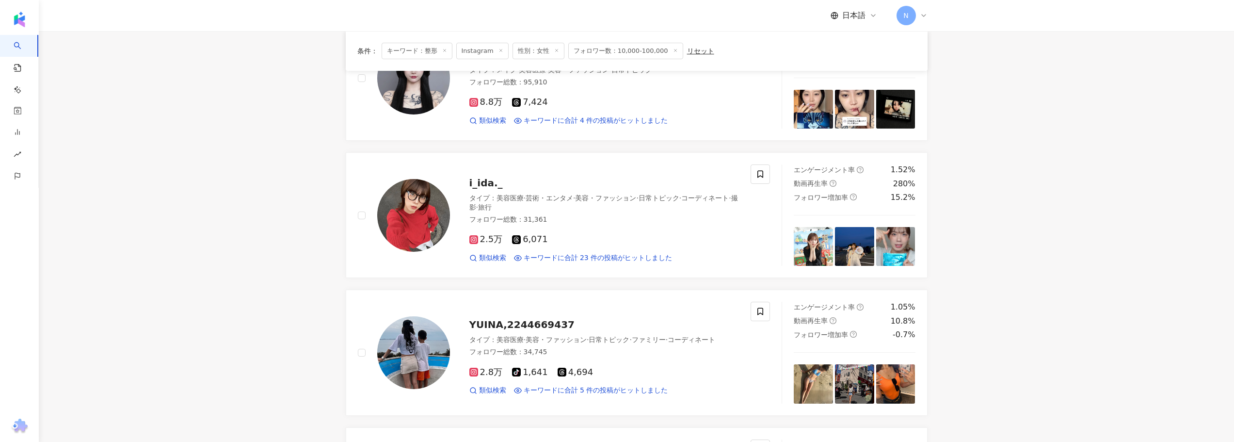
scroll to position [1036, 0]
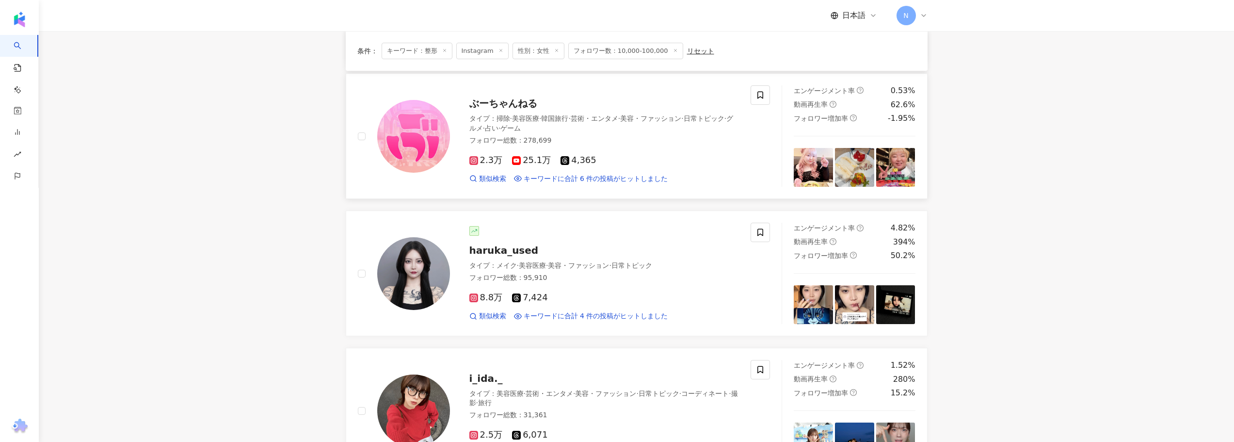
click at [523, 102] on span "ぶーちゃんねる" at bounding box center [503, 103] width 68 height 12
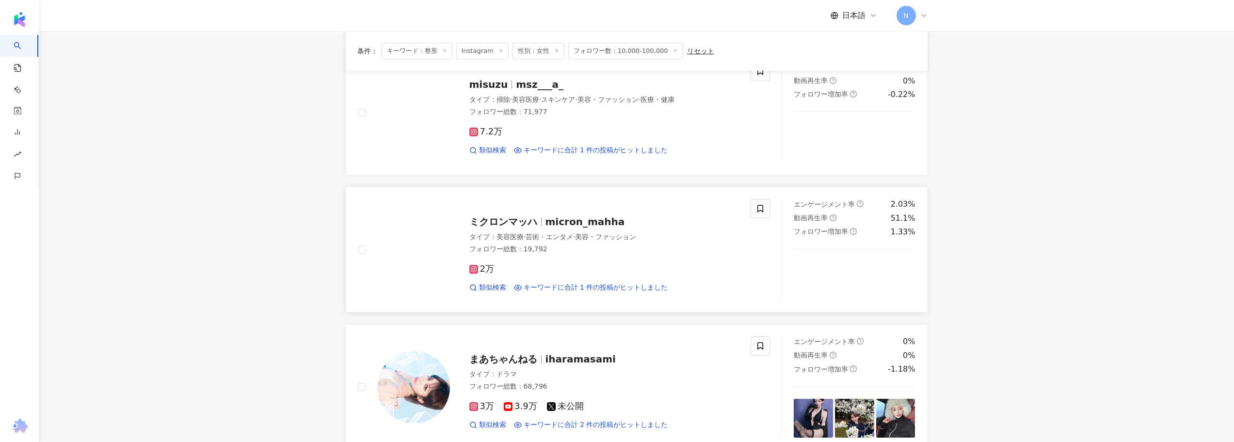
scroll to position [599, 0]
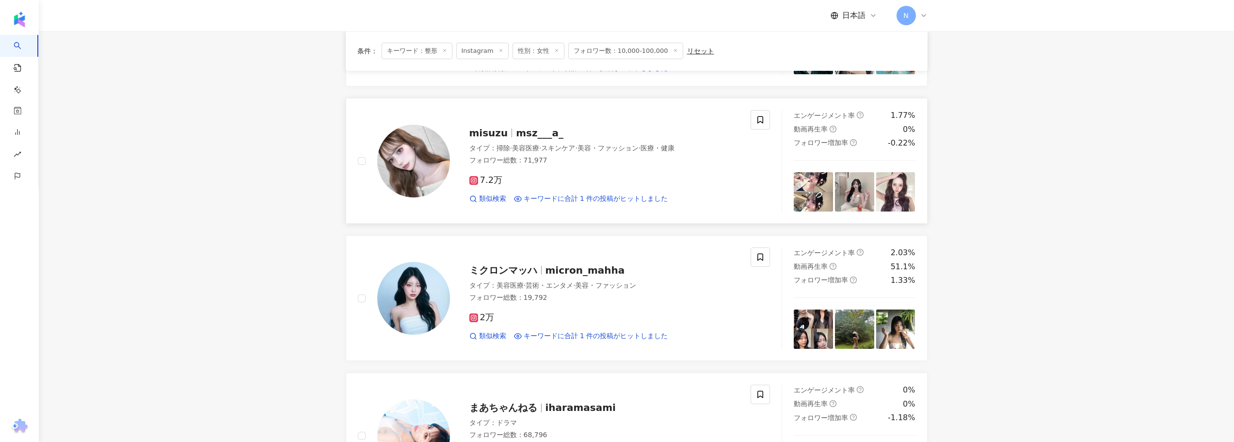
click at [537, 136] on span "msz___a_" at bounding box center [540, 133] width 48 height 12
click at [501, 270] on span "ミクロンマッハ" at bounding box center [503, 270] width 68 height 12
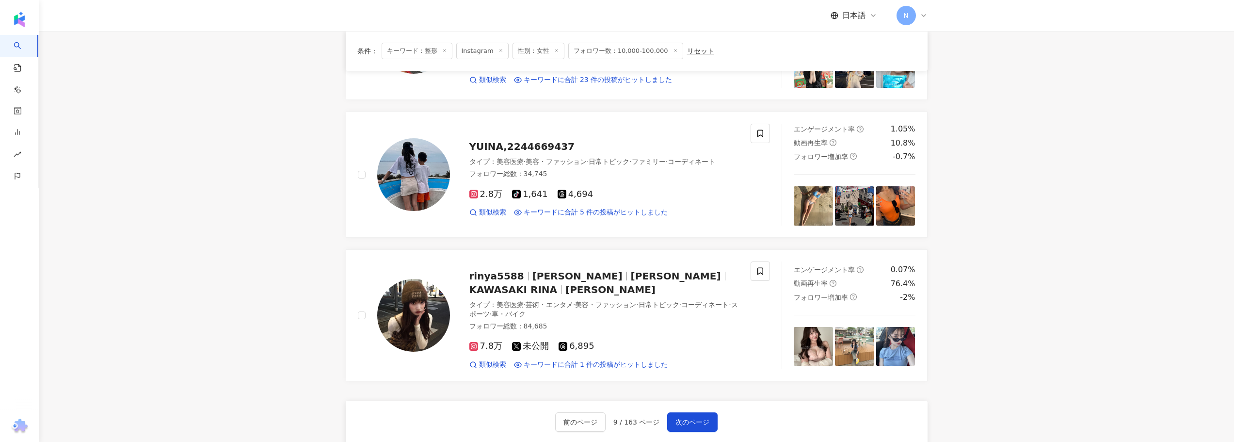
scroll to position [1424, 0]
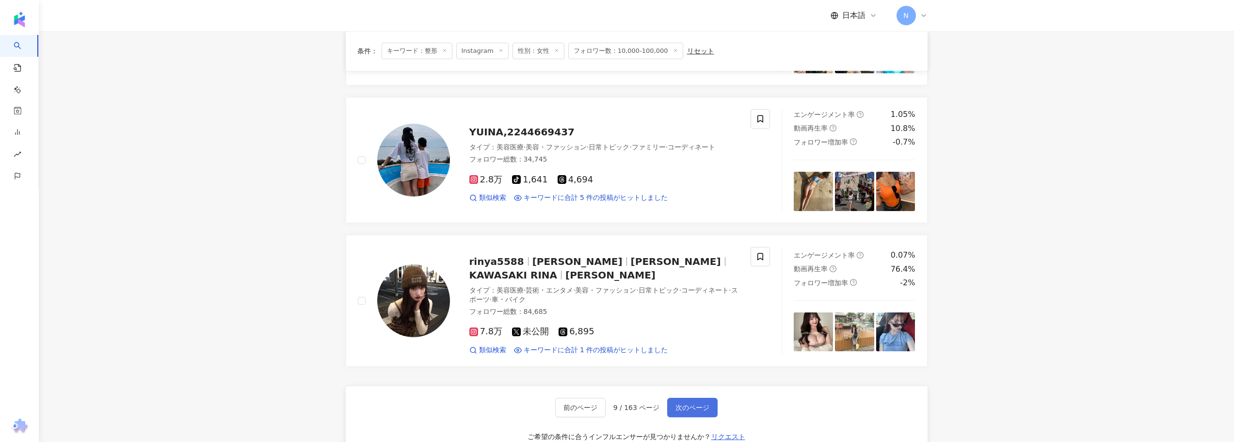
click at [688, 405] on span "次のページ" at bounding box center [693, 407] width 34 height 8
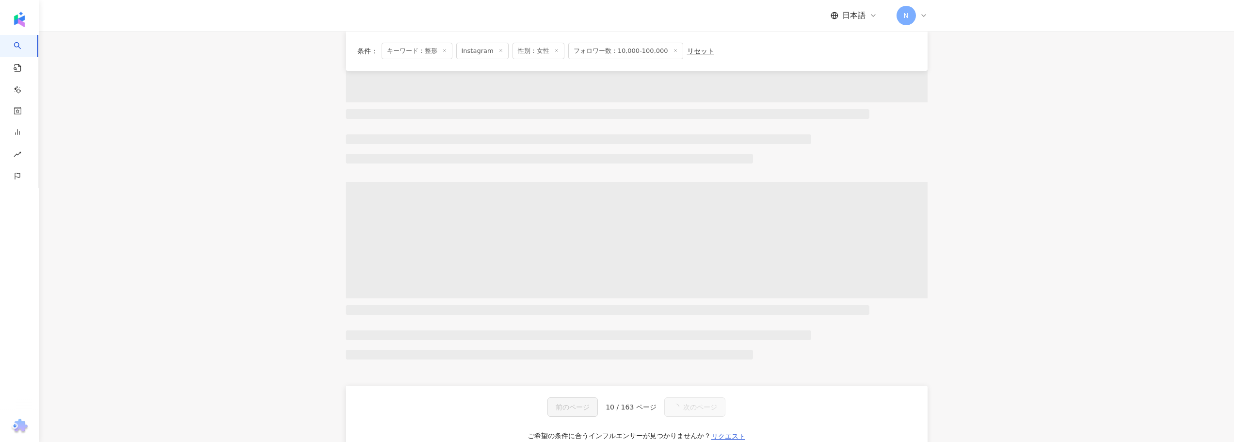
click at [266, 259] on main "Instagram ** 日本 検索 タイプ 性別 フォロワー数 エンゲージメント率 動画再生率 推定費用 フィルター ***** - ****** 指定なし…" at bounding box center [636, 76] width 1195 height 807
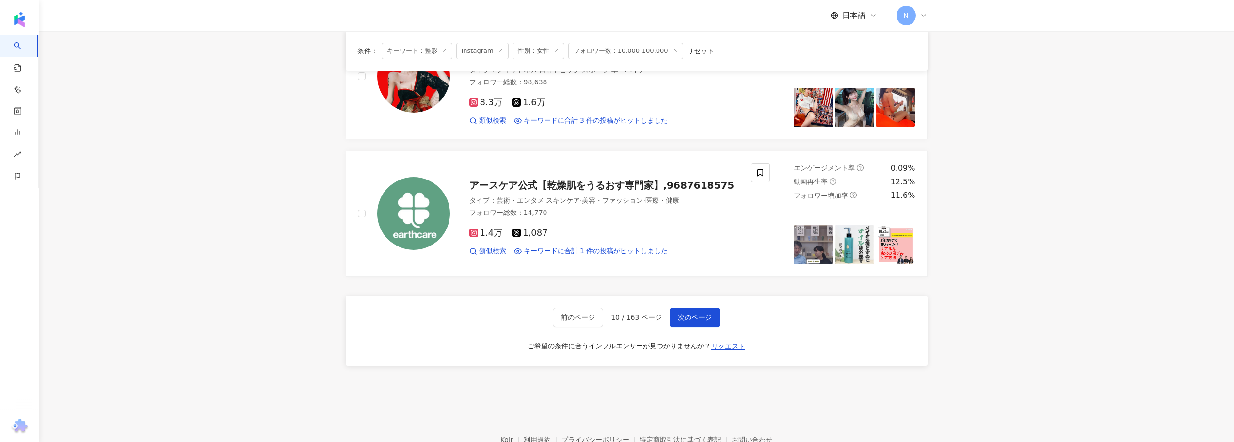
scroll to position [1565, 0]
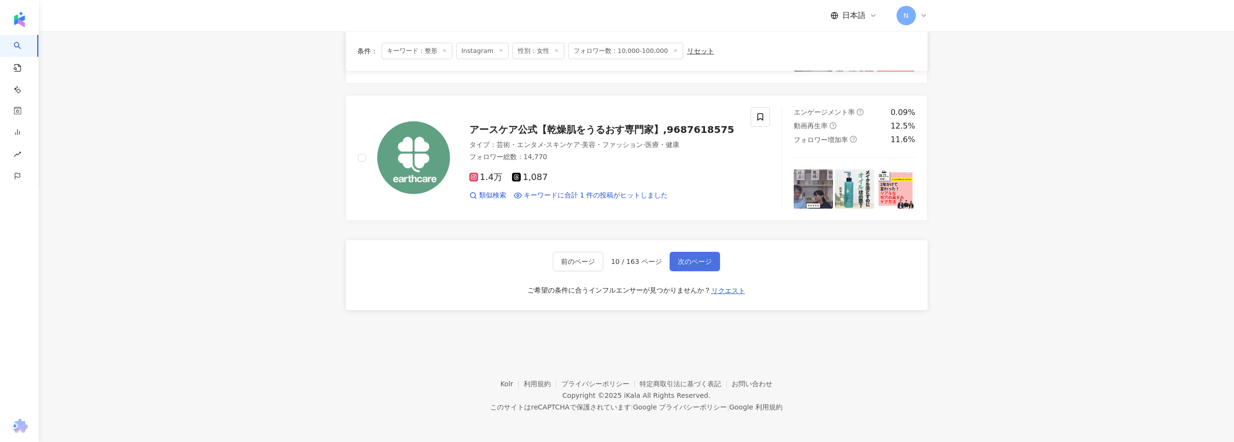
click at [685, 260] on span "次のページ" at bounding box center [695, 262] width 34 height 8
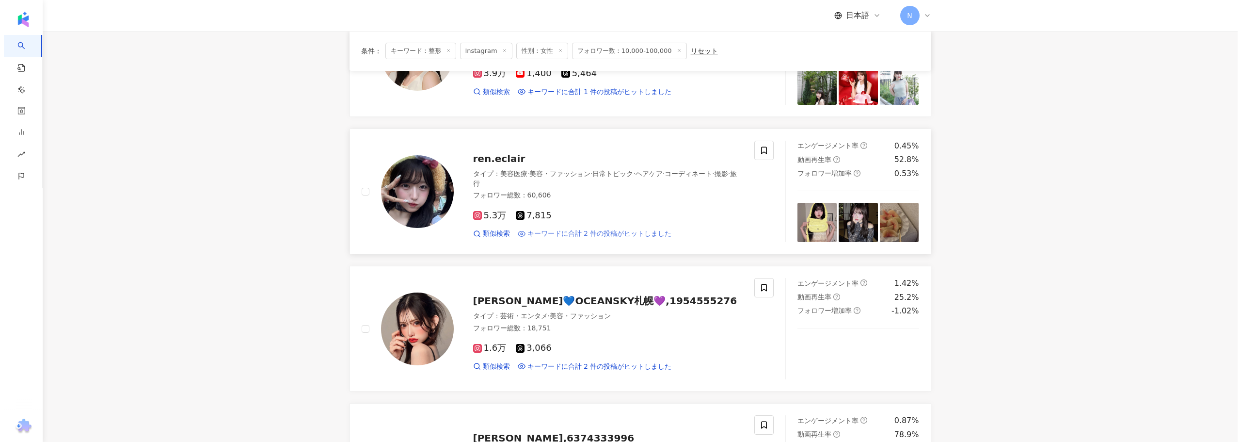
scroll to position [0, 0]
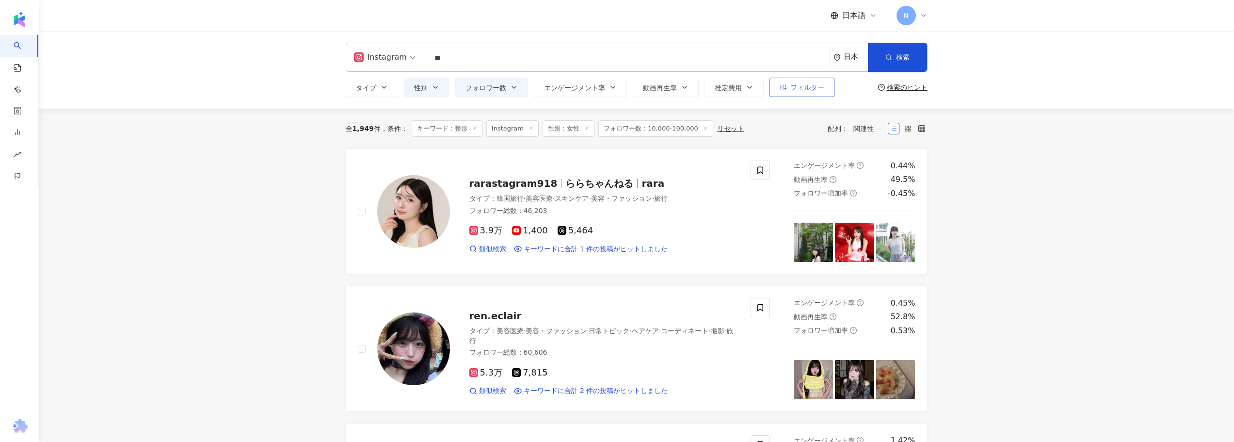
click at [803, 85] on span "フィルター" at bounding box center [807, 87] width 34 height 8
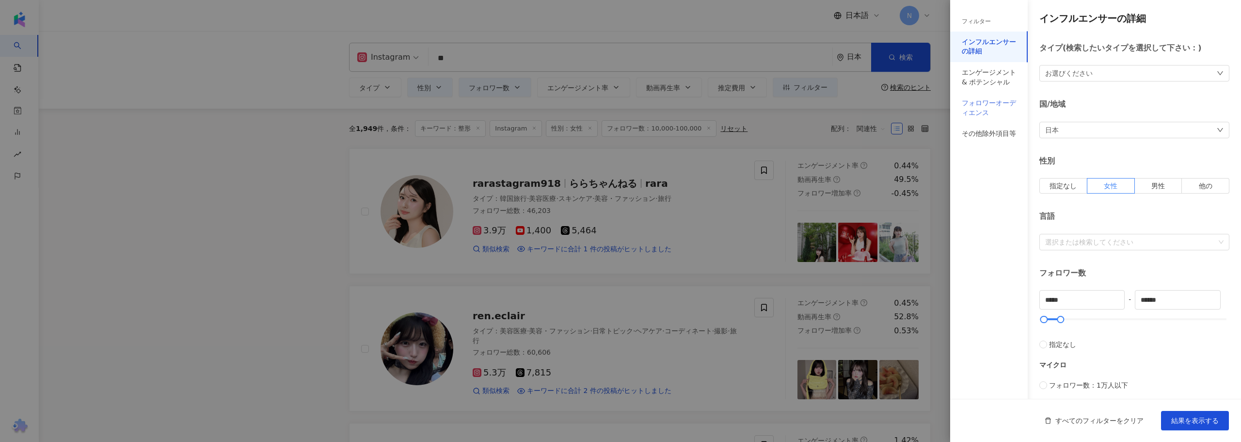
click at [980, 118] on div "フォロワーオーディエンス" at bounding box center [990, 108] width 78 height 31
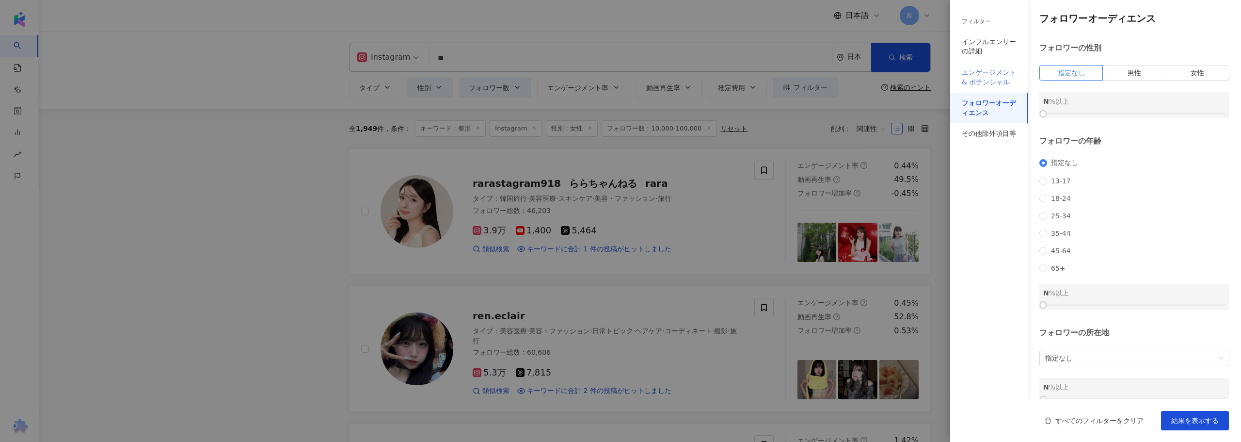
click at [979, 64] on div "エンゲージメント & ポテンシャル" at bounding box center [990, 77] width 78 height 31
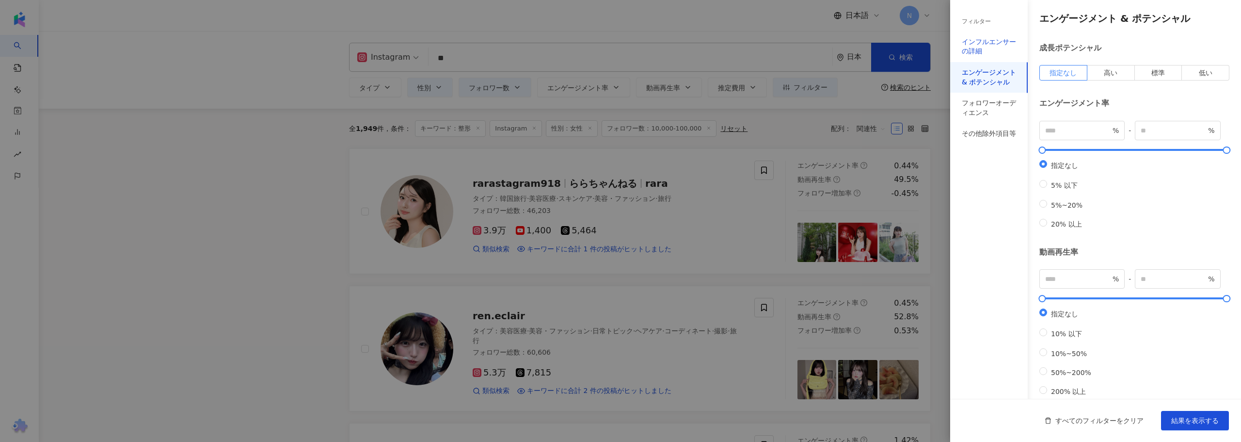
click at [979, 51] on div "インフルエンサーの詳細" at bounding box center [989, 46] width 54 height 19
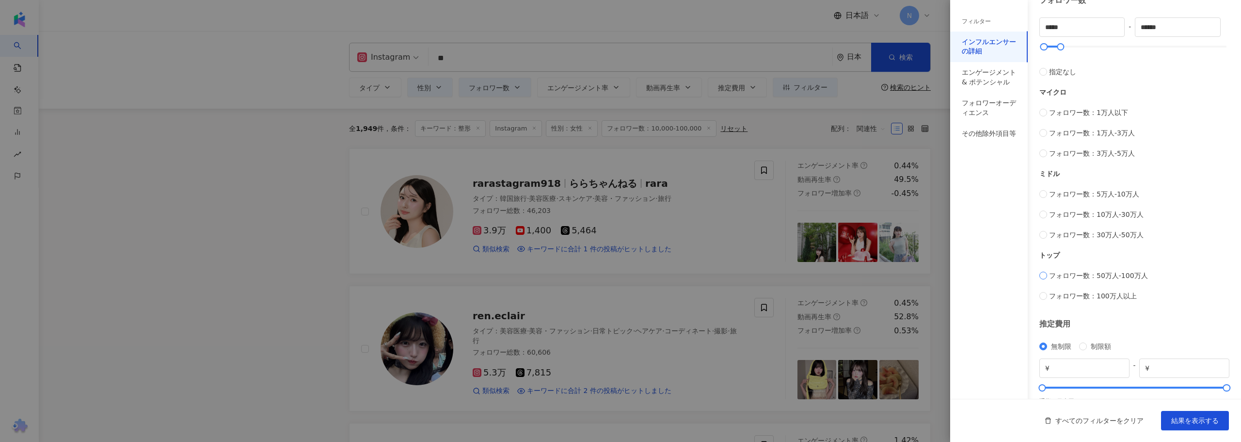
scroll to position [290, 0]
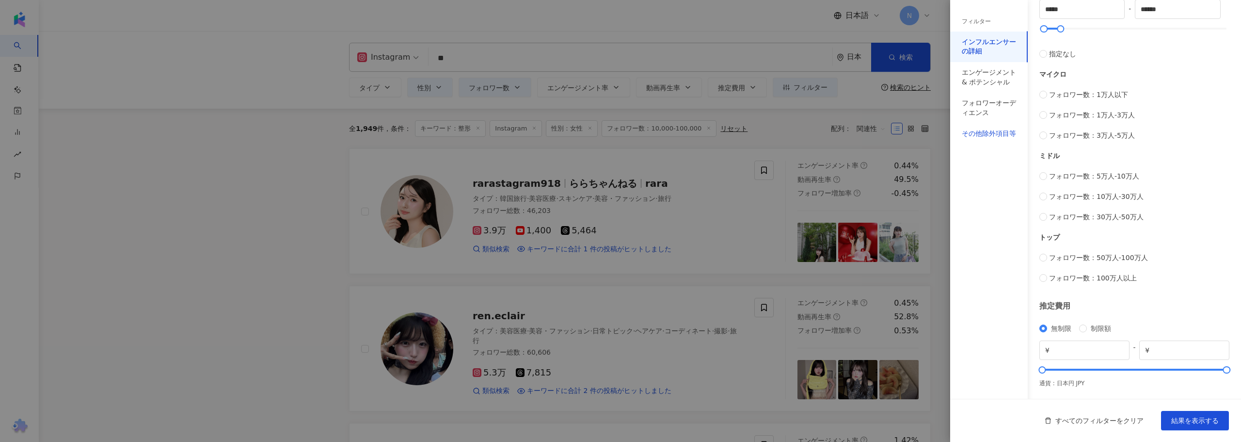
click at [999, 136] on div "その他除外項目等" at bounding box center [989, 134] width 54 height 10
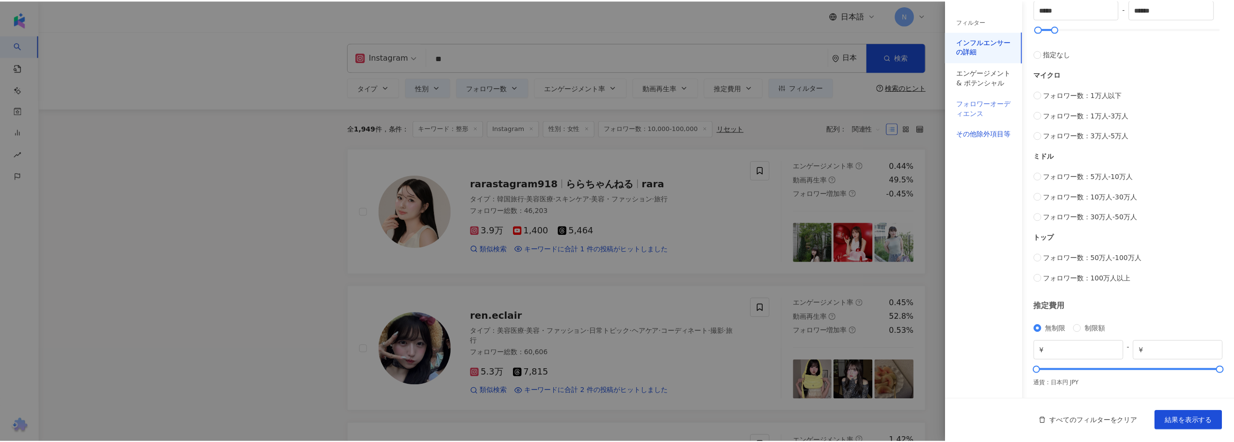
scroll to position [0, 0]
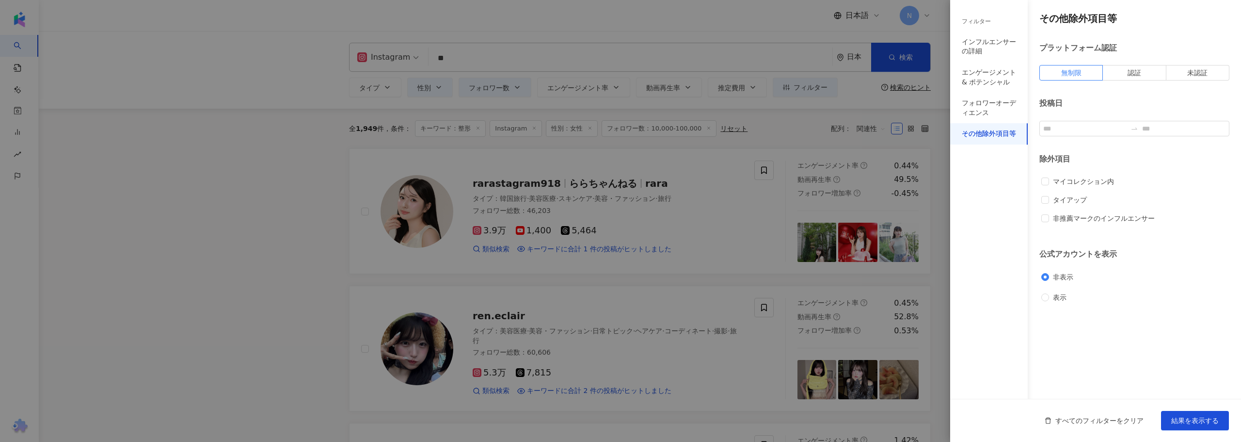
click at [690, 140] on div at bounding box center [620, 221] width 1241 height 442
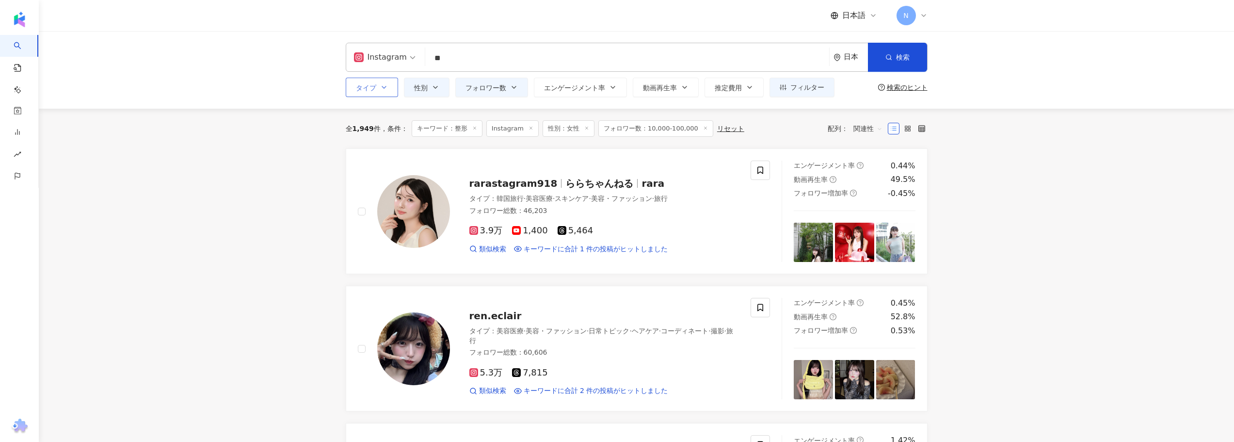
click at [378, 90] on button "タイプ" at bounding box center [372, 87] width 52 height 19
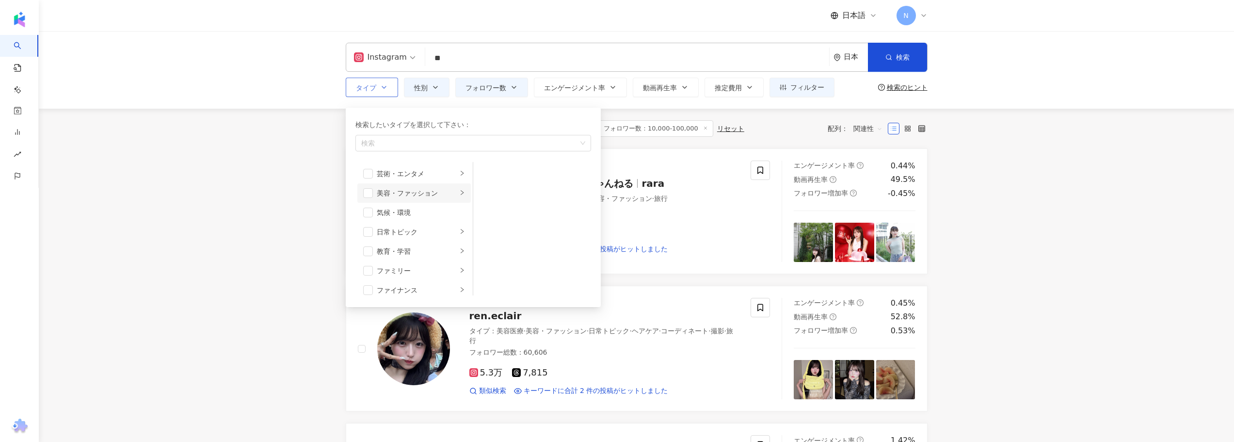
click at [460, 194] on li "美容・ファッション" at bounding box center [413, 192] width 113 height 19
click at [488, 245] on span "button" at bounding box center [486, 245] width 10 height 10
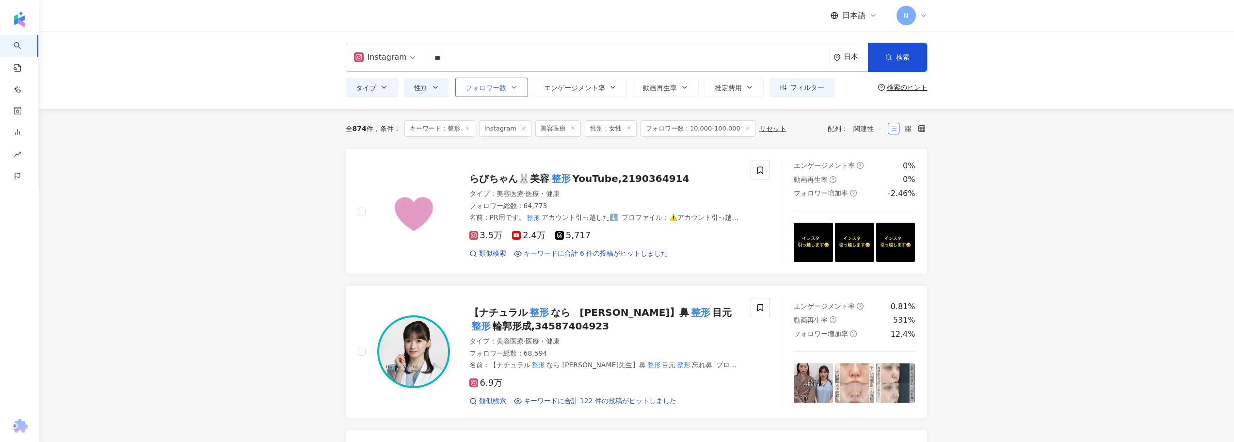
click at [500, 89] on span "フォロワー数" at bounding box center [486, 88] width 41 height 8
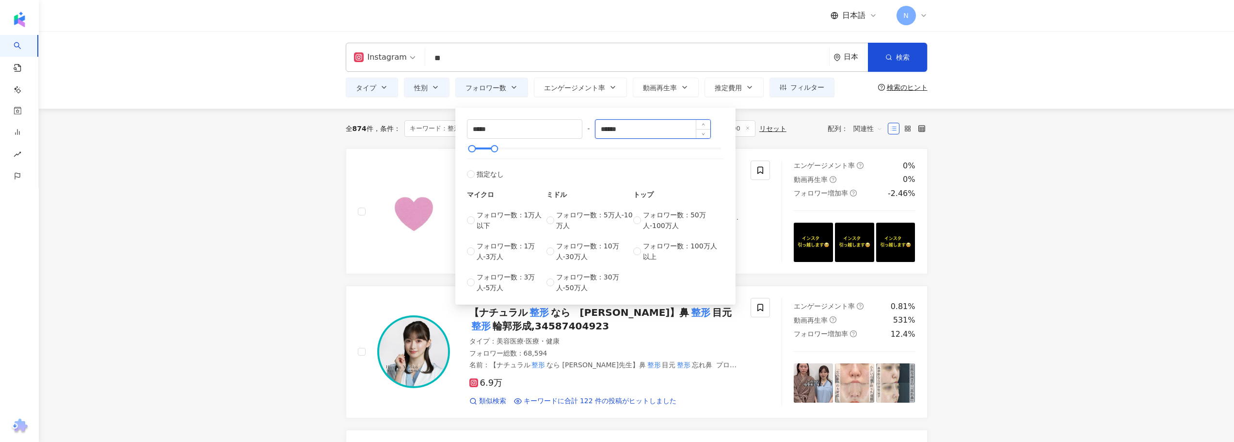
click at [635, 132] on input "******" at bounding box center [653, 129] width 115 height 18
type input "******"
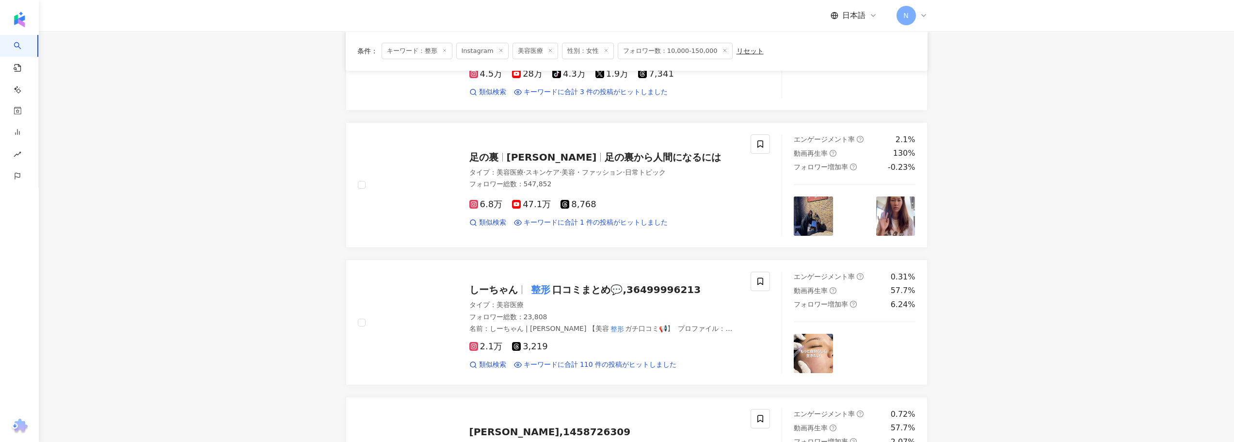
scroll to position [824, 0]
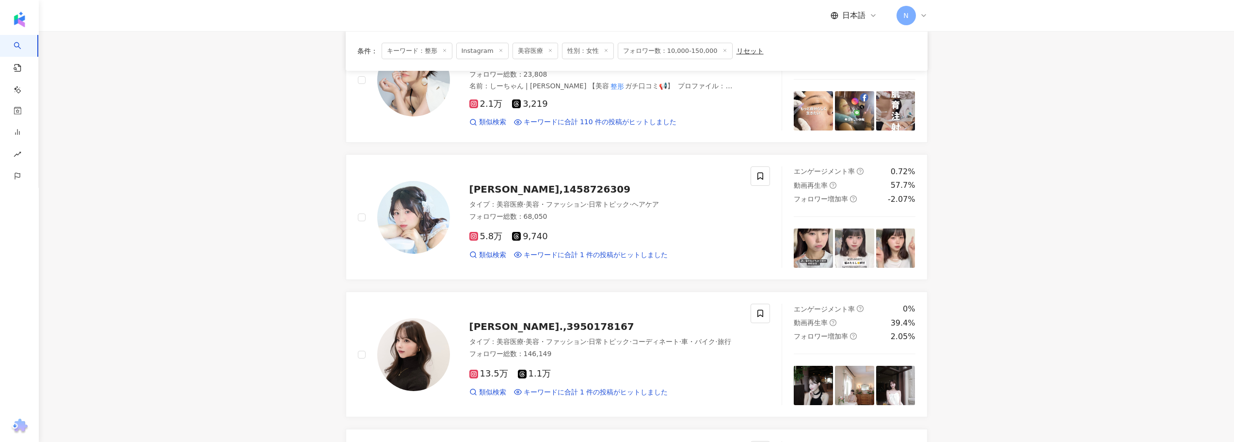
click at [262, 320] on main "Instagram ** 日本 検索 タイプ 性別 フォロワー数 エンゲージメント率 動画再生率 推定費用 フィルター フィルター インフルエンサーの詳細 エ…" at bounding box center [636, 143] width 1195 height 1873
click at [537, 321] on span "𝐡𝐚𝐫𝐮𝐮.,3950178167" at bounding box center [551, 327] width 165 height 12
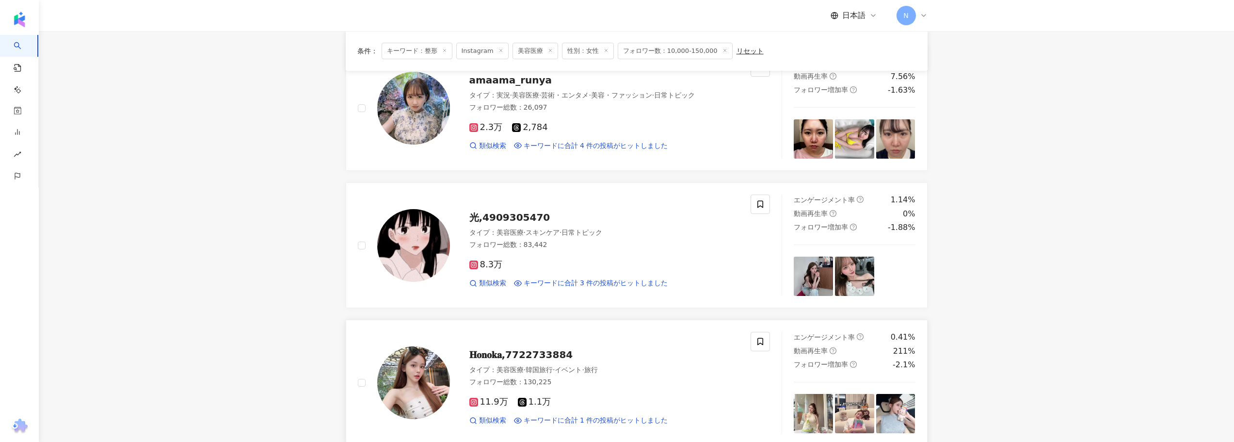
scroll to position [1164, 0]
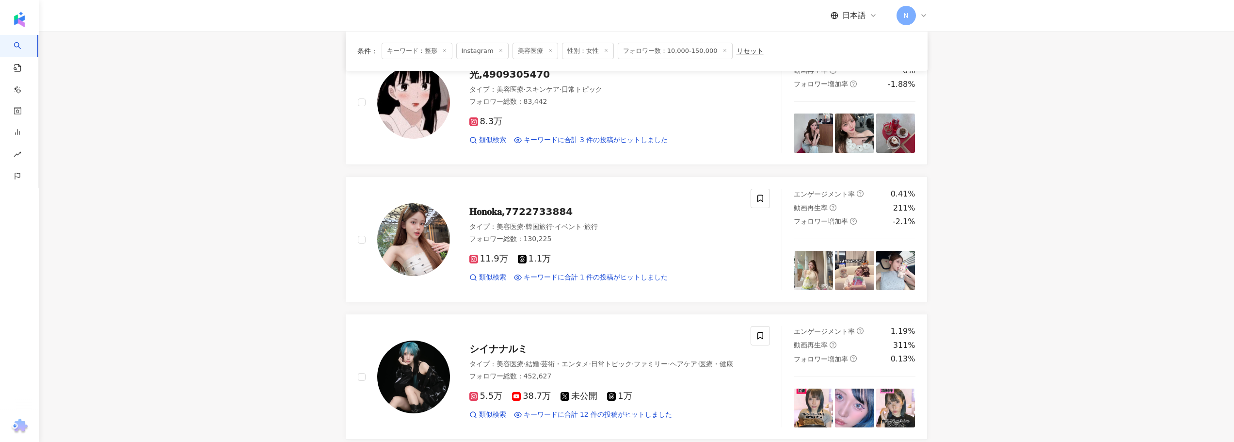
scroll to position [1358, 0]
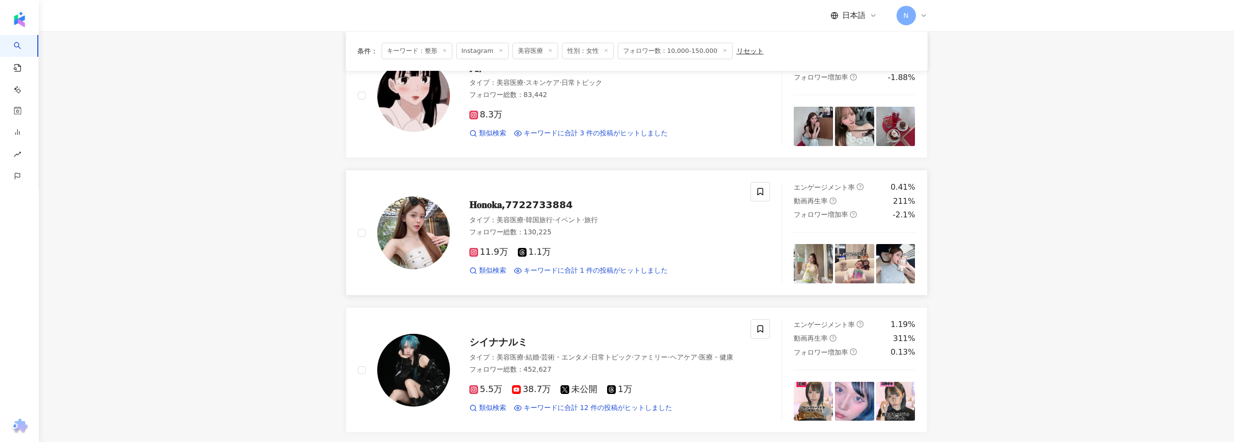
click at [492, 205] on span "𝐇𝐨𝐧𝐨𝐤𝐚,7722733884" at bounding box center [521, 205] width 104 height 12
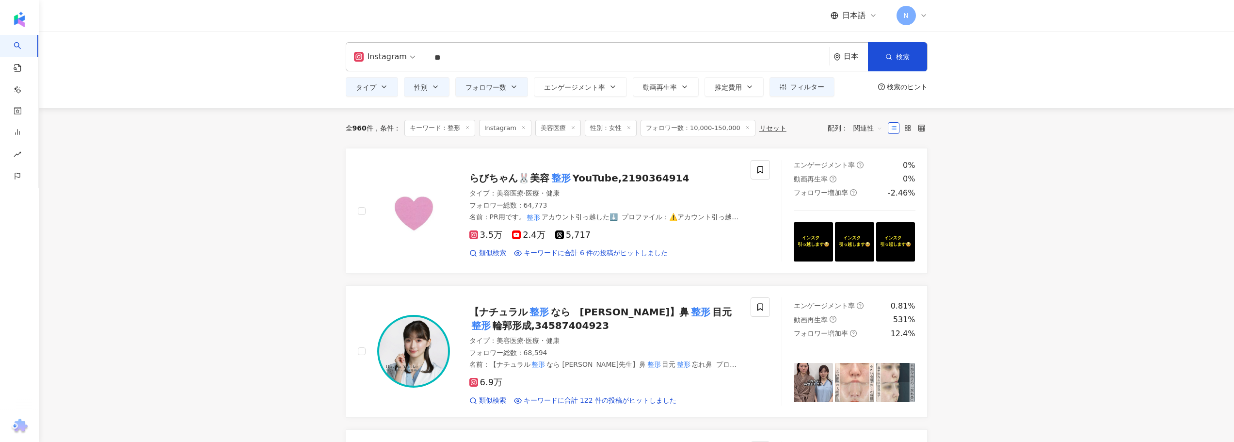
scroll to position [0, 0]
drag, startPoint x: 438, startPoint y: 90, endPoint x: 430, endPoint y: 90, distance: 8.2
click at [438, 90] on icon "button" at bounding box center [436, 87] width 8 height 8
click at [371, 86] on span "タイプ" at bounding box center [366, 88] width 20 height 8
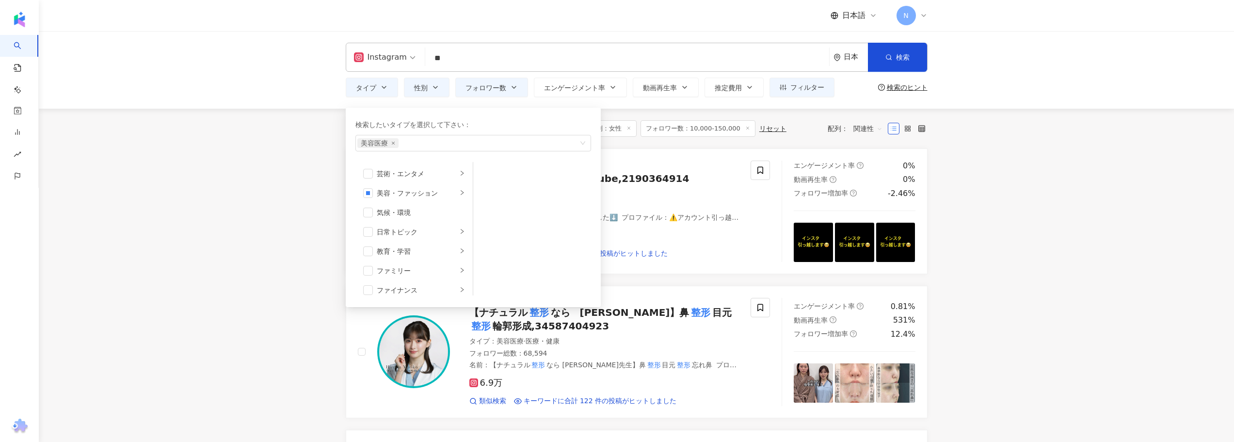
click at [403, 53] on div "Instagram" at bounding box center [380, 57] width 53 height 16
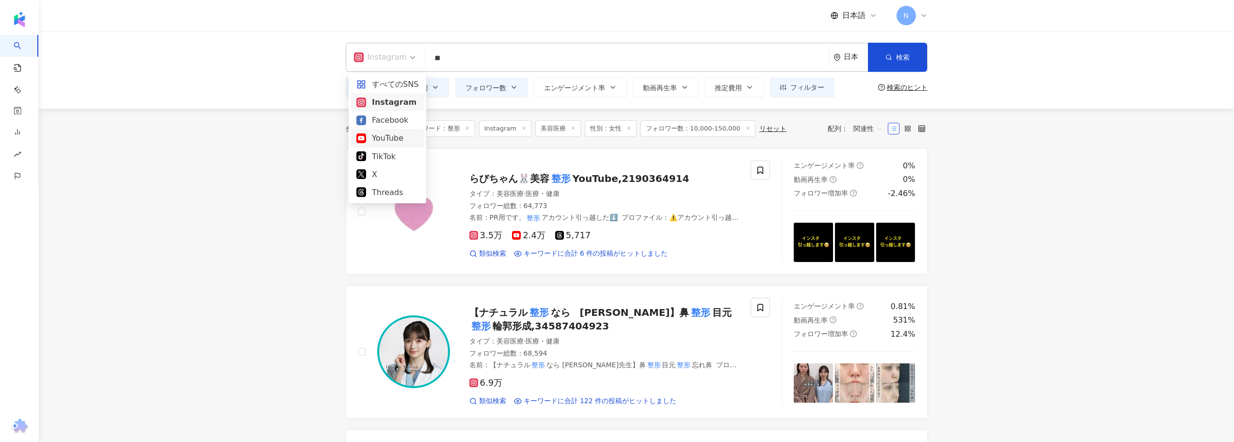
click at [394, 136] on div "YouTube" at bounding box center [387, 138] width 62 height 12
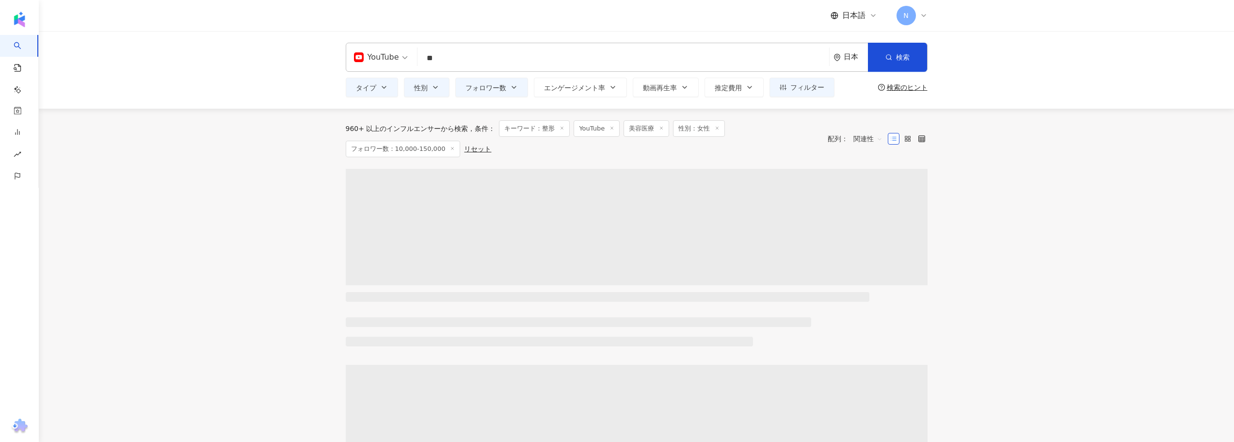
click at [286, 187] on main "yt YouTube ** 日本 検索 タイプ 性別 フォロワー数 エンゲージメント率 動画再生率 推定費用 フィルター フィルター インフルエンサーの詳細 …" at bounding box center [636, 444] width 1195 height 827
click at [510, 94] on button "フォロワー数" at bounding box center [491, 87] width 73 height 19
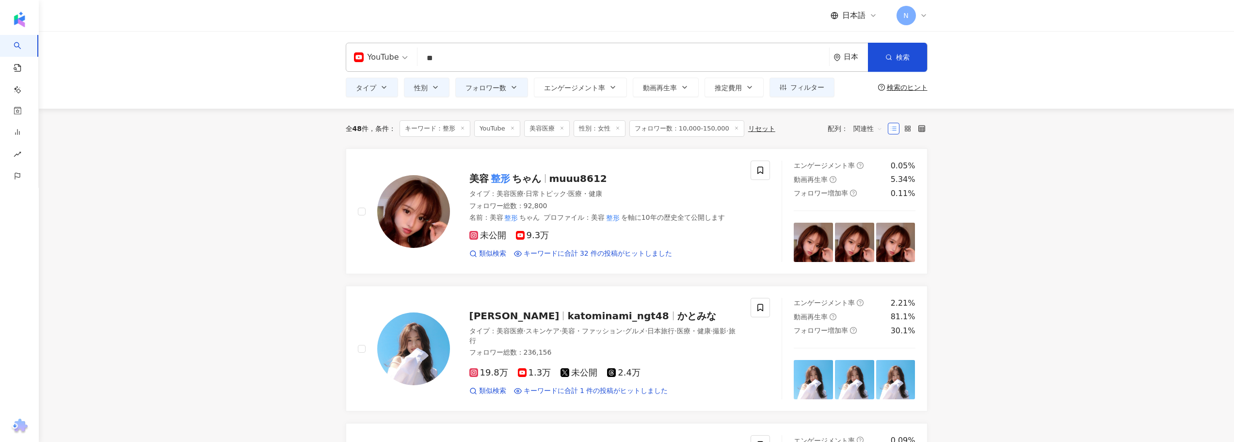
click at [515, 85] on icon "button" at bounding box center [514, 87] width 8 height 8
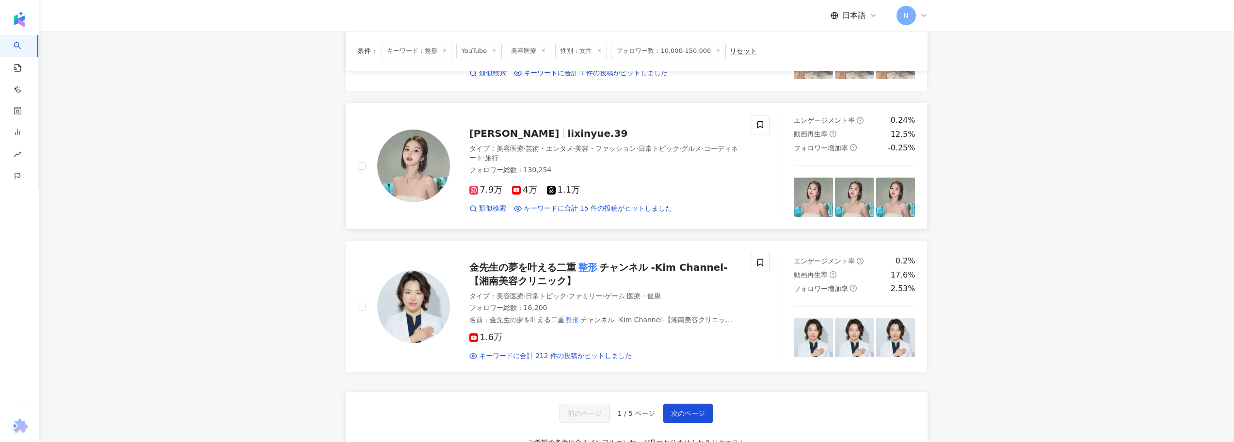
scroll to position [1576, 0]
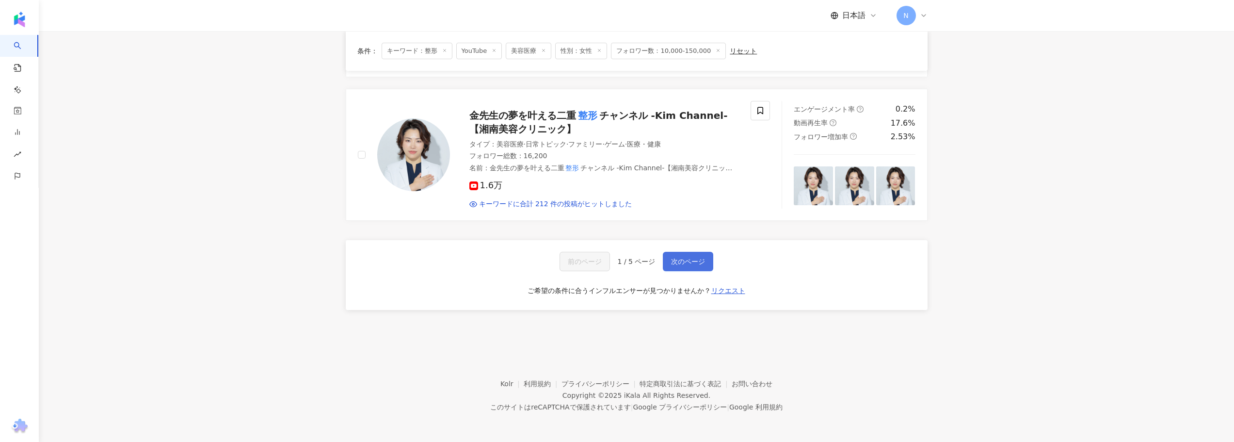
click at [677, 263] on span "次のページ" at bounding box center [688, 262] width 34 height 8
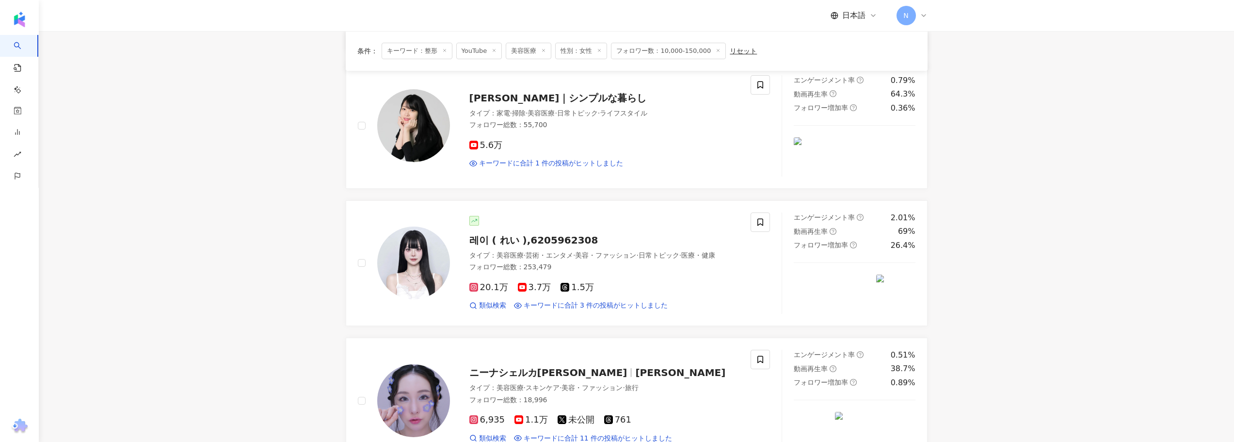
scroll to position [1572, 0]
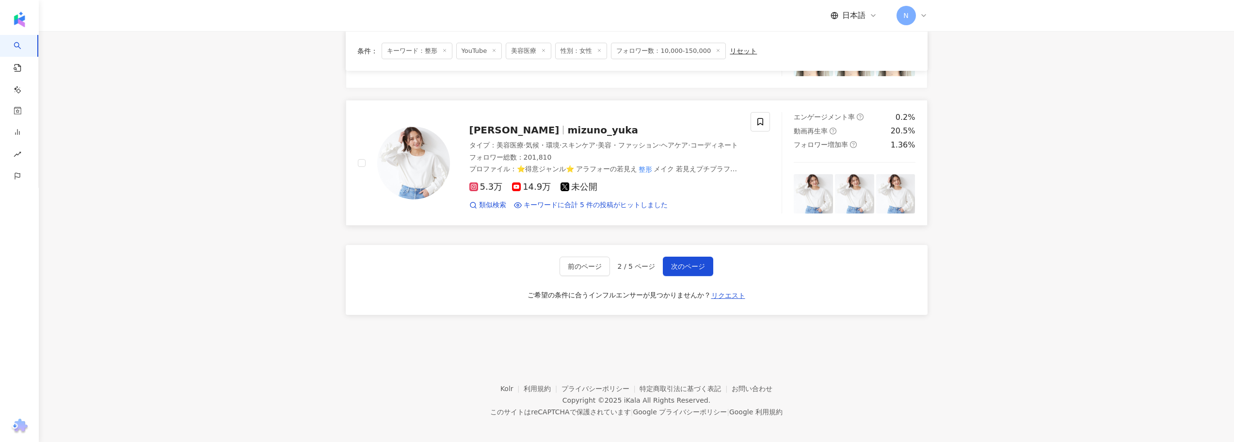
click at [515, 124] on span "[PERSON_NAME]" at bounding box center [518, 130] width 98 height 12
click at [670, 257] on button "次のページ" at bounding box center [688, 266] width 50 height 19
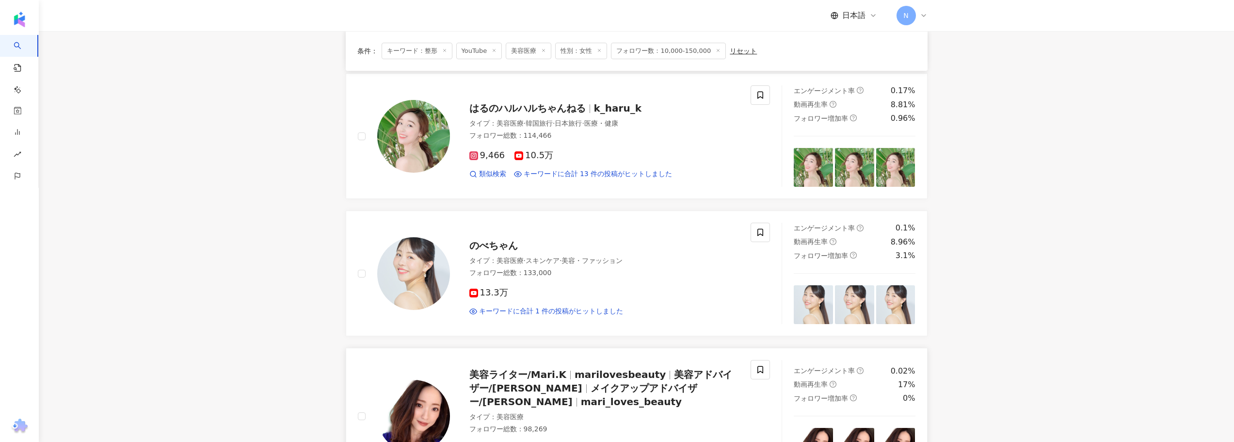
scroll to position [1018, 0]
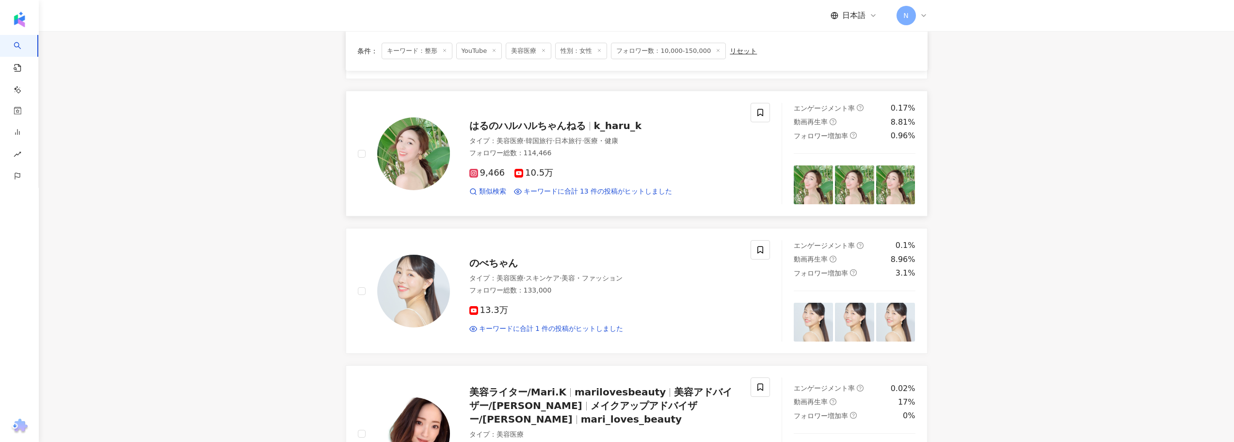
click at [508, 129] on span "はるのハルハルちゃんねる" at bounding box center [527, 126] width 116 height 12
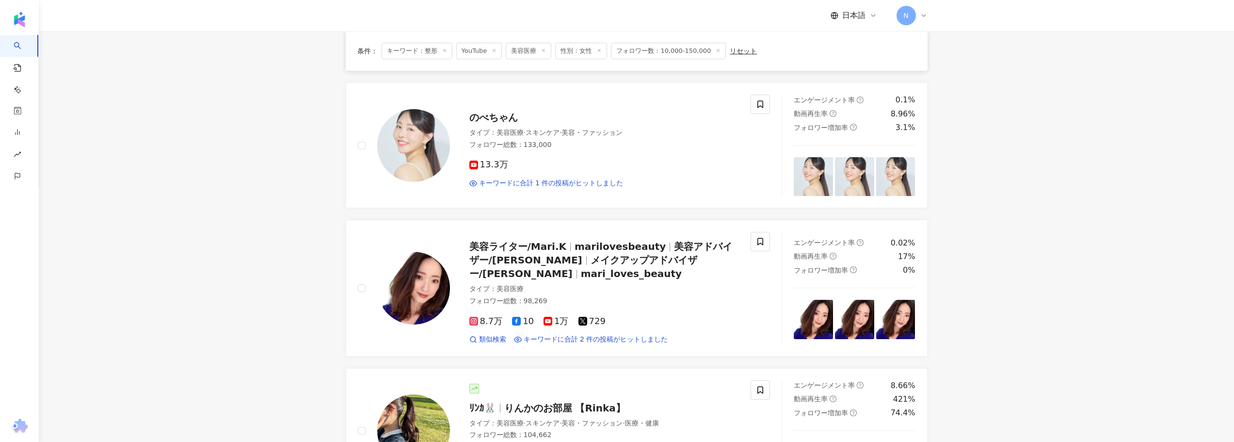
scroll to position [1358, 0]
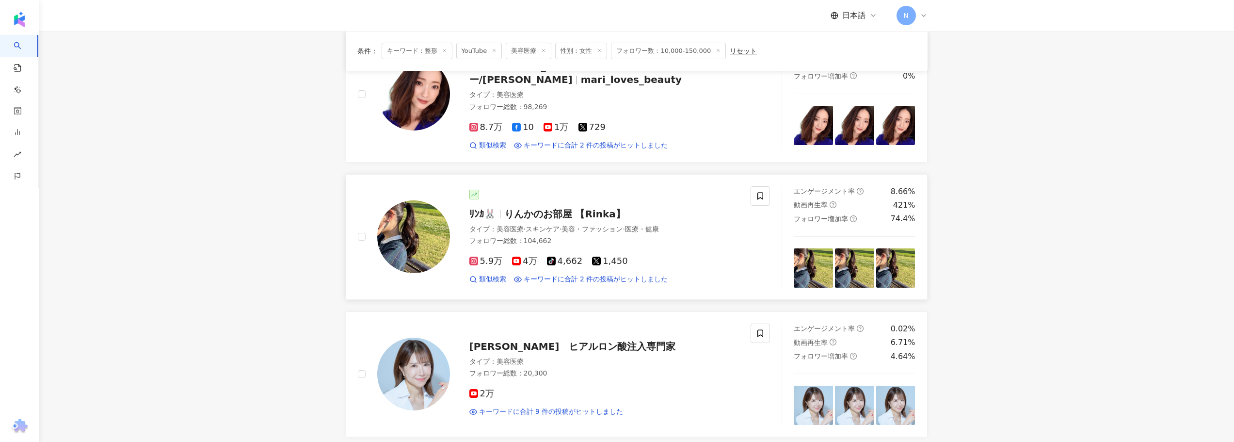
click at [521, 214] on span "りんかのお部屋 【Rinka】" at bounding box center [564, 214] width 121 height 12
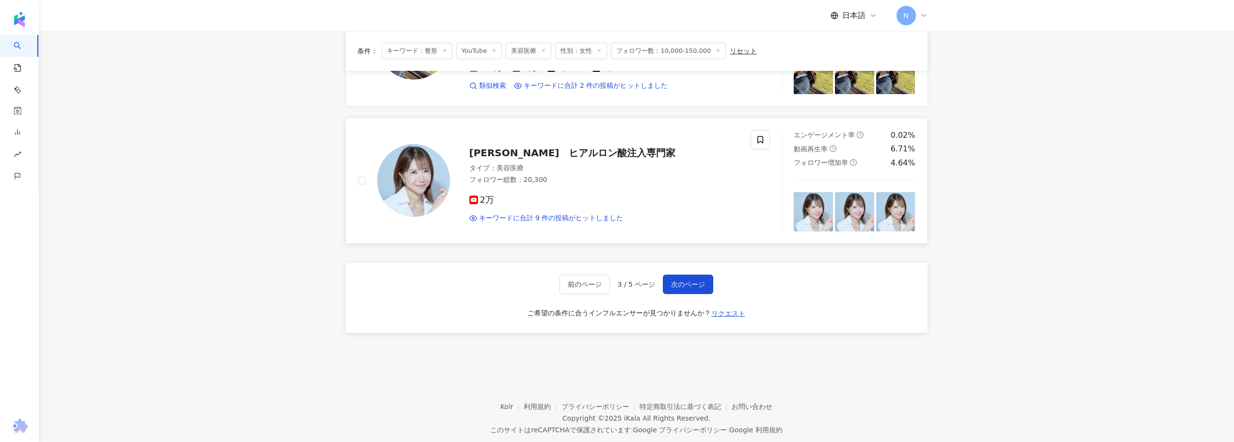
scroll to position [1552, 0]
click at [677, 291] on button "次のページ" at bounding box center [688, 283] width 50 height 19
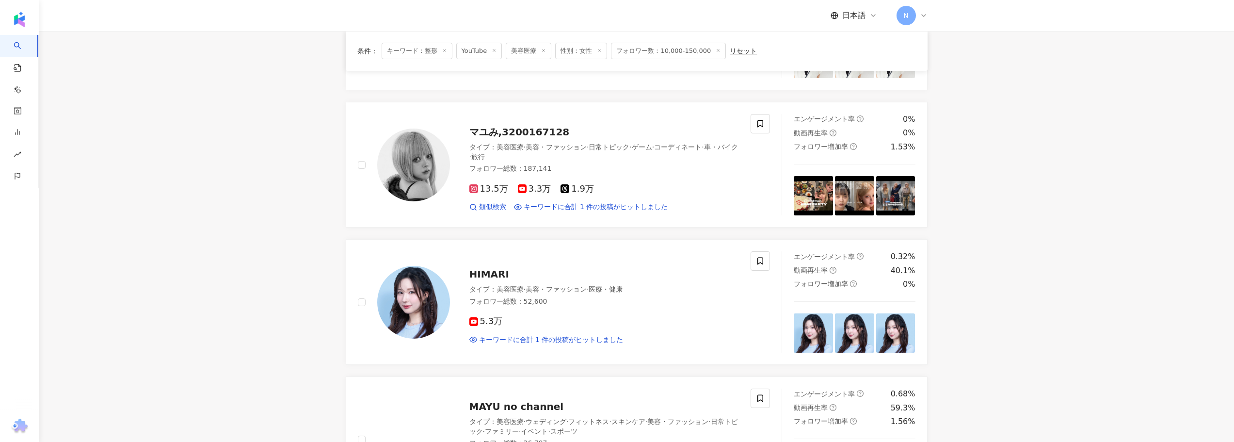
scroll to position [0, 0]
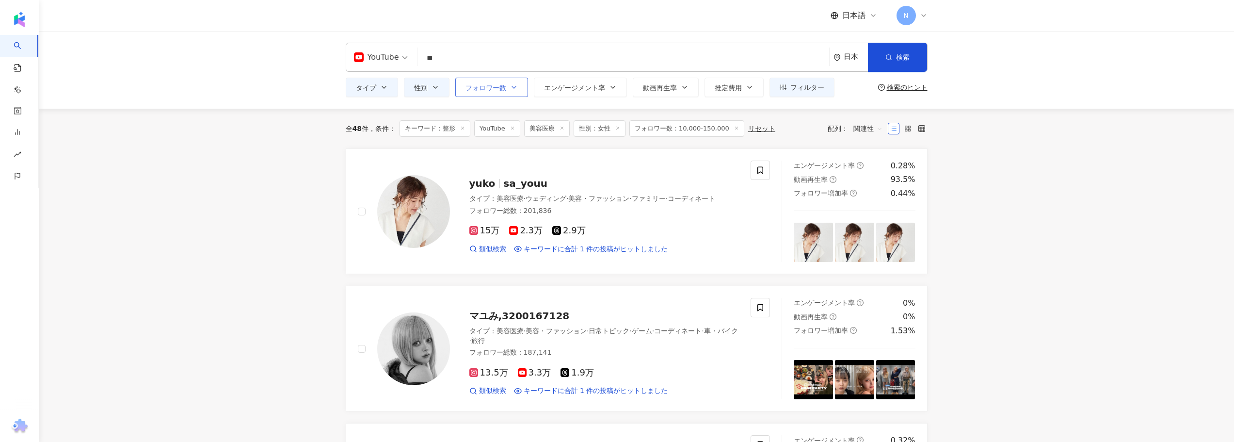
click at [467, 91] on span "フォロワー数" at bounding box center [486, 88] width 41 height 8
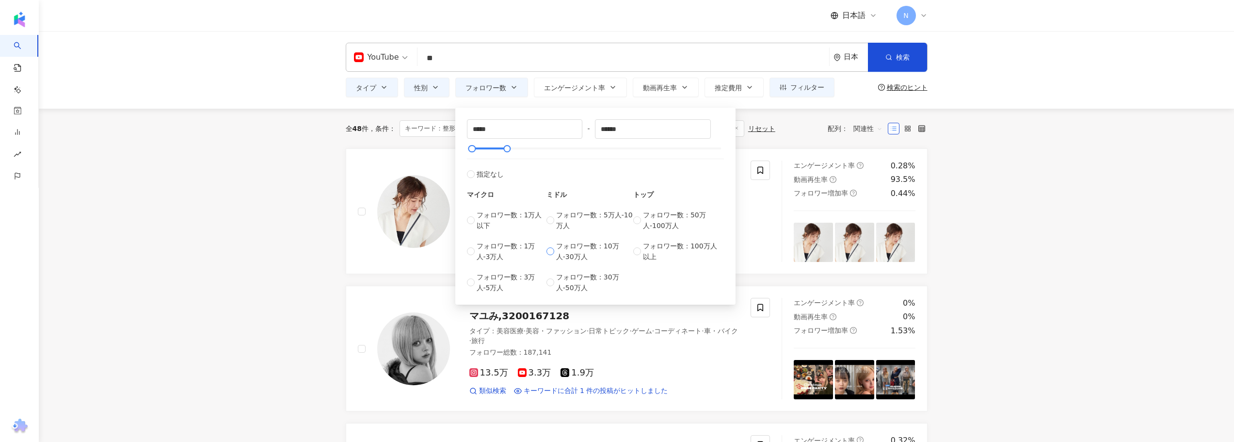
type input "******"
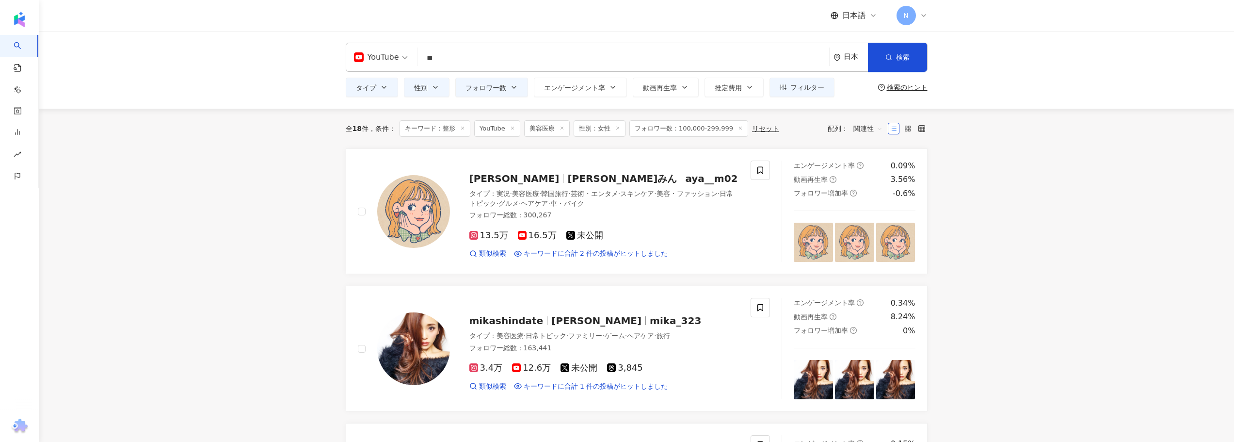
click at [492, 180] on span "福山絢水" at bounding box center [514, 179] width 90 height 12
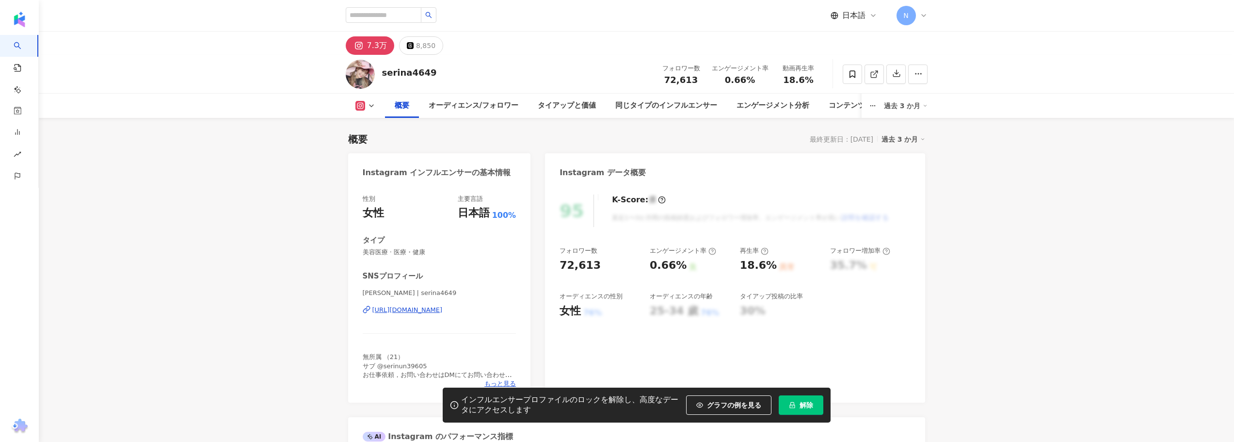
scroll to position [97, 0]
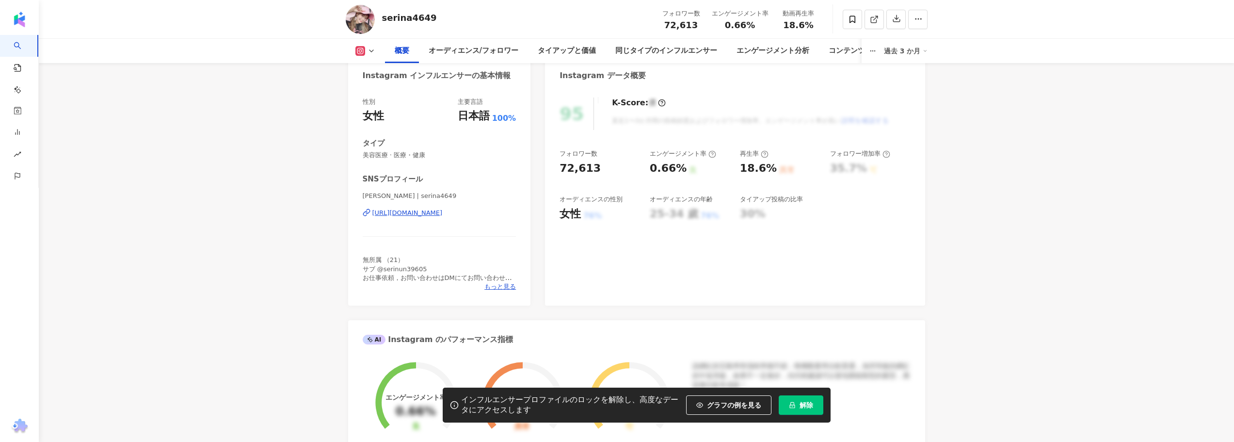
click at [403, 216] on div "https://www.instagram.com/serina4649/" at bounding box center [407, 213] width 70 height 9
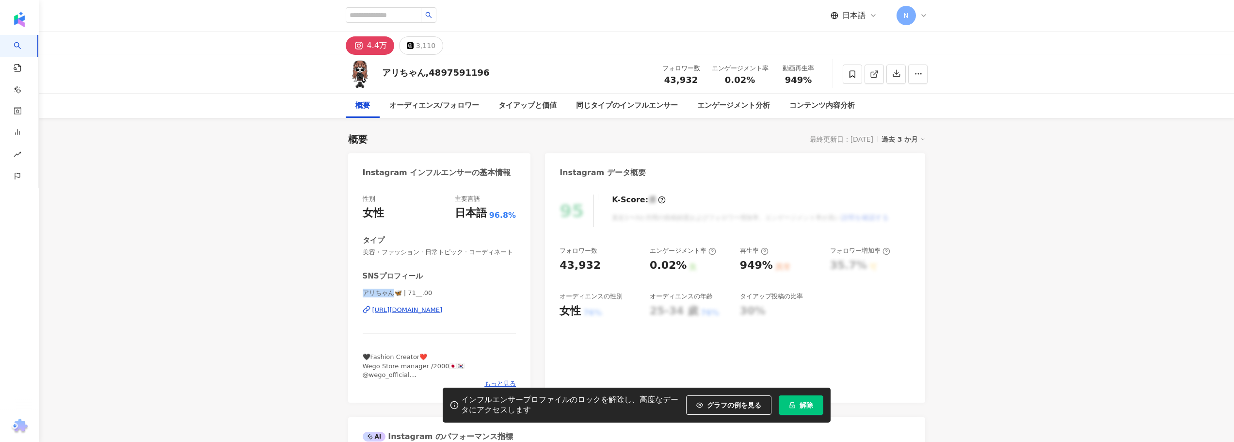
drag, startPoint x: 363, startPoint y: 290, endPoint x: 397, endPoint y: 291, distance: 33.5
click at [397, 291] on span "アリちゃん🦋 | 71__.00" at bounding box center [440, 293] width 154 height 9
copy span "アリちゃん"
click at [388, 305] on div "アリちゃん🦋 | 71__.00 https://www.instagram.com/71__.00/" at bounding box center [440, 317] width 154 height 57
click at [386, 313] on div "https://www.instagram.com/71__.00/" at bounding box center [407, 310] width 70 height 9
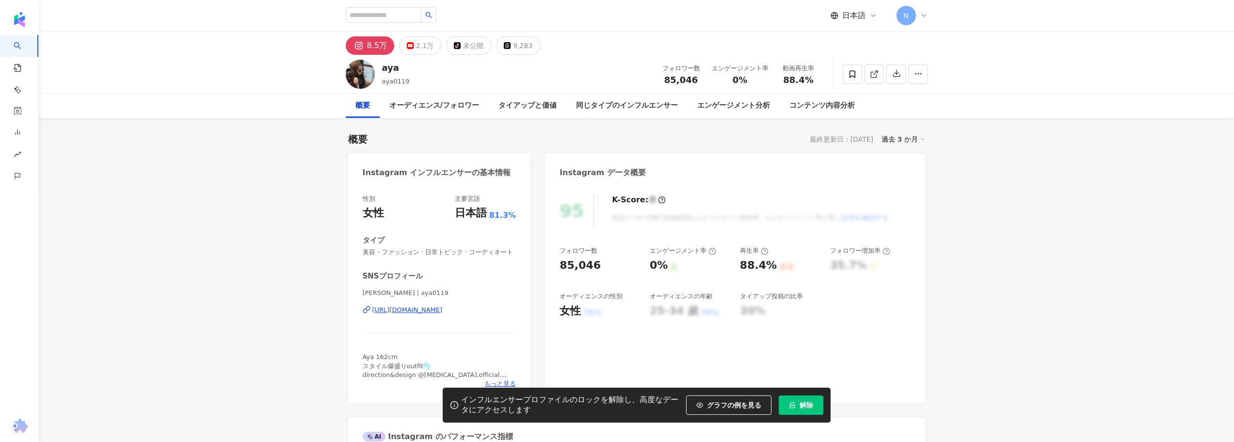
click at [384, 311] on div "https://www.instagram.com/aya0119/" at bounding box center [407, 310] width 70 height 9
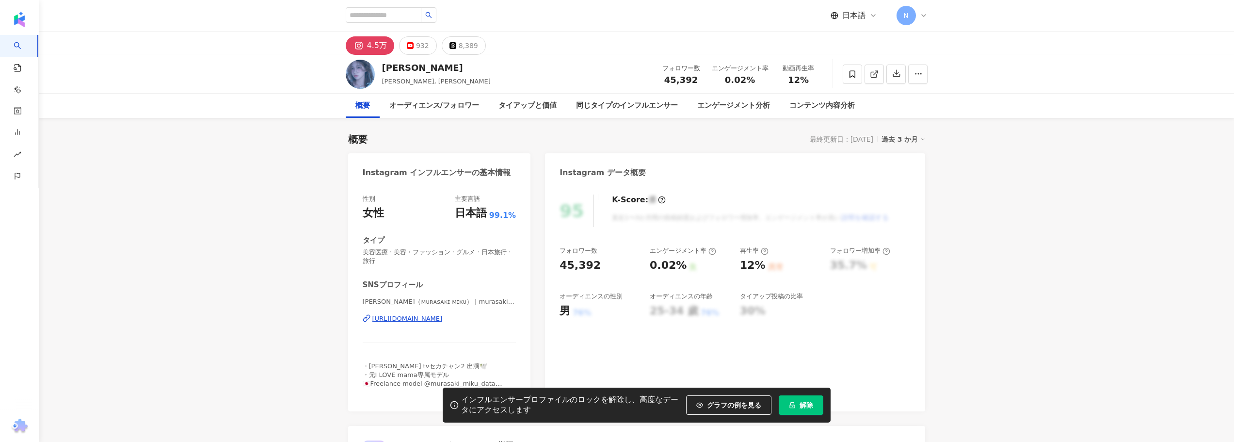
click at [436, 317] on div "[URL][DOMAIN_NAME]" at bounding box center [407, 318] width 70 height 9
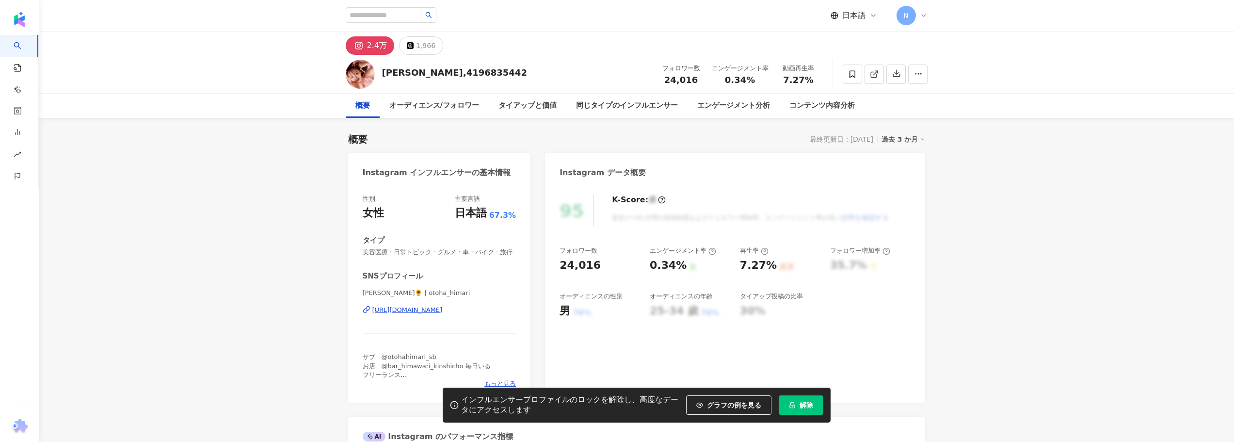
click at [413, 308] on div "https://www.instagram.com/otoha_himari/" at bounding box center [407, 310] width 70 height 9
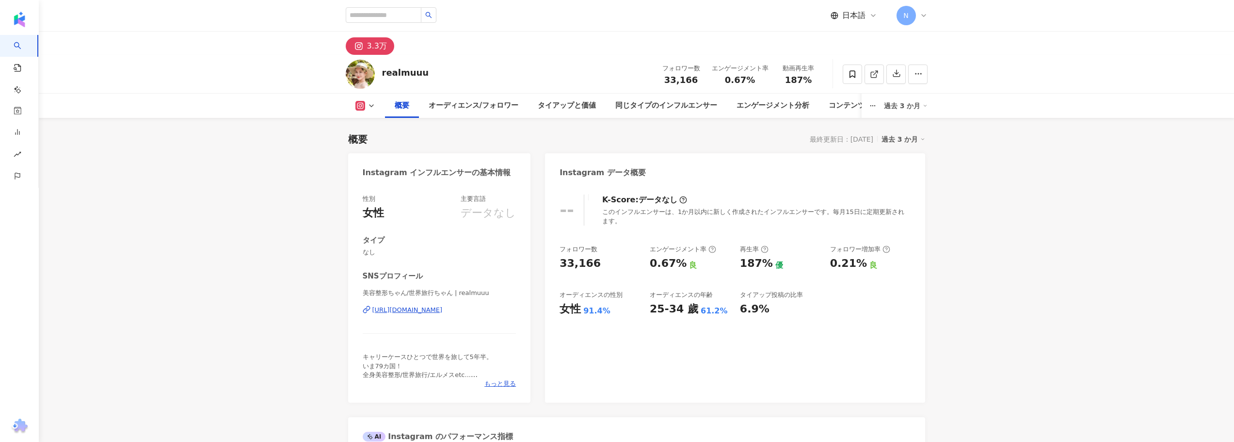
scroll to position [145, 0]
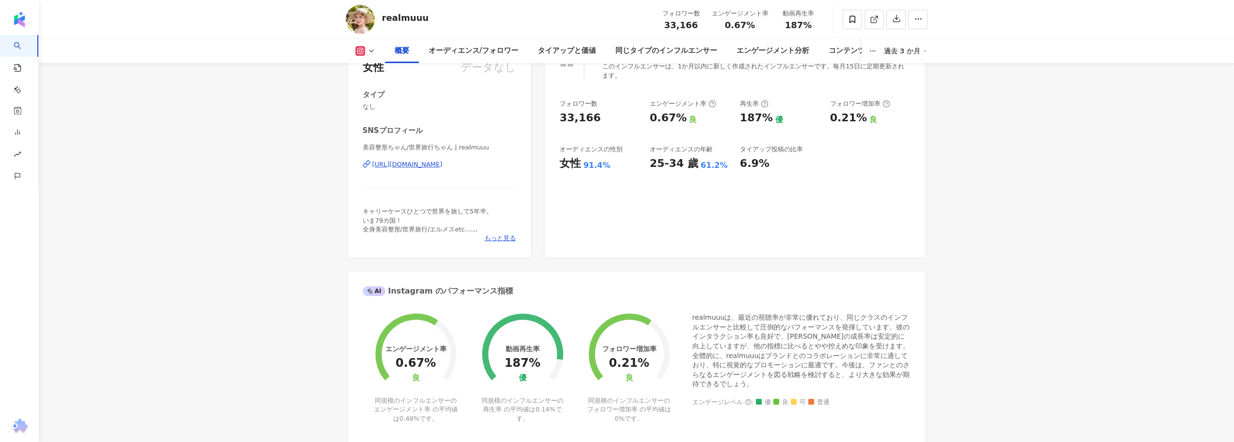
click at [405, 165] on div "https://www.instagram.com/realmuuu/" at bounding box center [407, 164] width 70 height 9
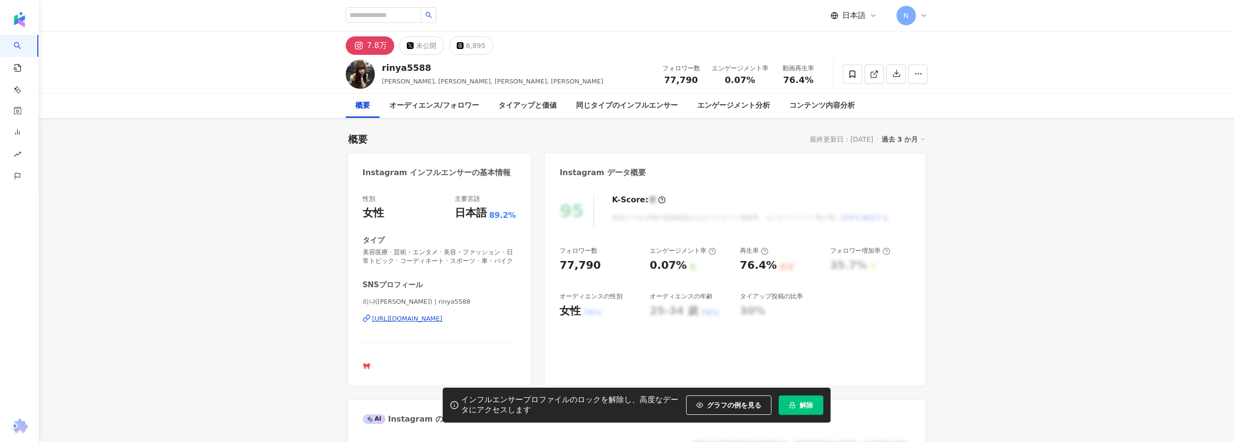
scroll to position [97, 0]
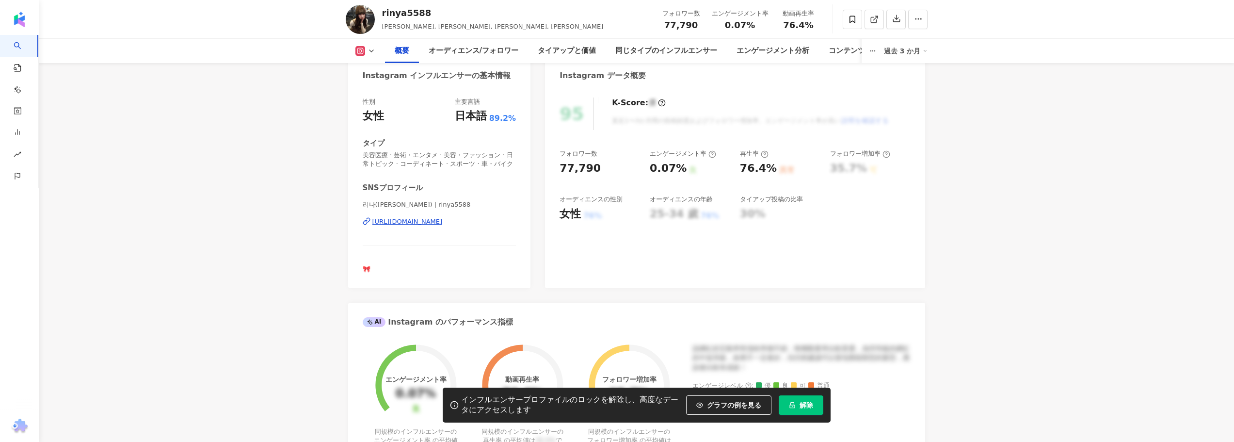
click at [443, 218] on div "[URL][DOMAIN_NAME]" at bounding box center [407, 221] width 70 height 9
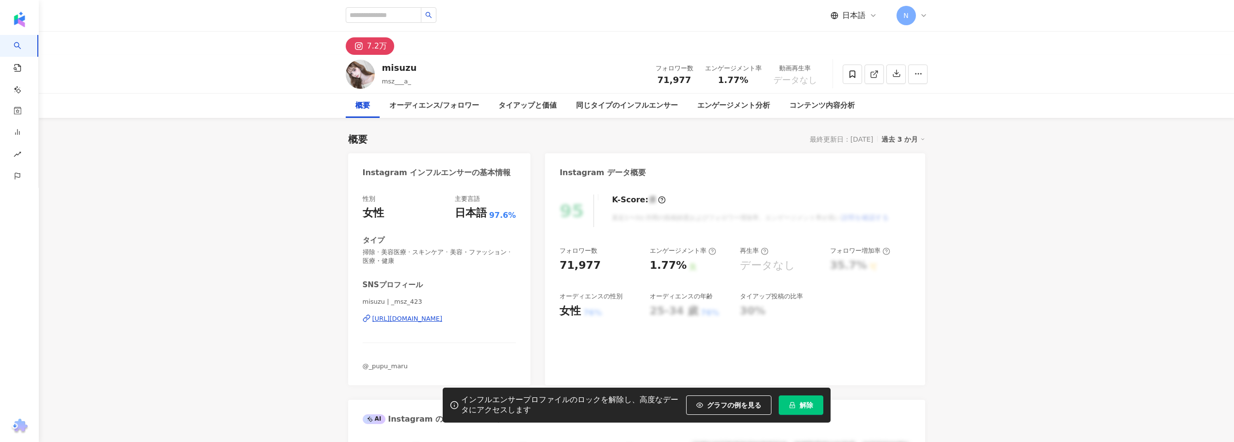
click at [386, 317] on div "https://www.instagram.com/_msz_423/" at bounding box center [407, 318] width 70 height 9
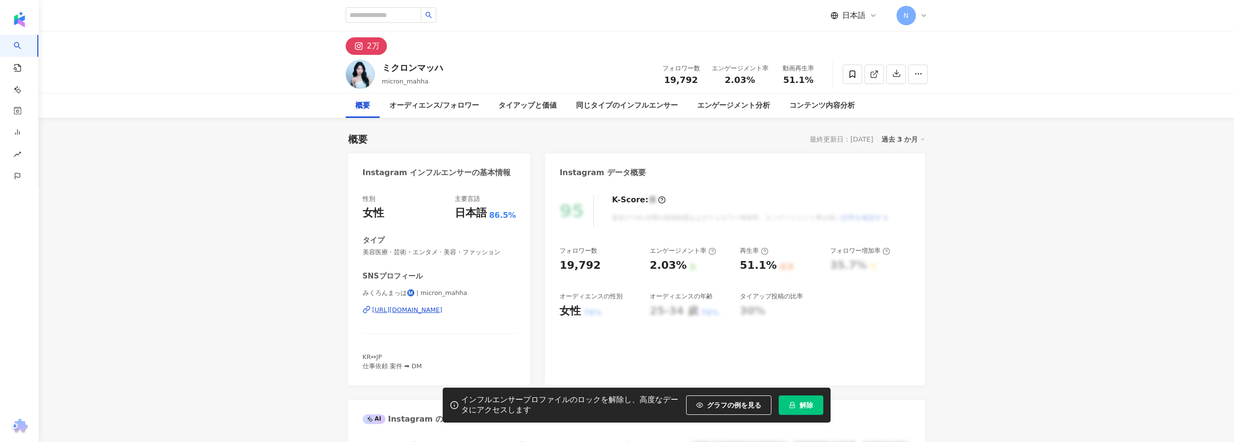
click at [439, 313] on div "https://www.instagram.com/micron_mahha/" at bounding box center [407, 310] width 70 height 9
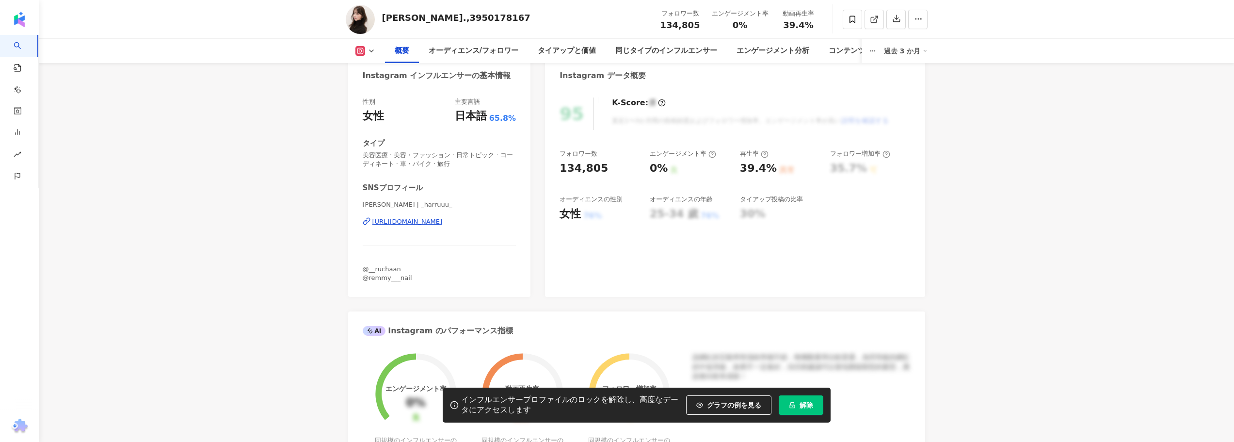
click at [421, 223] on div "https://www.instagram.com/_harruuu_/" at bounding box center [407, 221] width 70 height 9
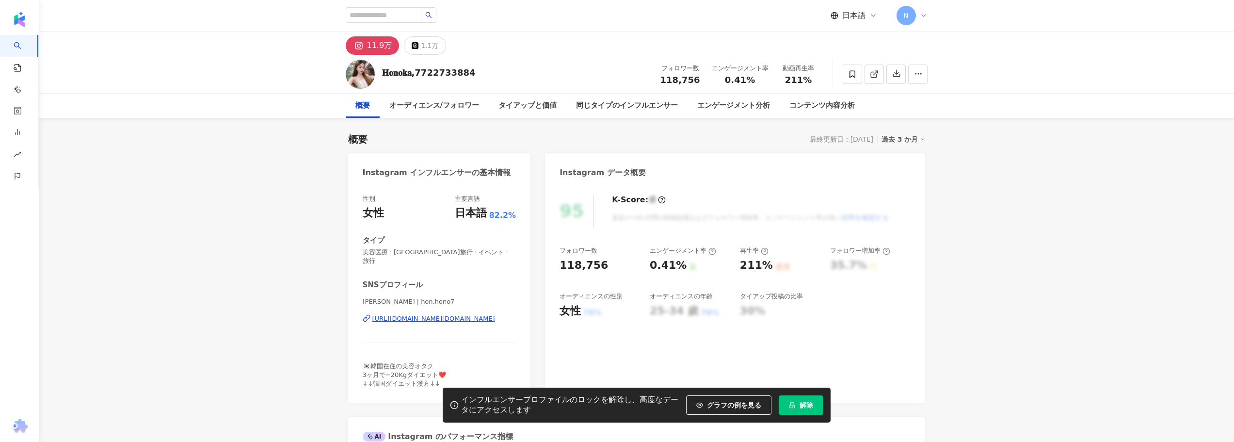
click at [386, 314] on div "[URL][DOMAIN_NAME][DOMAIN_NAME]" at bounding box center [433, 318] width 123 height 9
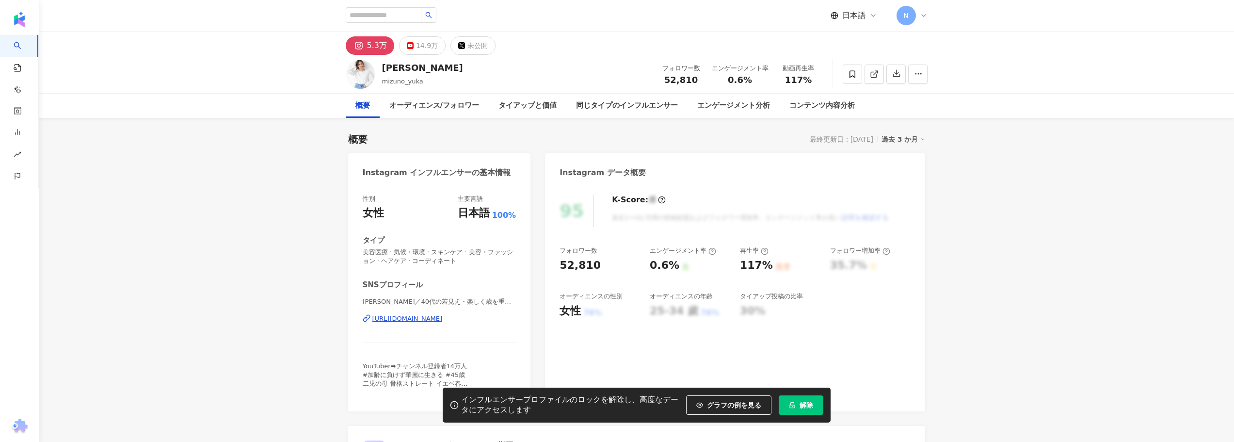
click at [391, 320] on div "[URL][DOMAIN_NAME]" at bounding box center [407, 318] width 70 height 9
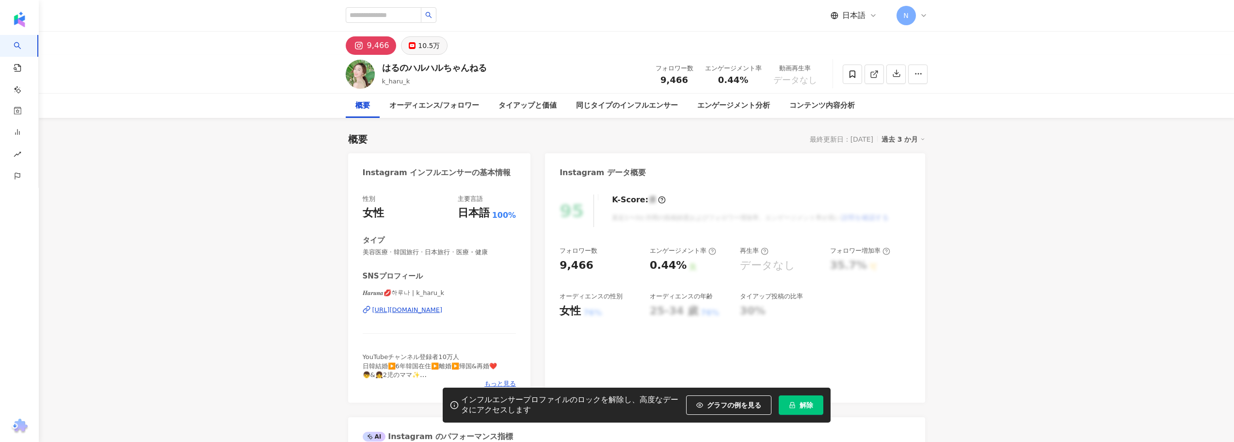
click at [432, 43] on div "10.5万" at bounding box center [429, 46] width 22 height 14
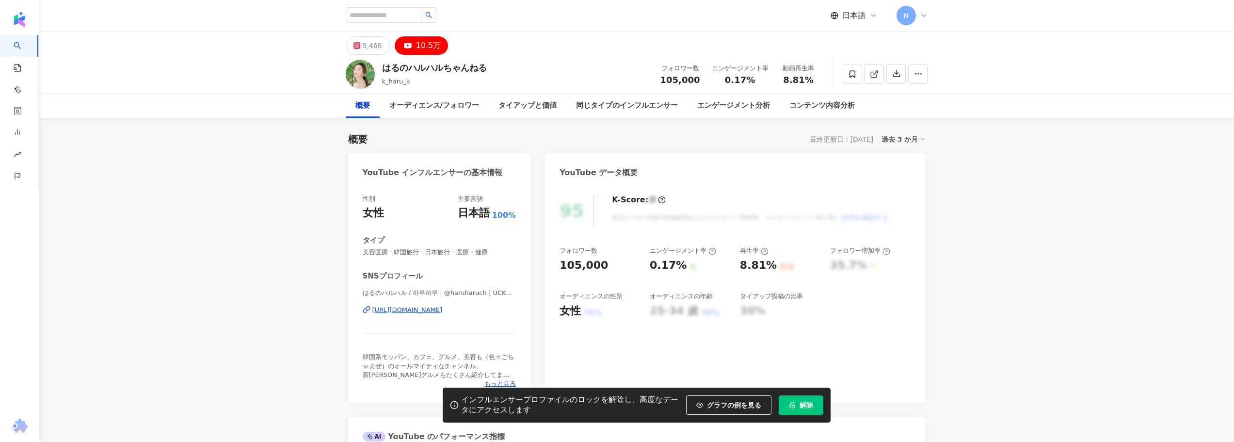
click at [375, 310] on div "https://www.youtube.com/channel/UCKPF80oRTDOhX-fj_zmcDDw" at bounding box center [407, 310] width 70 height 9
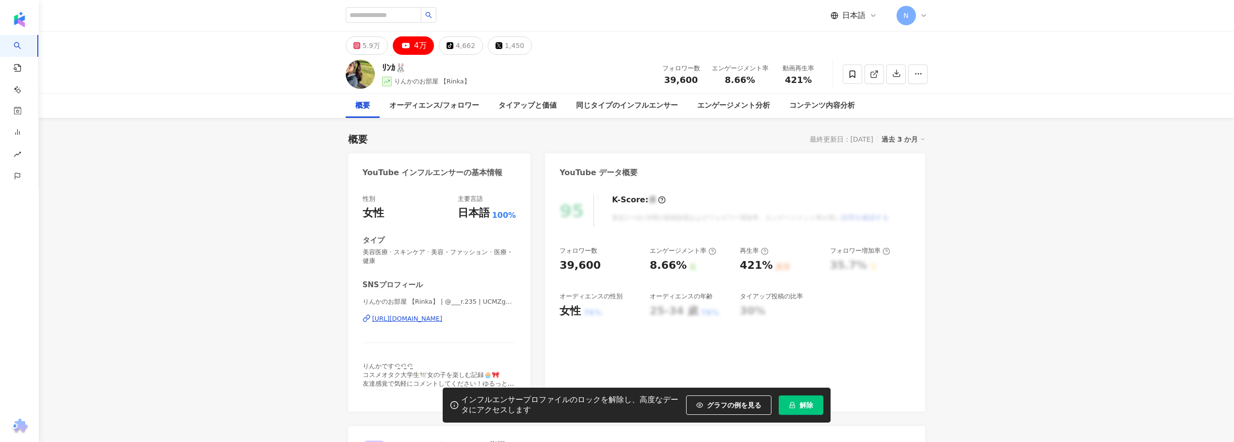
click at [392, 320] on div "[URL][DOMAIN_NAME]" at bounding box center [407, 318] width 70 height 9
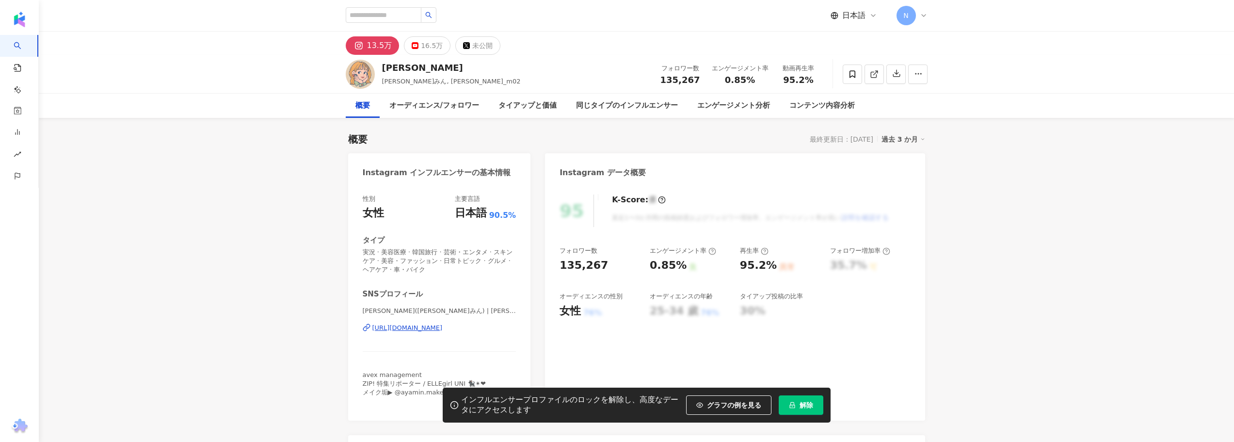
click at [379, 325] on div "https://www.instagram.com/aya__m02/" at bounding box center [407, 327] width 70 height 9
click at [421, 50] on div "16.5万" at bounding box center [432, 46] width 22 height 14
click at [416, 332] on div "https://www.youtube.com/channel/UC7pgQKr3zvUwsdSpOuUJBLQ" at bounding box center [407, 327] width 70 height 9
